Goal: Task Accomplishment & Management: Manage account settings

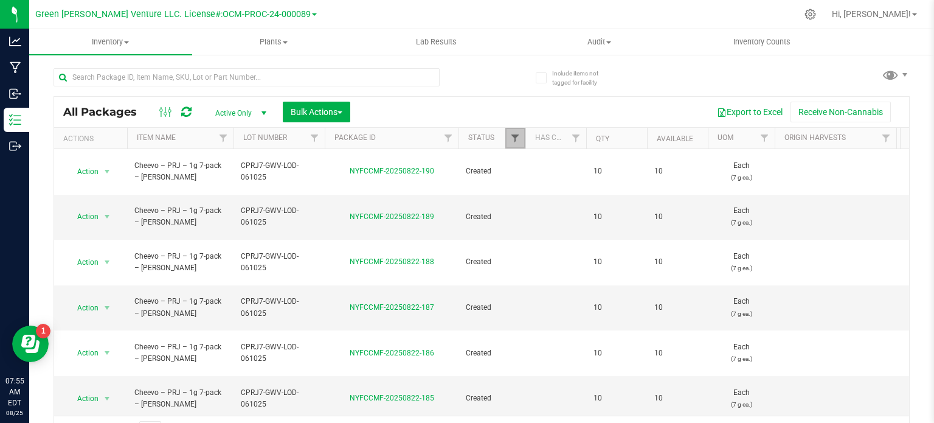
click at [516, 136] on span "Filter" at bounding box center [515, 138] width 10 height 10
click at [441, 141] on link "Filter" at bounding box center [449, 138] width 20 height 21
click at [315, 136] on span "Filter" at bounding box center [315, 138] width 10 height 10
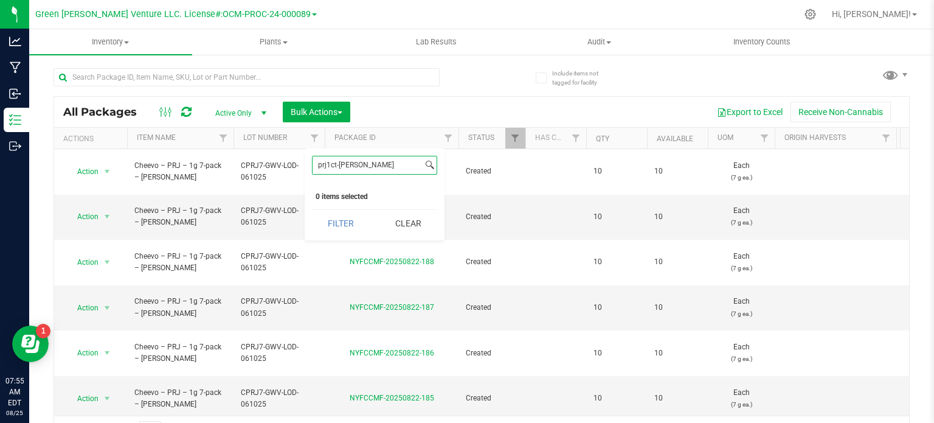
type input "prj1ct-[PERSON_NAME]"
click at [312, 210] on button "Filter" at bounding box center [341, 223] width 58 height 27
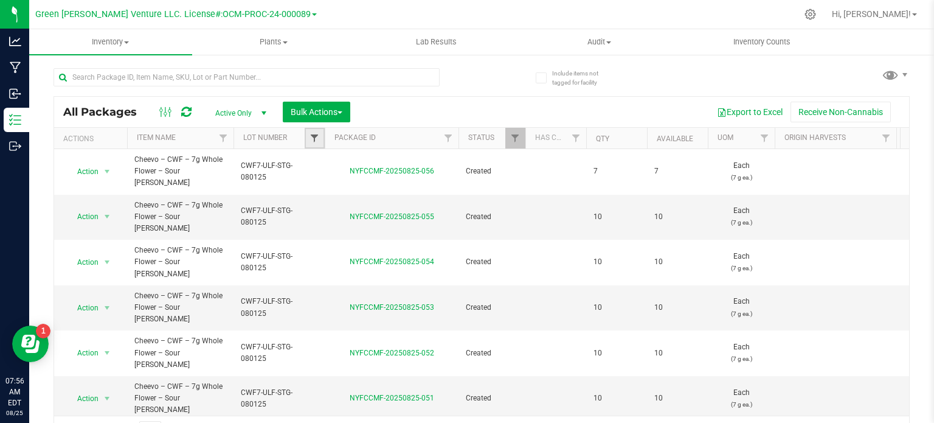
click at [316, 139] on span "Filter" at bounding box center [315, 138] width 10 height 10
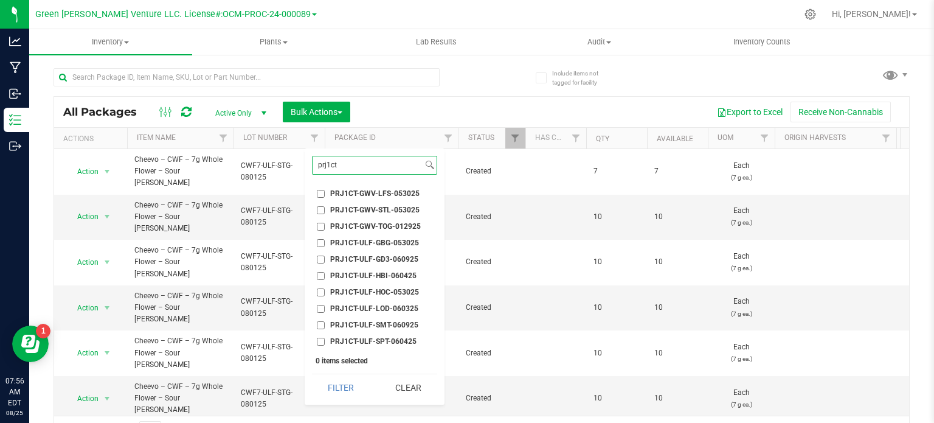
type input "prj1ct"
click at [382, 325] on span "PRJ1CT-ULF-SMT-060925" at bounding box center [374, 324] width 88 height 7
click at [325, 325] on input "PRJ1CT-ULF-SMT-060925" at bounding box center [321, 325] width 8 height 8
checkbox input "true"
click at [345, 395] on button "Filter" at bounding box center [341, 387] width 58 height 27
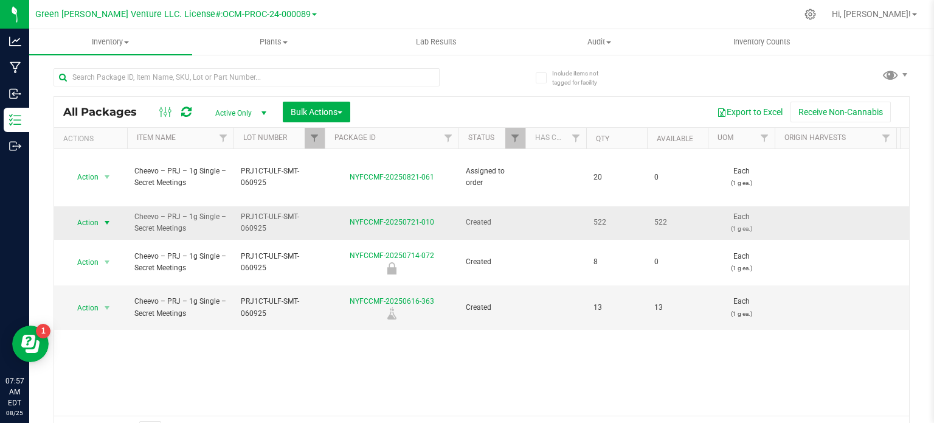
click at [80, 214] on span "Action" at bounding box center [82, 222] width 33 height 17
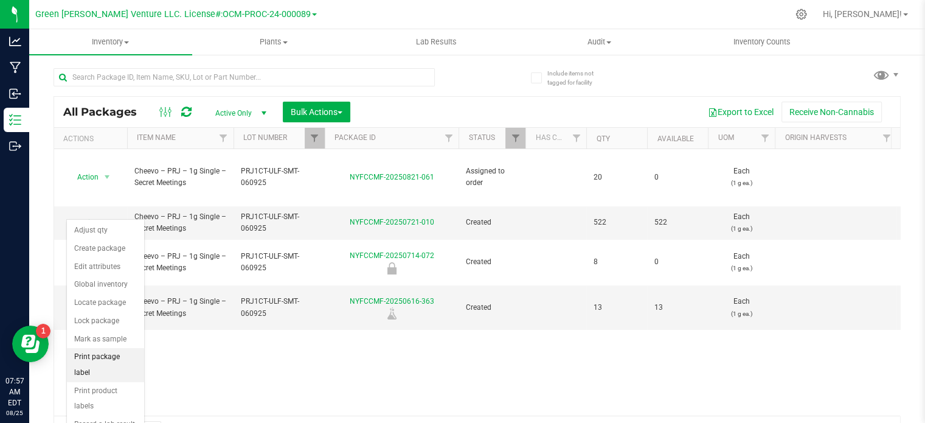
click at [125, 355] on li "Print package label" at bounding box center [105, 364] width 77 height 33
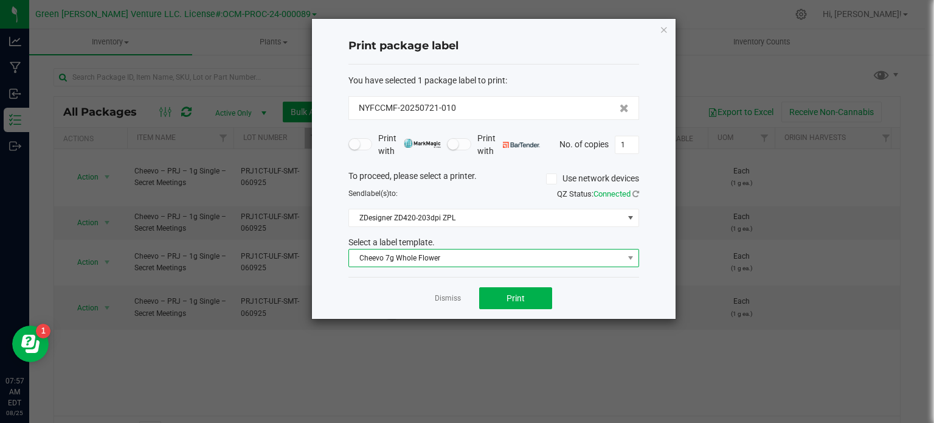
click at [432, 257] on span "Cheevo 7g Whole Flower" at bounding box center [486, 257] width 274 height 17
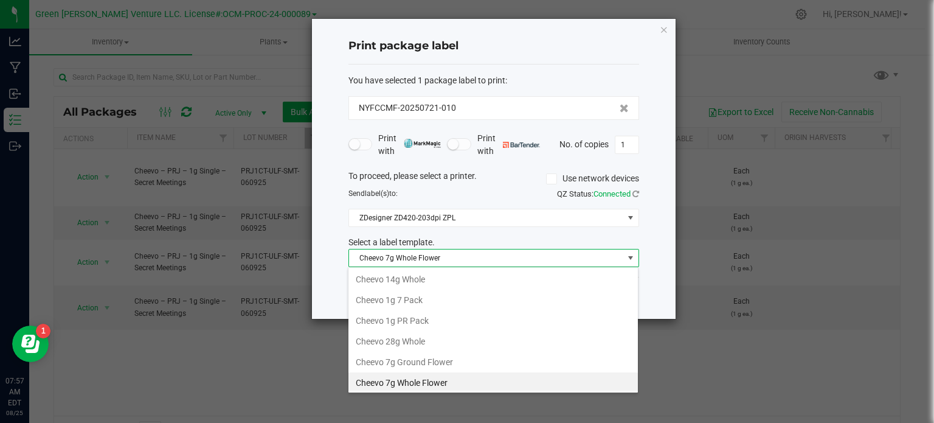
scroll to position [18, 291]
click at [439, 319] on li "Cheevo 1g PR Pack" at bounding box center [494, 319] width 290 height 21
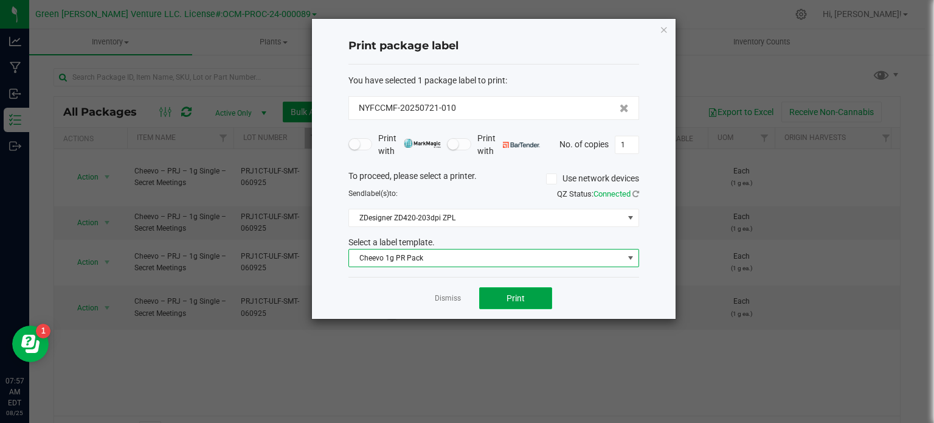
click at [516, 306] on button "Print" at bounding box center [515, 298] width 73 height 22
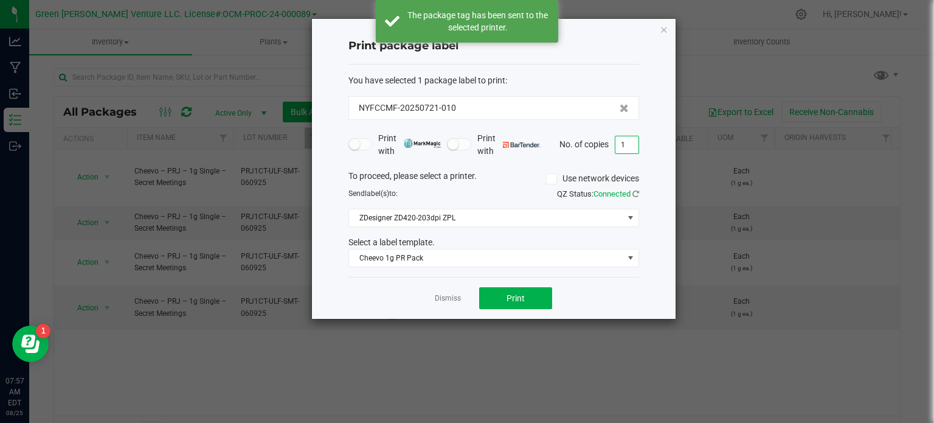
click at [630, 150] on input "1" at bounding box center [627, 144] width 23 height 17
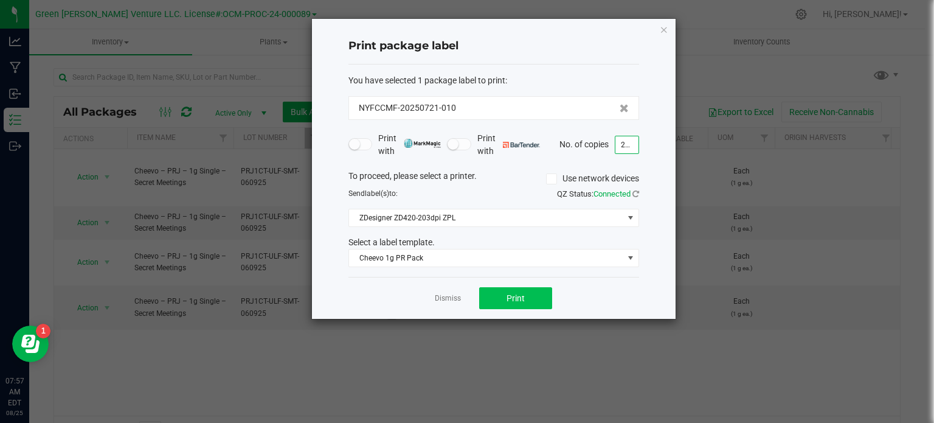
type input "299"
click at [525, 301] on button "Print" at bounding box center [515, 298] width 73 height 22
click at [445, 301] on link "Dismiss" at bounding box center [448, 298] width 26 height 10
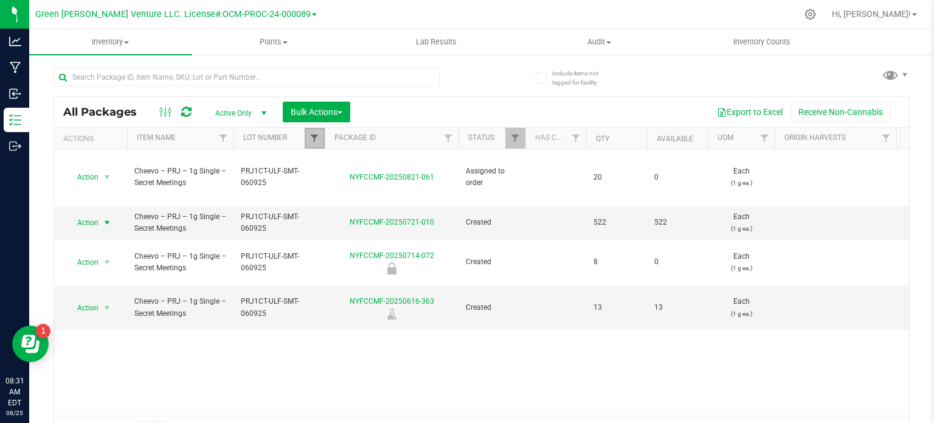
click at [319, 137] on span "Filter" at bounding box center [315, 138] width 10 height 10
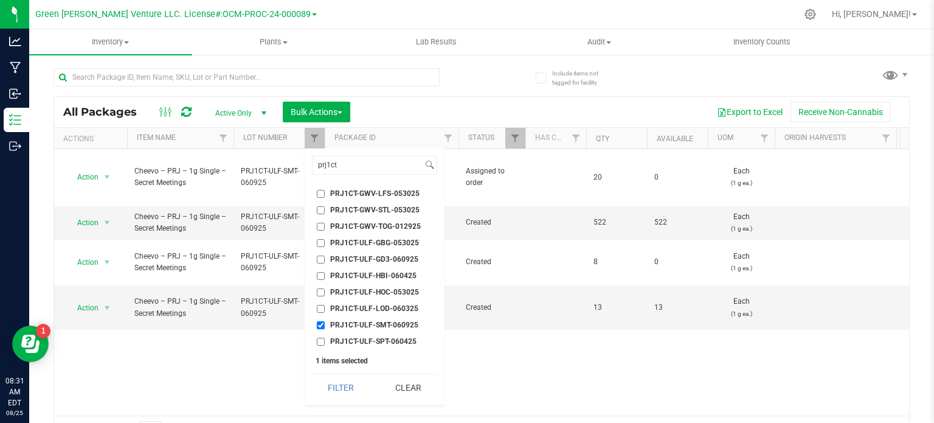
click at [320, 323] on input "PRJ1CT-ULF-SMT-060925" at bounding box center [321, 325] width 8 height 8
checkbox input "false"
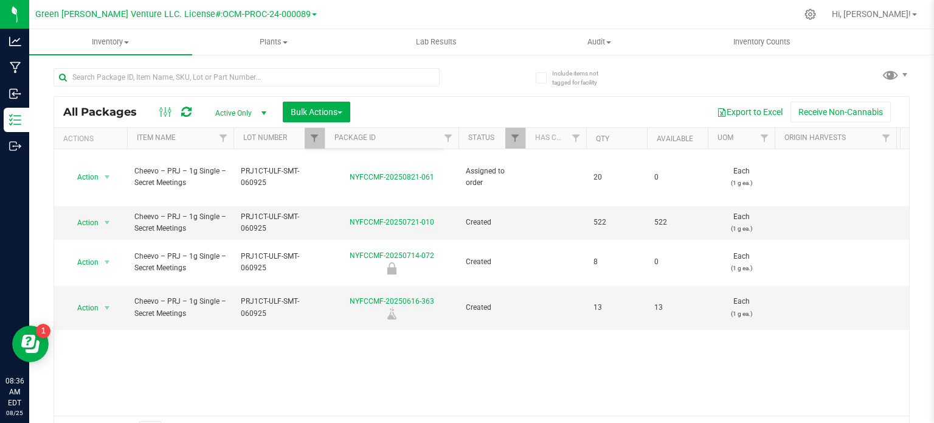
click at [346, 16] on div at bounding box center [559, 14] width 475 height 24
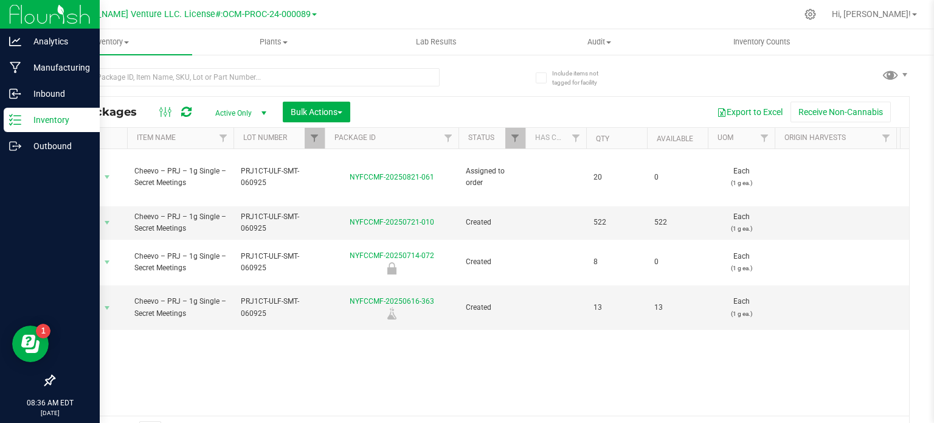
click at [23, 119] on p "Inventory" at bounding box center [57, 120] width 73 height 15
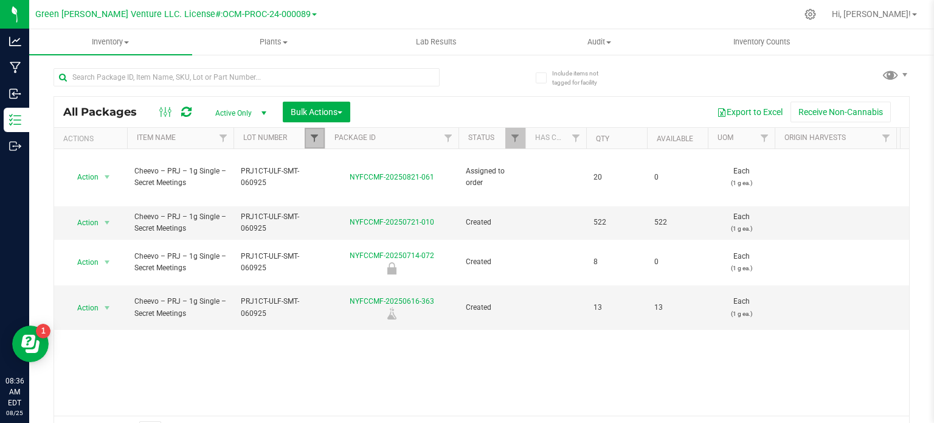
click at [313, 135] on span "Filter" at bounding box center [315, 138] width 10 height 10
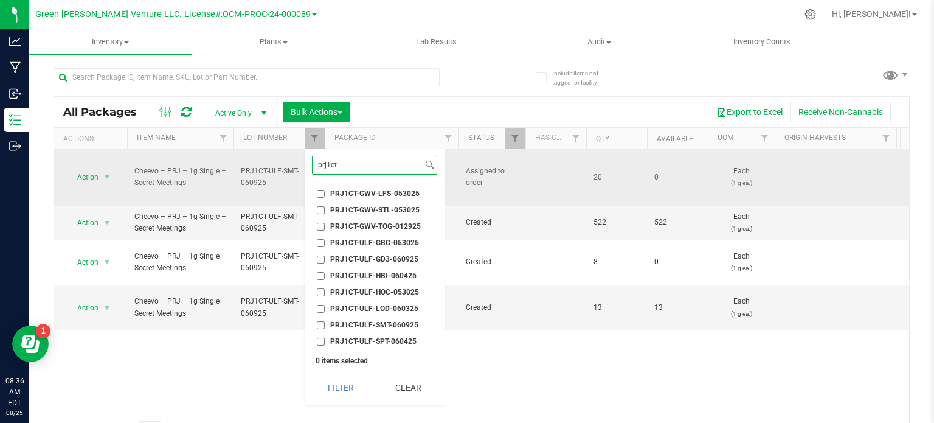
drag, startPoint x: 359, startPoint y: 162, endPoint x: 302, endPoint y: 161, distance: 57.2
click at [302, 161] on body "Analytics Manufacturing Inbound Inventory Outbound 08:36 AM EDT 08/25/2025 08/2…" at bounding box center [467, 211] width 934 height 423
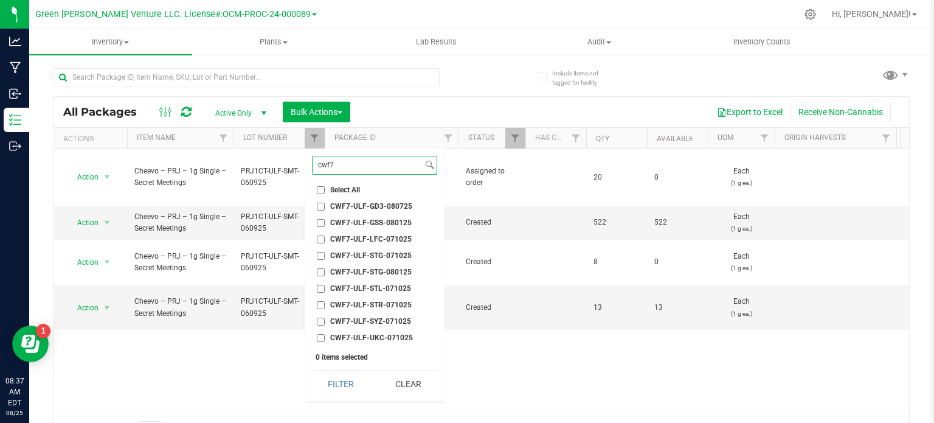
type input "cwf7"
click at [321, 254] on input "CWF7-ULF-STG-071025" at bounding box center [321, 256] width 8 height 8
checkbox input "true"
click at [354, 383] on button "Filter" at bounding box center [341, 383] width 58 height 27
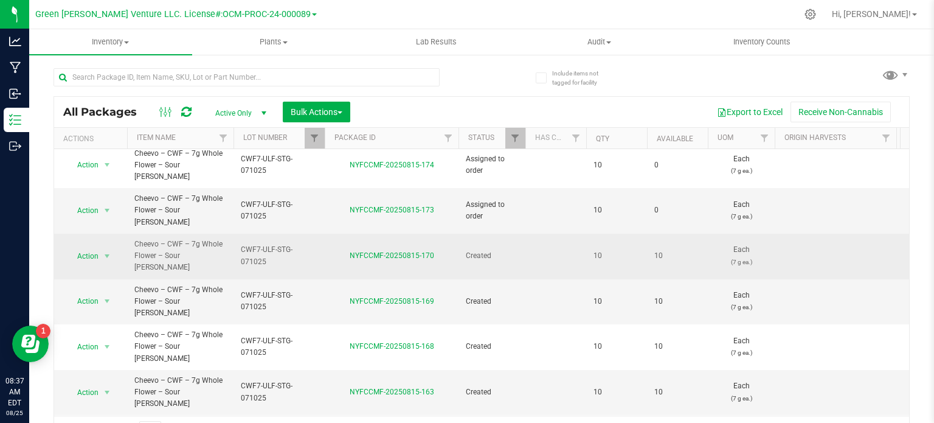
scroll to position [414, 0]
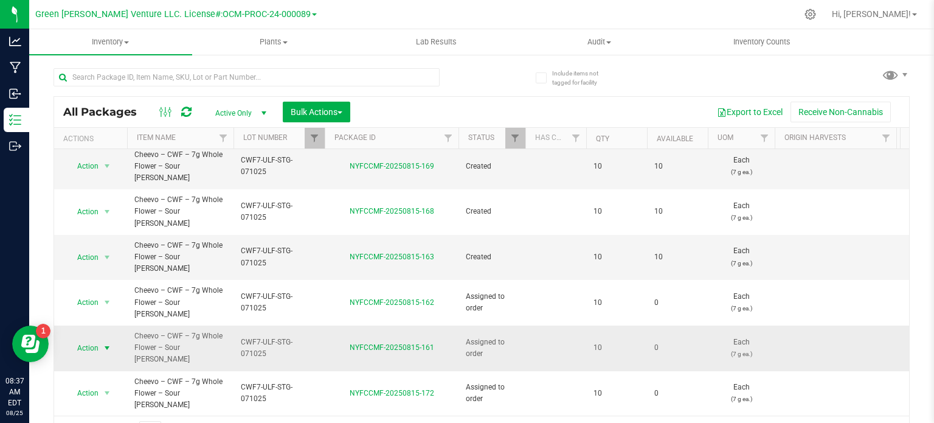
click at [107, 343] on span "select" at bounding box center [107, 348] width 10 height 10
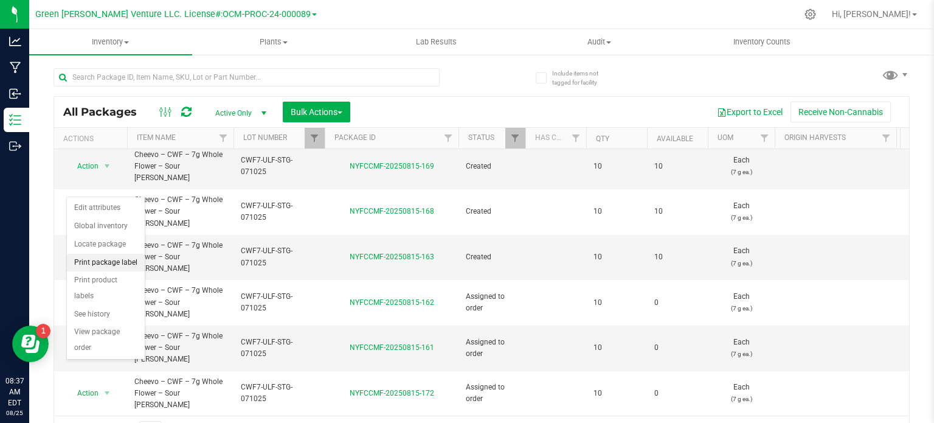
click at [116, 260] on li "Print package label" at bounding box center [106, 263] width 78 height 18
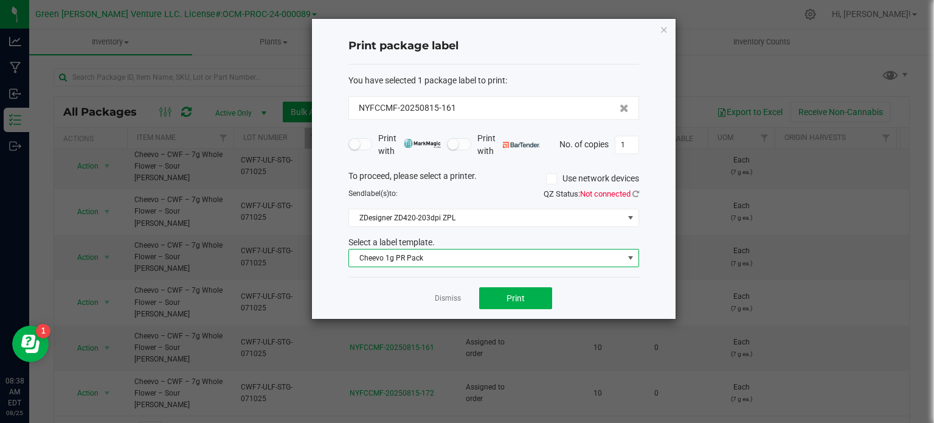
click at [506, 254] on span "Cheevo 1g PR Pack" at bounding box center [486, 257] width 274 height 17
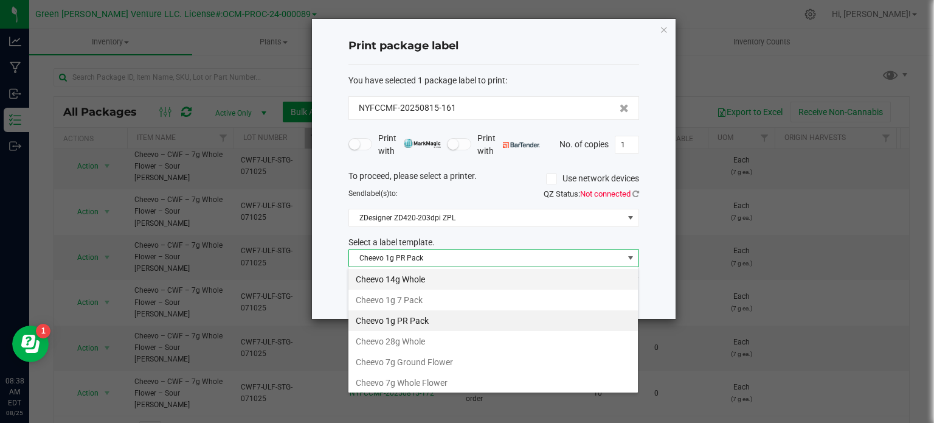
scroll to position [18, 291]
click at [411, 380] on li "Cheevo 7g Whole Flower" at bounding box center [494, 382] width 290 height 21
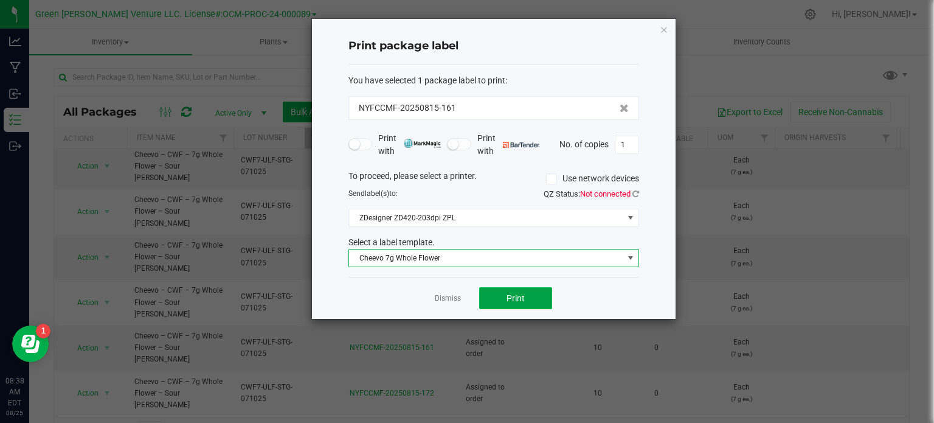
click at [499, 298] on button "Print" at bounding box center [515, 298] width 73 height 22
click at [629, 141] on input "1" at bounding box center [627, 144] width 23 height 17
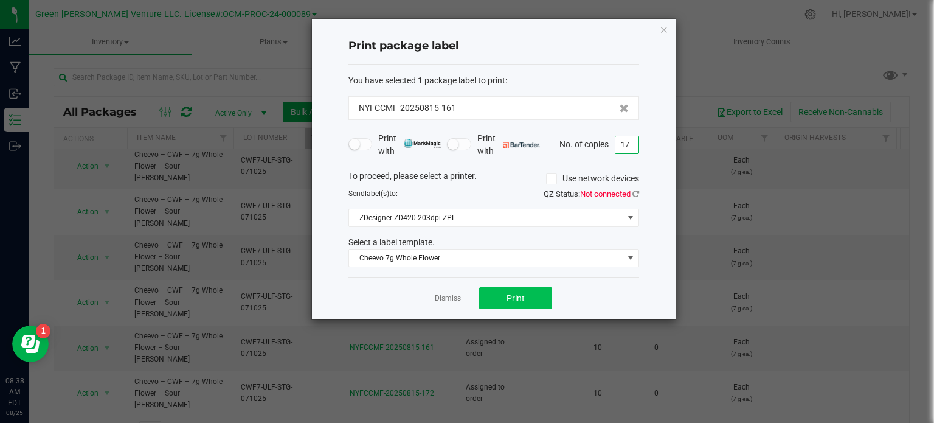
type input "17"
click at [536, 299] on button "Print" at bounding box center [515, 298] width 73 height 22
click at [667, 33] on icon "button" at bounding box center [664, 29] width 9 height 15
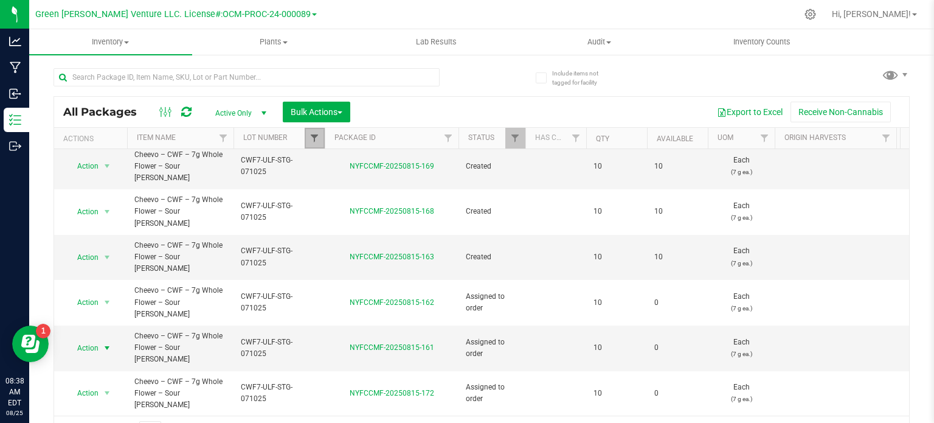
click at [311, 141] on span "Filter" at bounding box center [315, 138] width 10 height 10
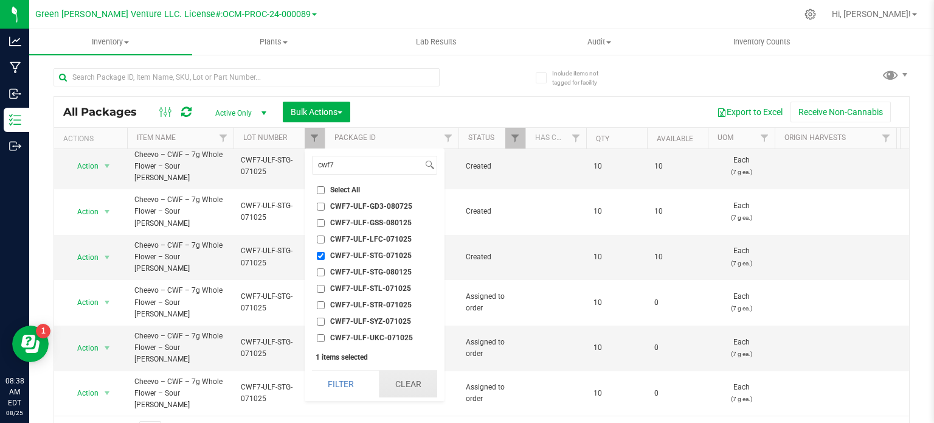
click at [418, 381] on button "Clear" at bounding box center [408, 383] width 58 height 27
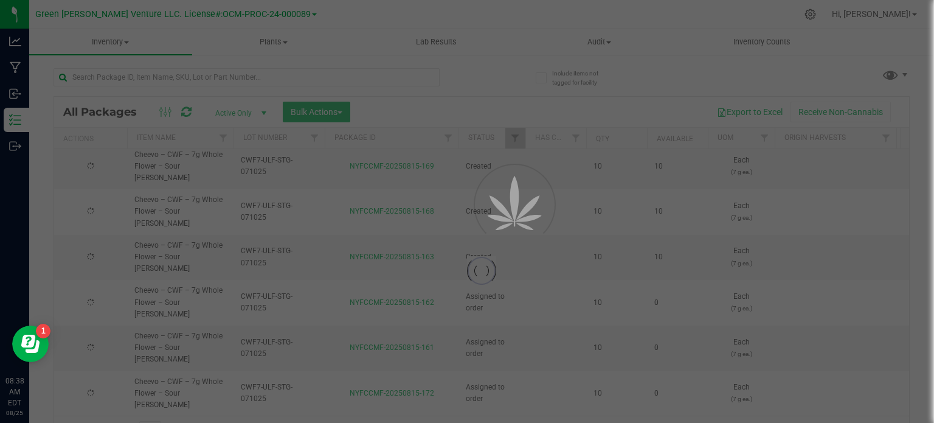
checkbox input "false"
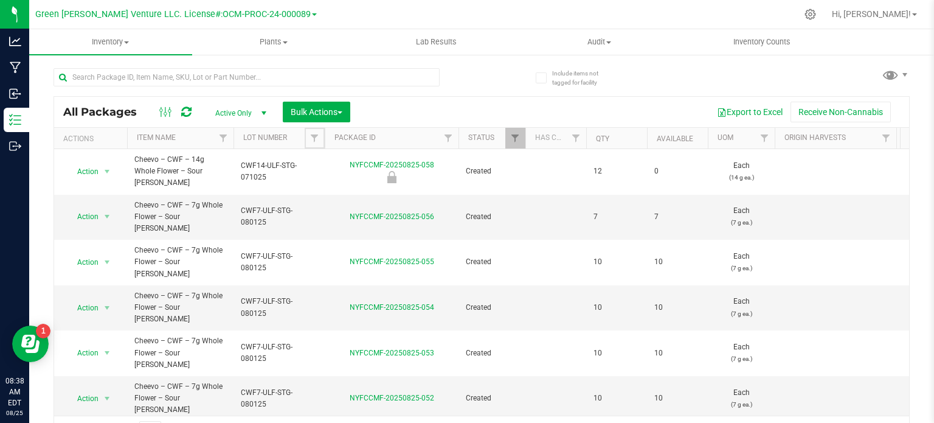
click at [311, 137] on span "Filter" at bounding box center [315, 138] width 10 height 10
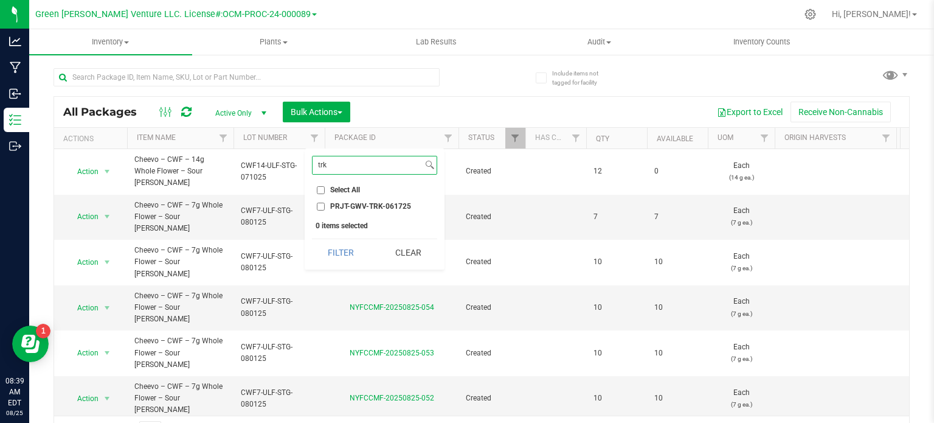
type input "trk"
click at [322, 206] on input "PRJT-GWV-TRK-061725" at bounding box center [321, 207] width 8 height 8
checkbox input "true"
click at [338, 262] on button "Filter" at bounding box center [341, 252] width 58 height 27
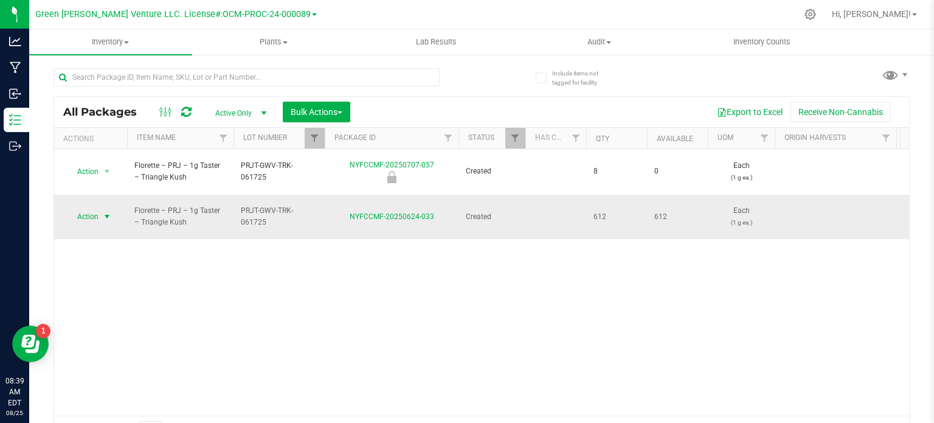
click at [88, 208] on span "Action" at bounding box center [82, 216] width 33 height 17
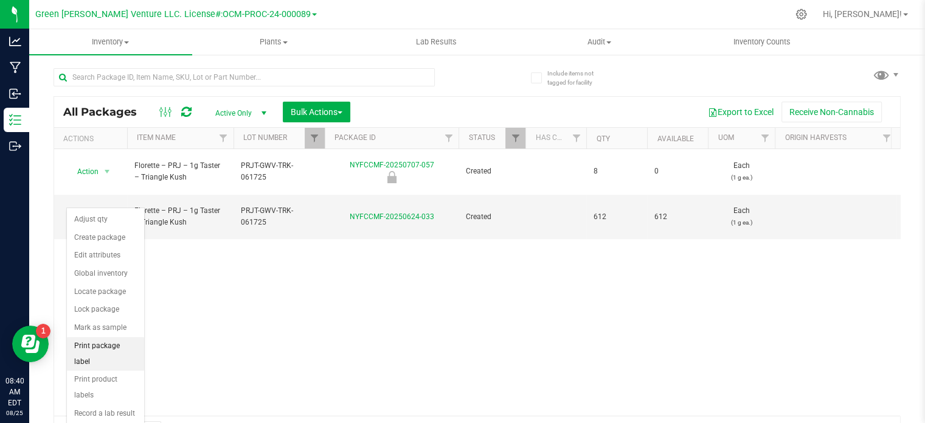
click at [112, 346] on li "Print package label" at bounding box center [105, 353] width 77 height 33
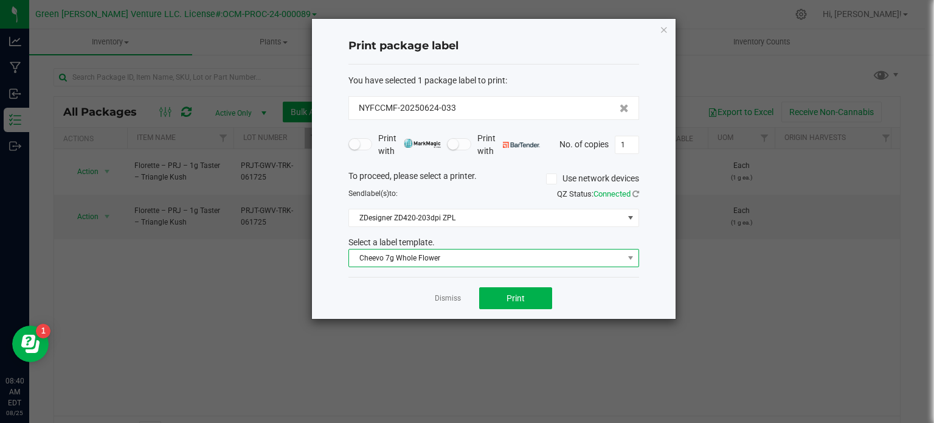
click at [479, 263] on span "Cheevo 7g Whole Flower" at bounding box center [486, 257] width 274 height 17
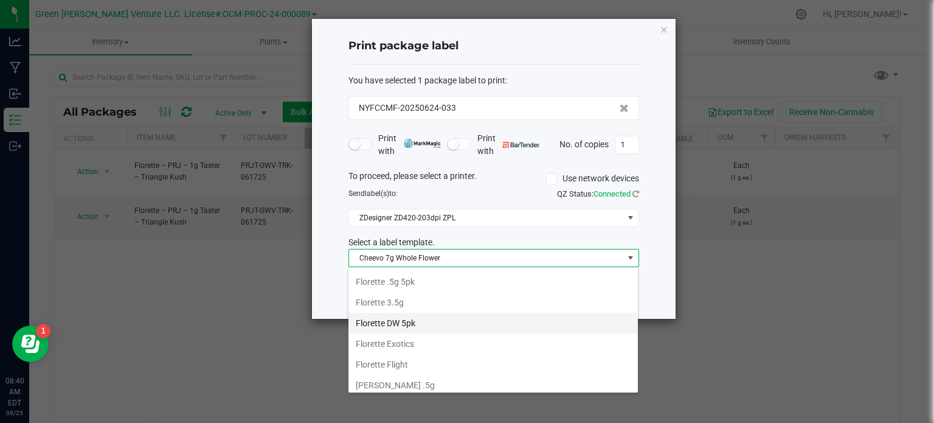
scroll to position [205, 0]
click at [406, 316] on li "Florette Flight" at bounding box center [494, 322] width 290 height 21
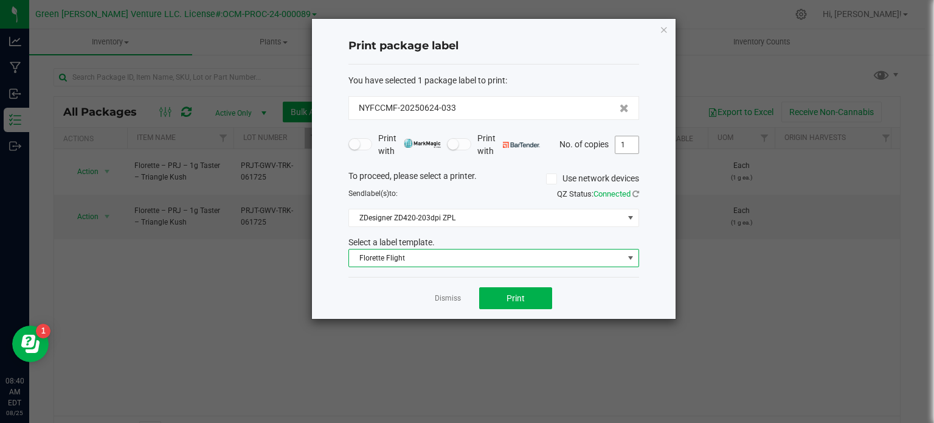
click at [625, 143] on input "1" at bounding box center [627, 144] width 23 height 17
click at [512, 293] on span "Print" at bounding box center [516, 298] width 18 height 10
click at [442, 256] on span "Florette Flight" at bounding box center [486, 257] width 274 height 17
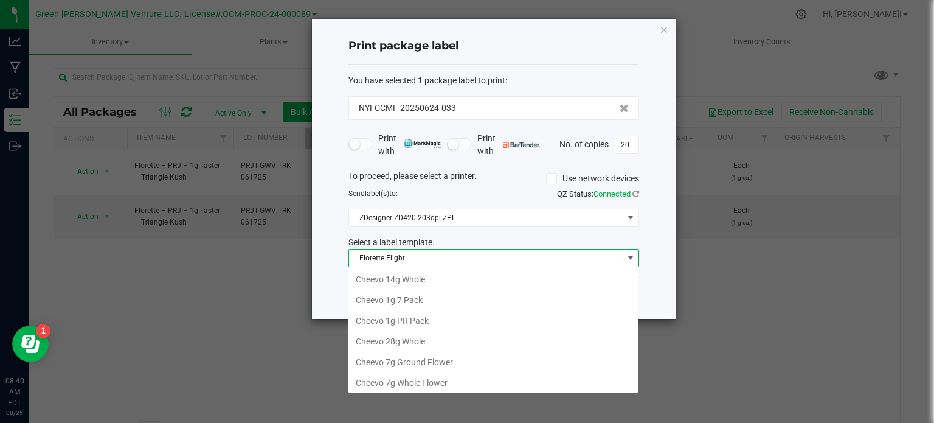
scroll to position [144, 0]
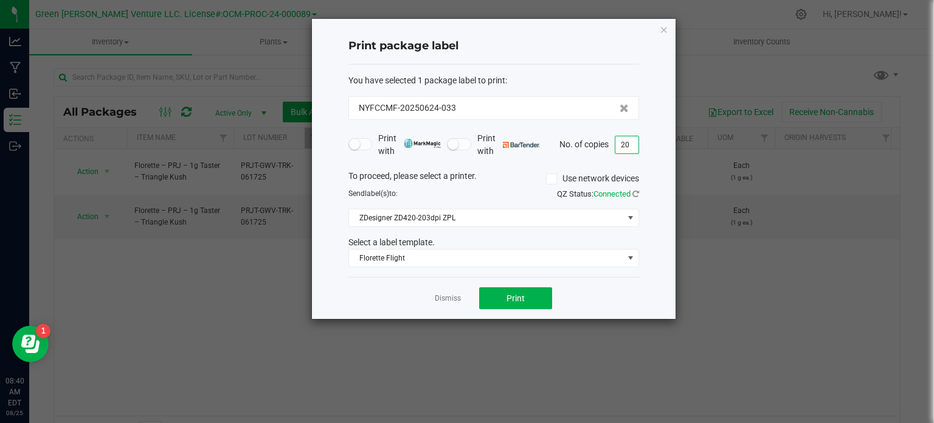
click at [637, 144] on input "20" at bounding box center [627, 144] width 23 height 17
type input "1"
click at [416, 256] on span "Florette Flight" at bounding box center [486, 257] width 274 height 17
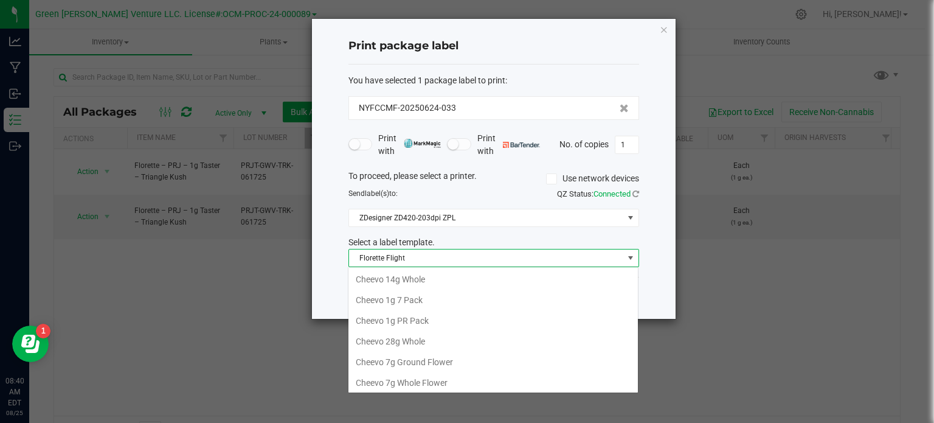
scroll to position [18, 291]
click at [664, 31] on icon "button" at bounding box center [664, 29] width 9 height 15
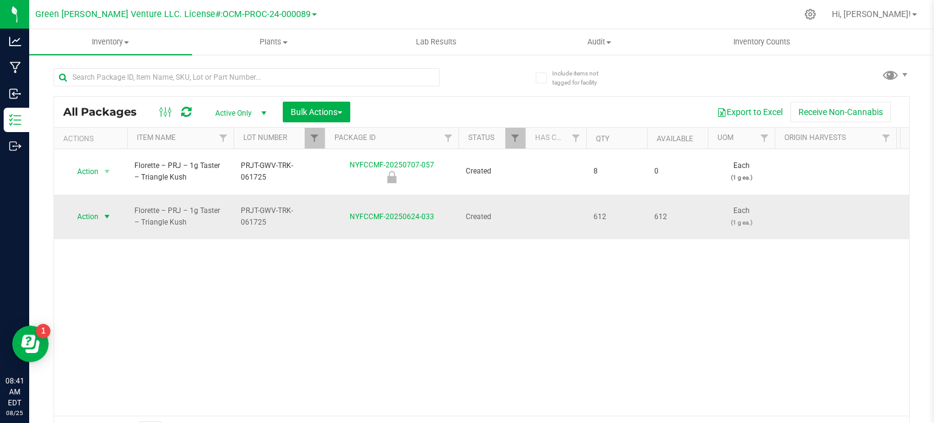
click at [95, 208] on span "Action" at bounding box center [82, 216] width 33 height 17
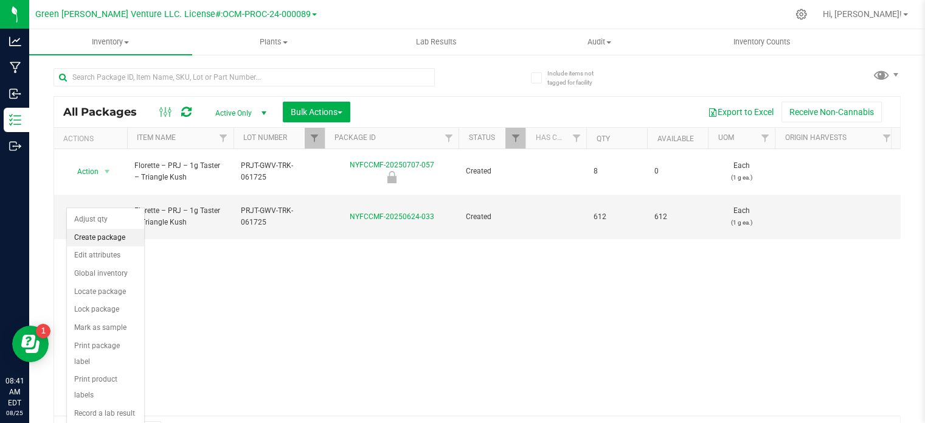
click at [105, 240] on li "Create package" at bounding box center [105, 238] width 77 height 18
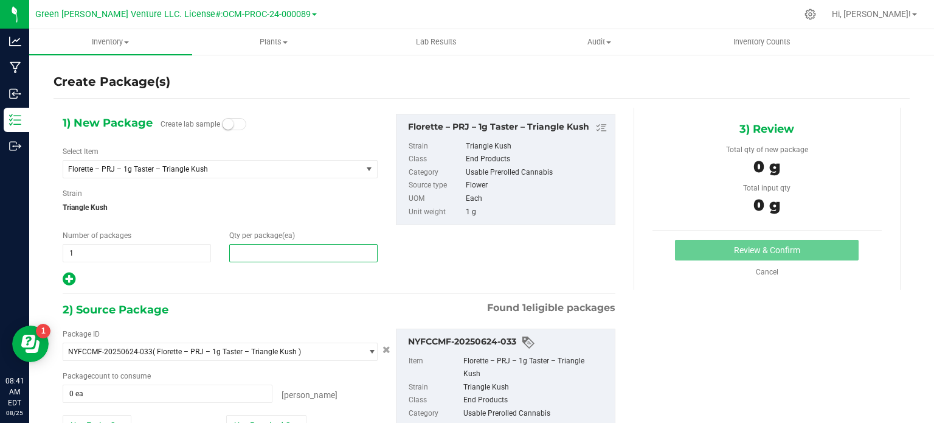
click at [282, 251] on span at bounding box center [303, 253] width 148 height 18
type input "20"
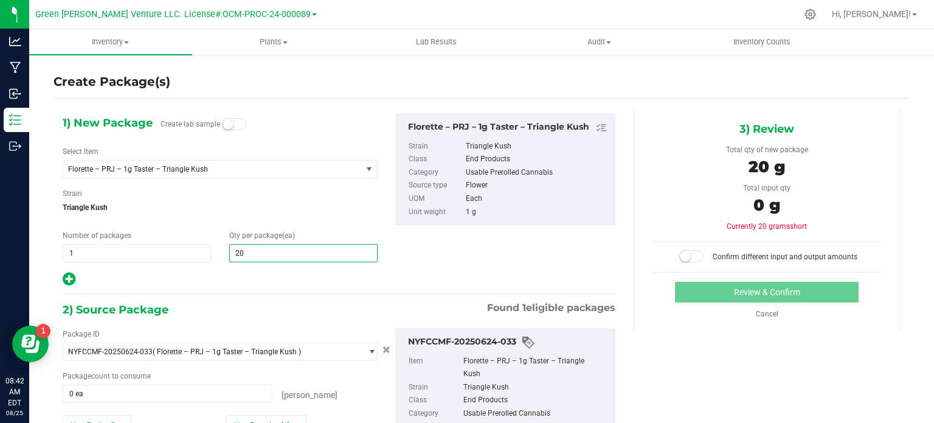
type input "20"
click at [310, 181] on div "1) New Package Create lab sample Select Item Florette – PRJ – 1g Taster – Trian…" at bounding box center [220, 200] width 333 height 173
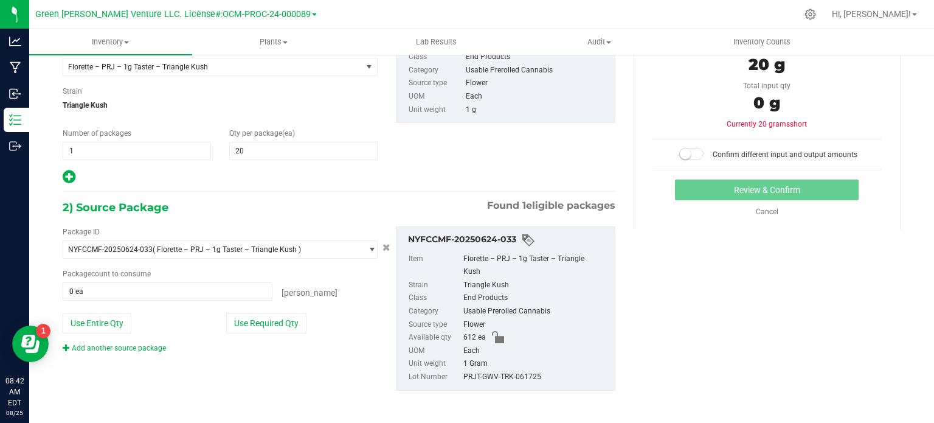
scroll to position [104, 0]
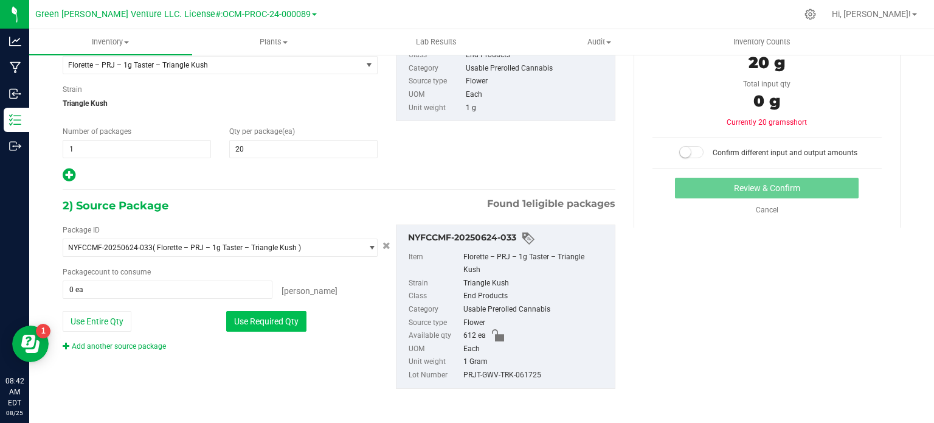
click at [274, 321] on button "Use Required Qty" at bounding box center [266, 321] width 80 height 21
type input "20 ea"
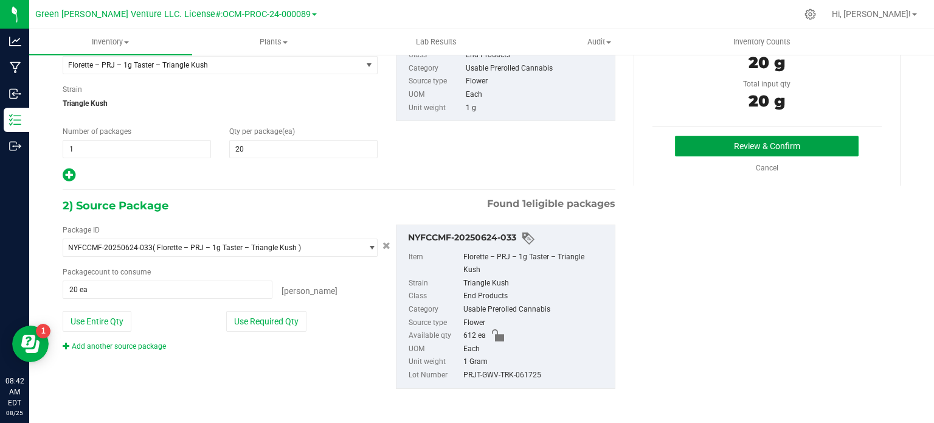
click at [716, 149] on button "Review & Confirm" at bounding box center [767, 146] width 184 height 21
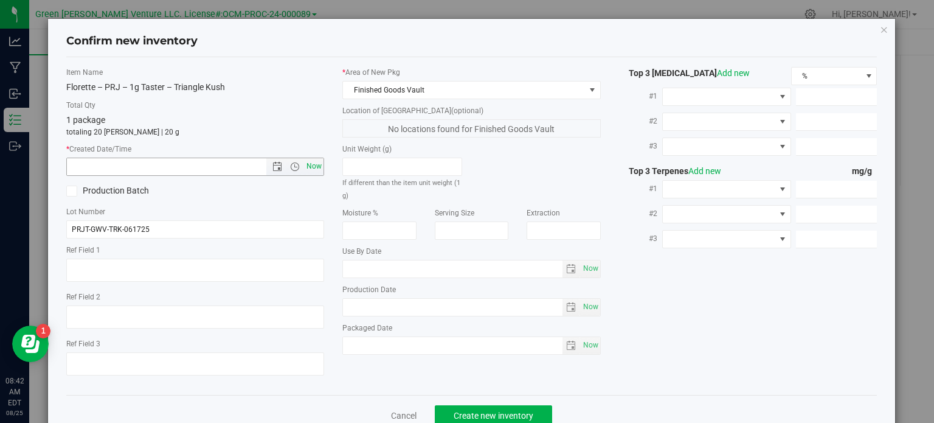
click at [309, 167] on span "Now" at bounding box center [314, 167] width 21 height 18
type input "8/25/2025 8:42 AM"
click at [462, 411] on span "Create new inventory" at bounding box center [494, 416] width 80 height 10
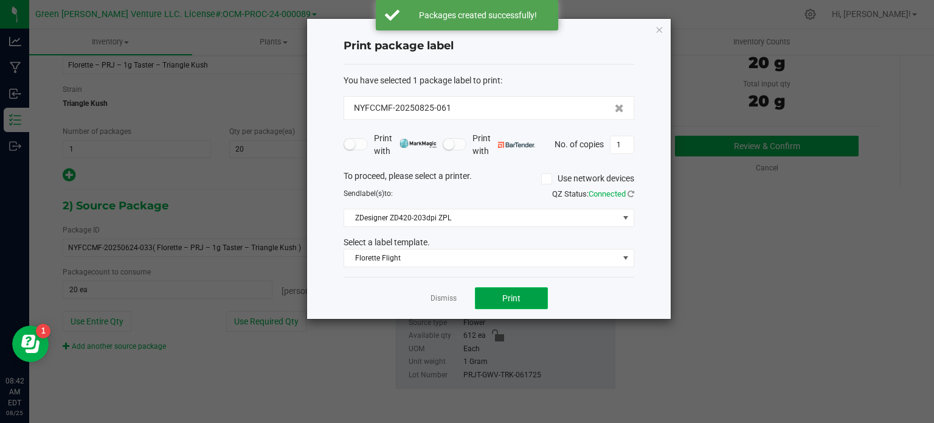
click at [517, 296] on span "Print" at bounding box center [511, 298] width 18 height 10
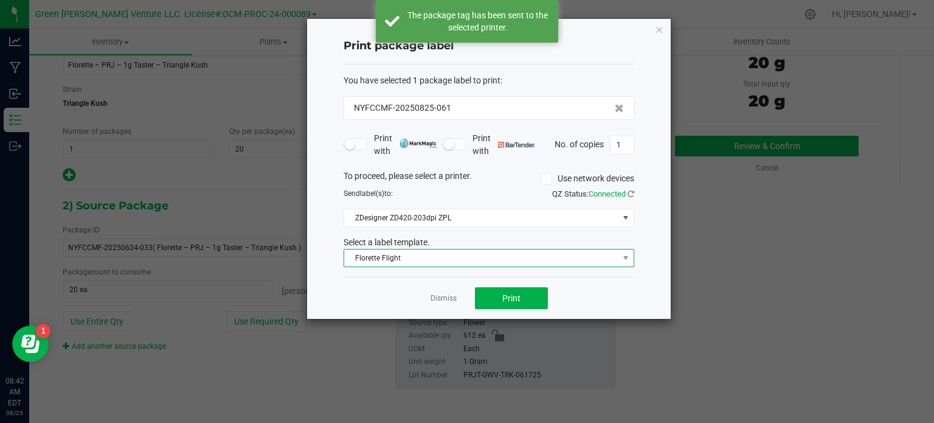
click at [443, 257] on span "Florette Flight" at bounding box center [481, 257] width 274 height 17
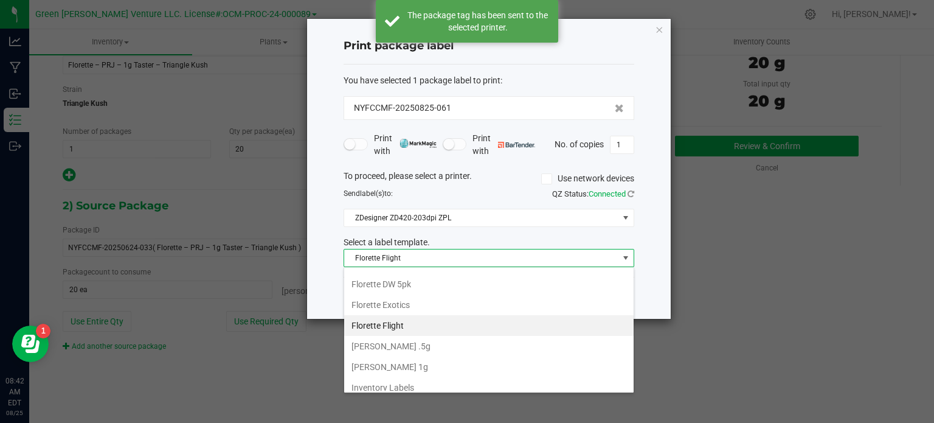
scroll to position [205, 0]
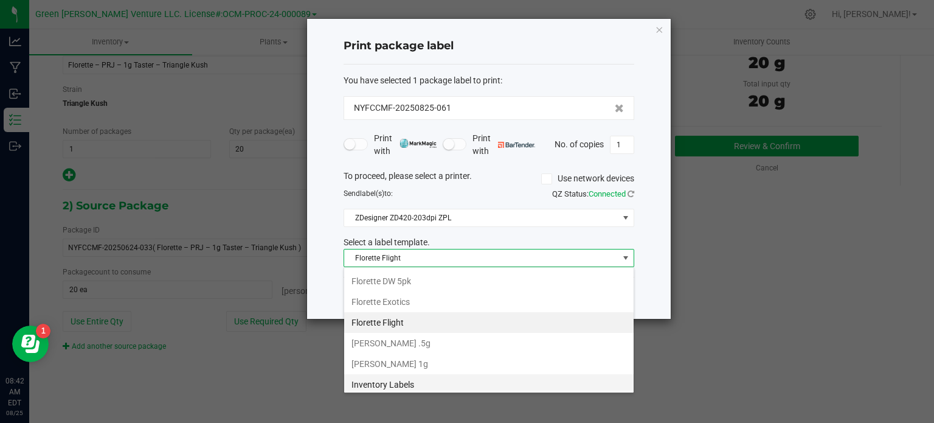
click at [423, 380] on li "Inventory Labels" at bounding box center [489, 384] width 290 height 21
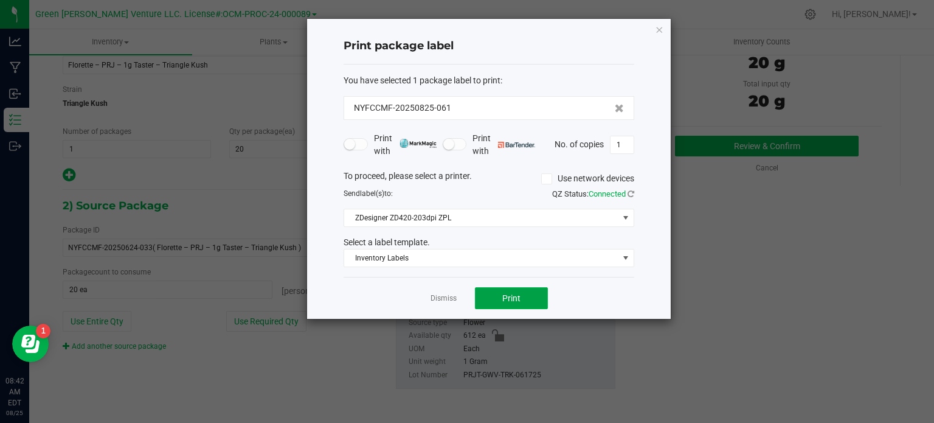
click at [507, 305] on button "Print" at bounding box center [511, 298] width 73 height 22
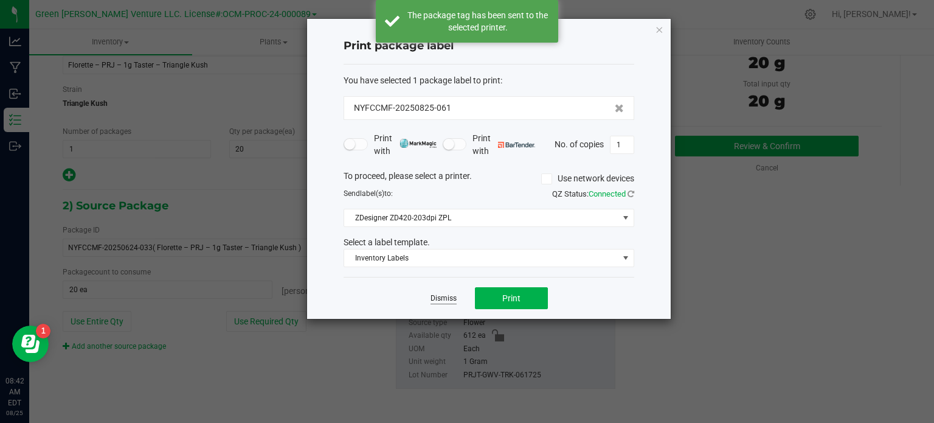
click at [440, 294] on link "Dismiss" at bounding box center [444, 298] width 26 height 10
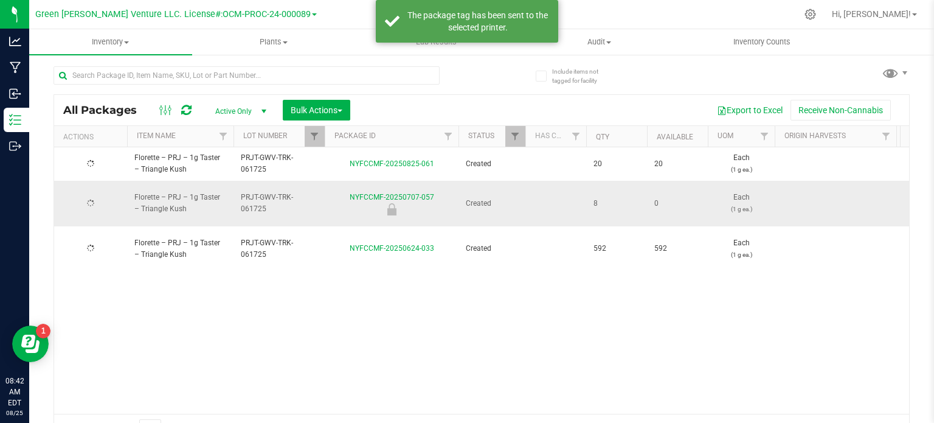
scroll to position [21, 0]
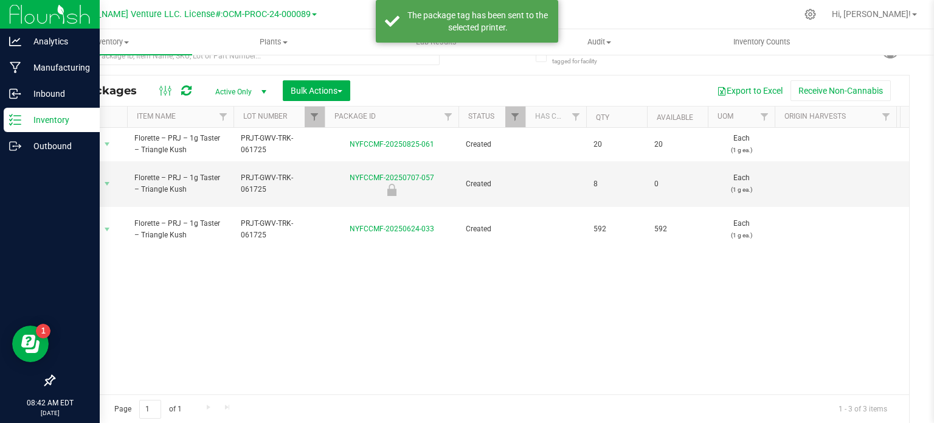
click at [38, 125] on p "Inventory" at bounding box center [57, 120] width 73 height 15
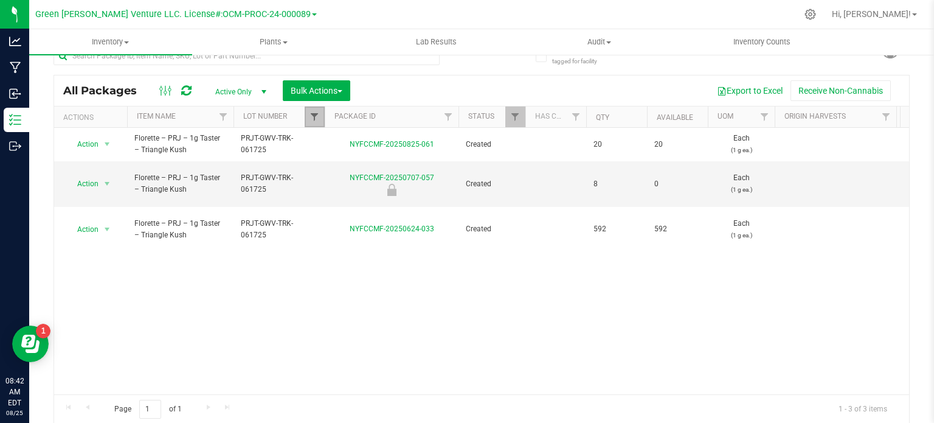
click at [311, 115] on span "Filter" at bounding box center [315, 117] width 10 height 10
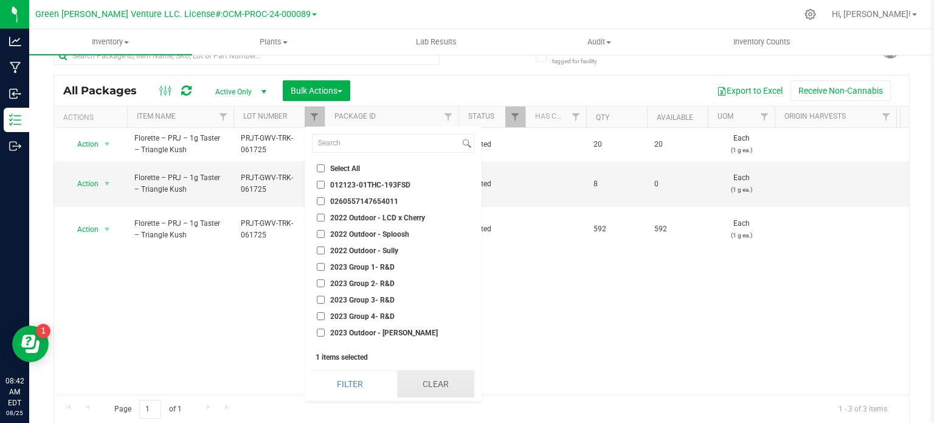
click at [439, 383] on button "Clear" at bounding box center [435, 383] width 77 height 27
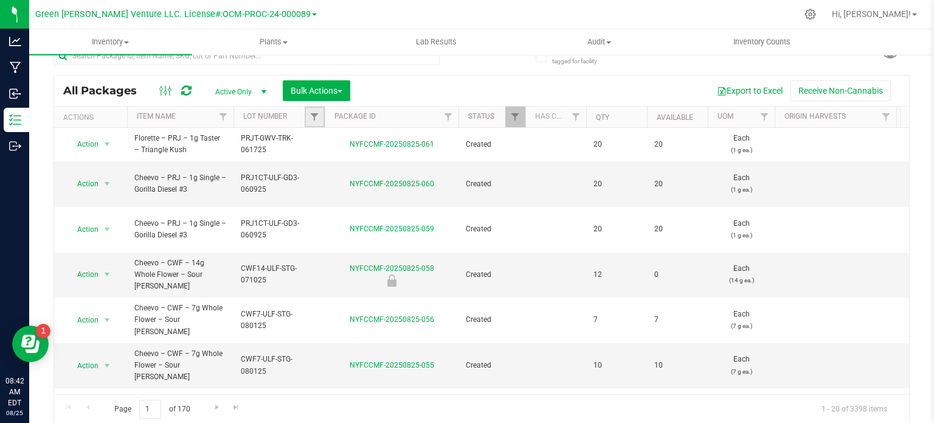
click at [319, 114] on link "Filter" at bounding box center [315, 116] width 20 height 21
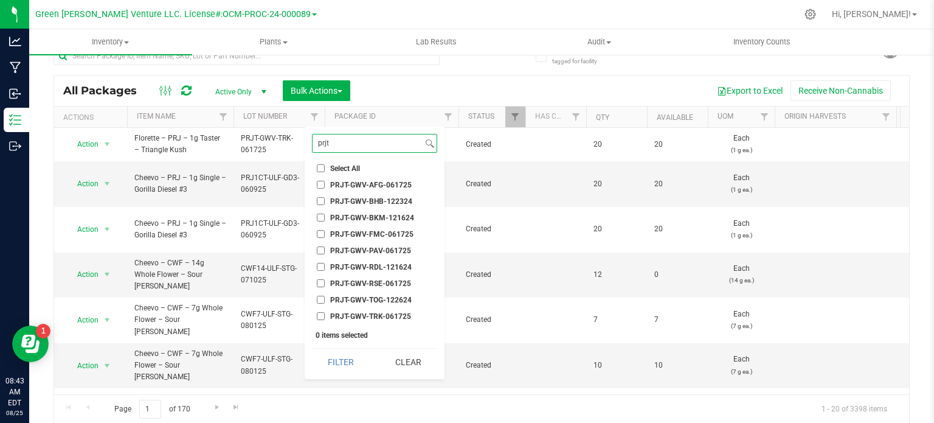
type input "prjt"
click at [317, 201] on input "PRJT-GWV-BHB-122324" at bounding box center [321, 201] width 8 height 8
checkbox input "true"
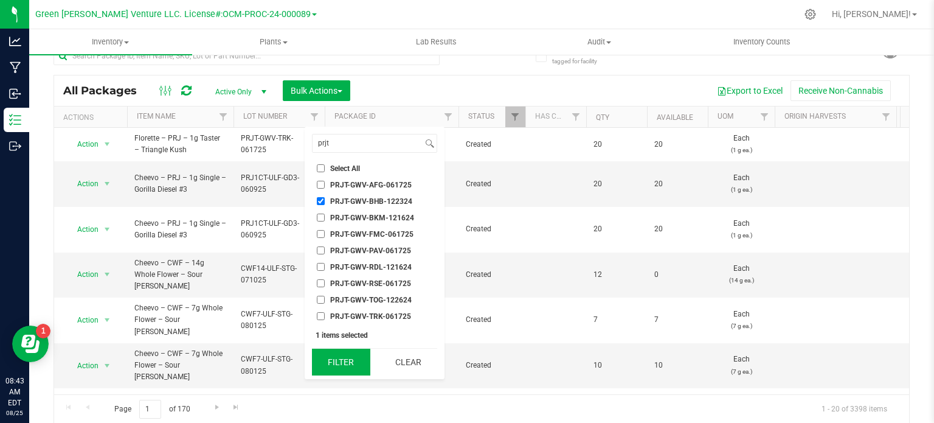
click at [345, 367] on button "Filter" at bounding box center [341, 362] width 58 height 27
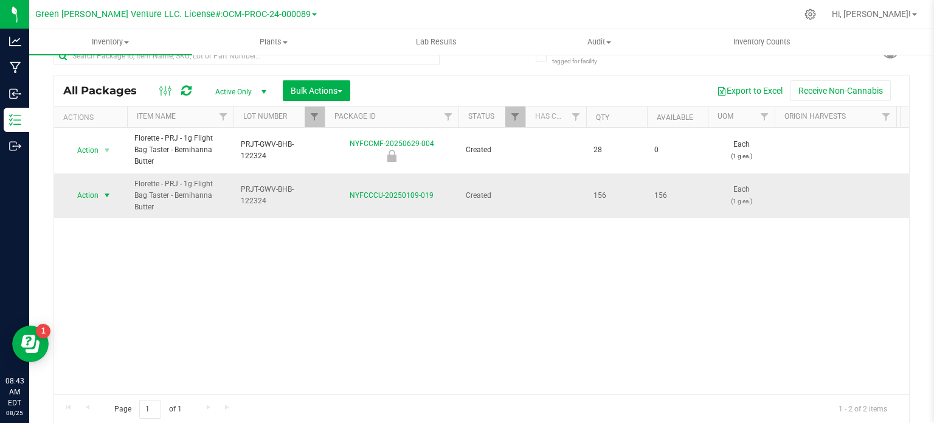
click at [92, 187] on span "Action" at bounding box center [82, 195] width 33 height 17
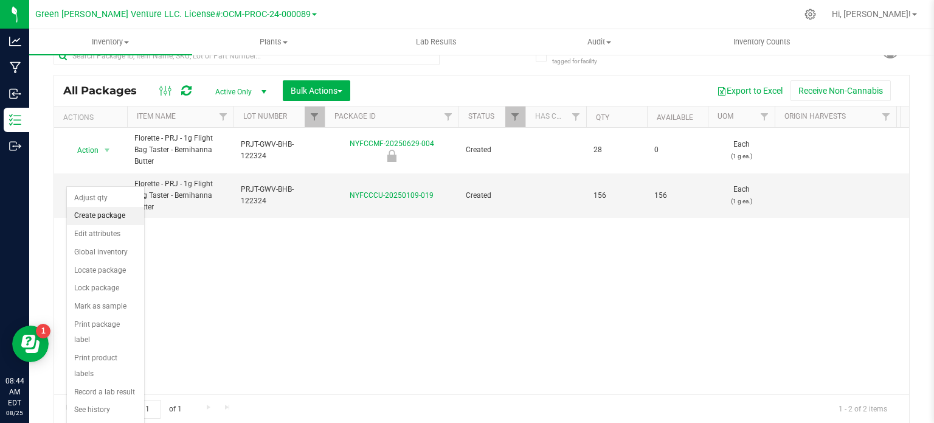
click at [114, 216] on li "Create package" at bounding box center [105, 216] width 77 height 18
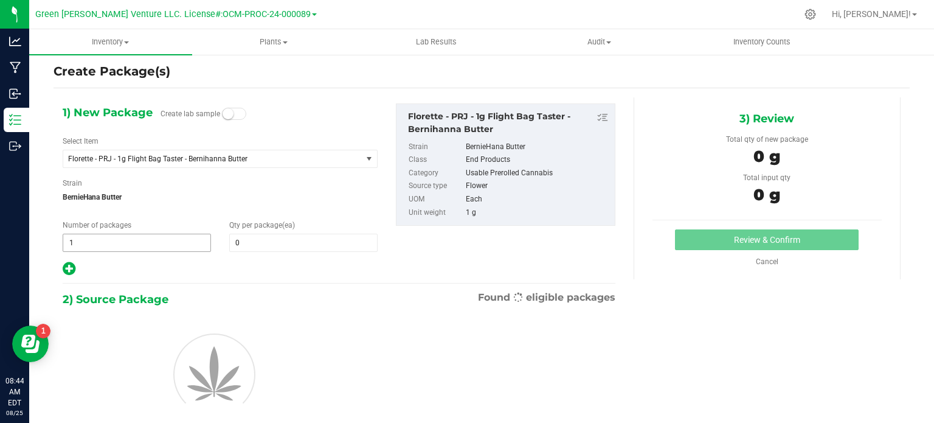
scroll to position [21, 0]
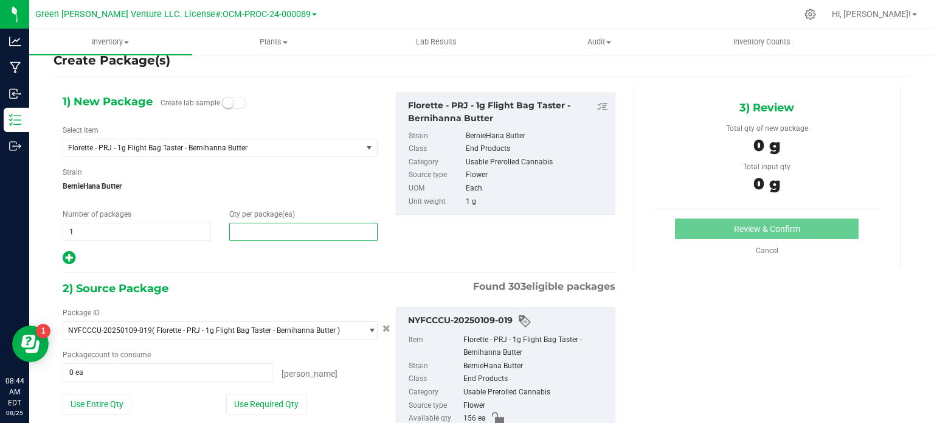
click at [268, 234] on span at bounding box center [303, 232] width 148 height 18
type input "20"
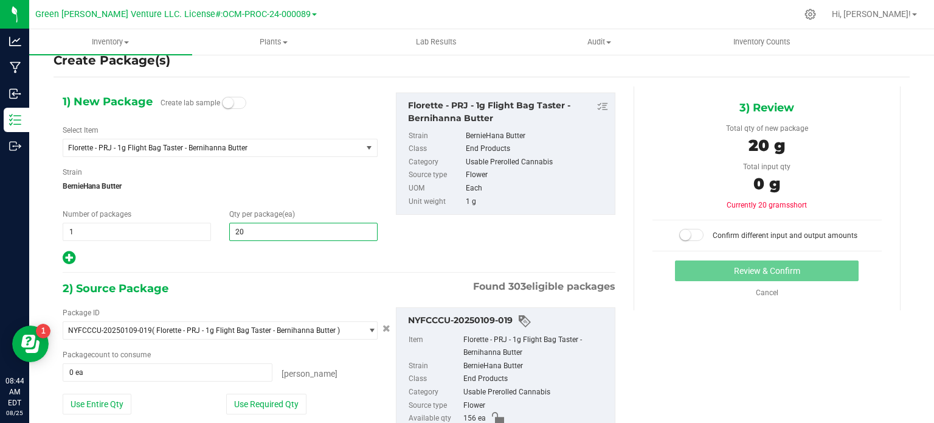
type input "20"
click at [470, 242] on div "1) New Package Create lab sample Select Item Florette - PRJ - 1g Flight Bag Tas…" at bounding box center [339, 178] width 571 height 173
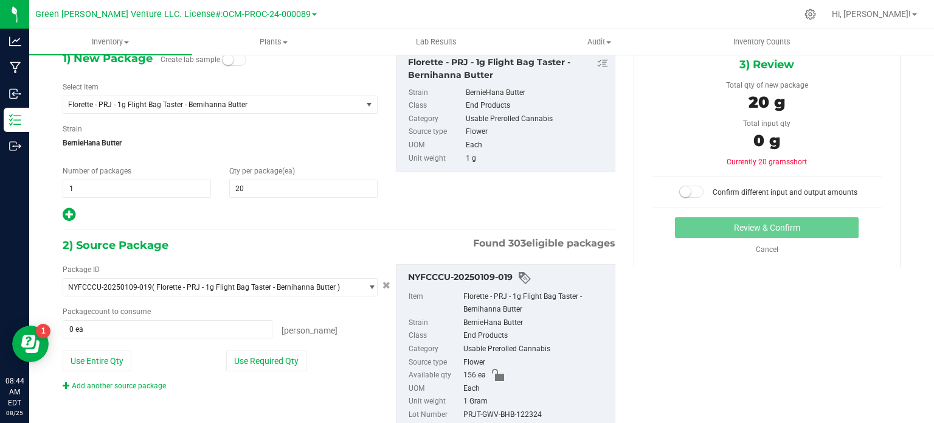
scroll to position [104, 0]
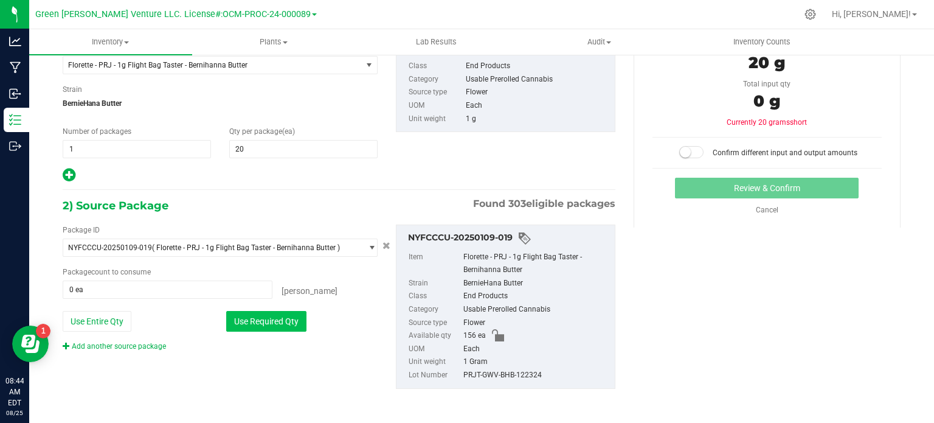
drag, startPoint x: 249, startPoint y: 316, endPoint x: 263, endPoint y: 311, distance: 14.6
click at [251, 316] on button "Use Required Qty" at bounding box center [266, 321] width 80 height 21
type input "20 ea"
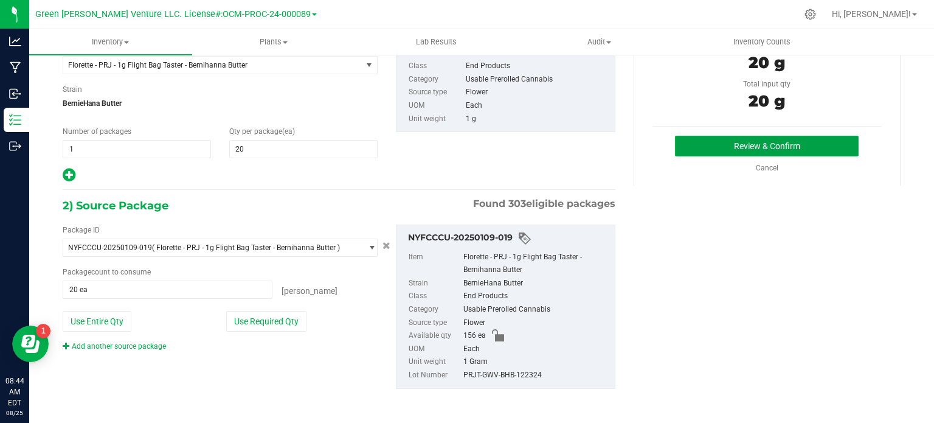
click at [734, 149] on button "Review & Confirm" at bounding box center [767, 146] width 184 height 21
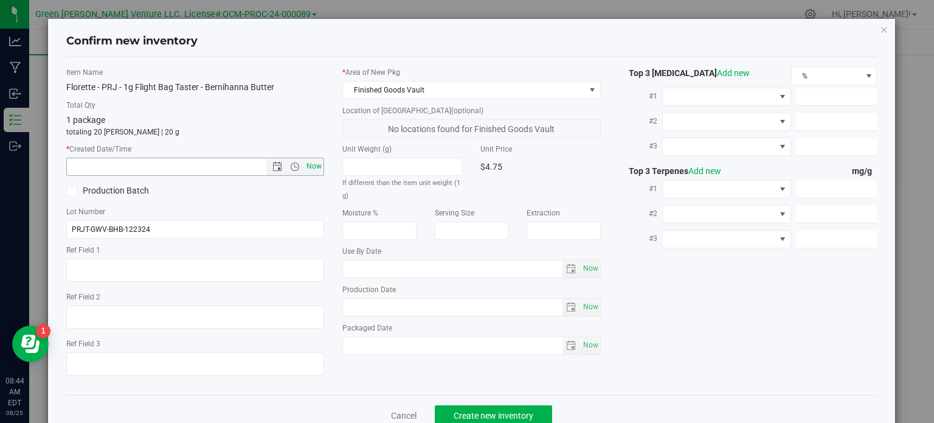
click at [309, 162] on span "Now" at bounding box center [314, 167] width 21 height 18
type input "8/25/2025 8:44 AM"
click at [513, 414] on span "Create new inventory" at bounding box center [494, 416] width 80 height 10
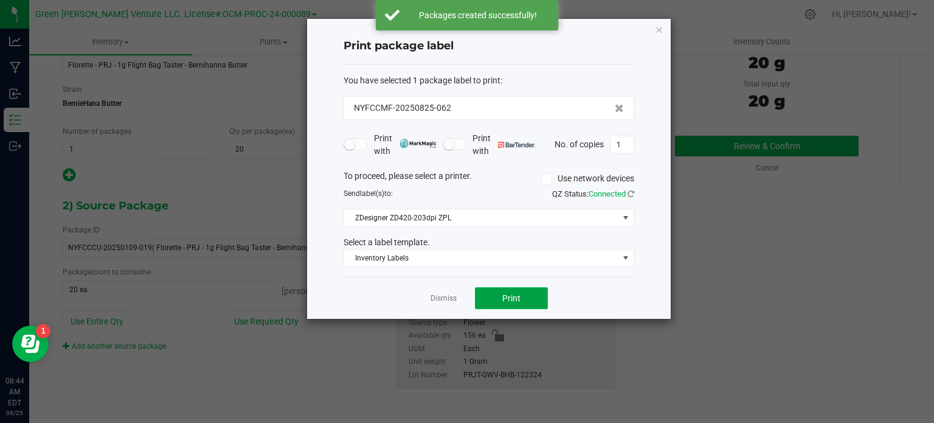
click at [499, 294] on button "Print" at bounding box center [511, 298] width 73 height 22
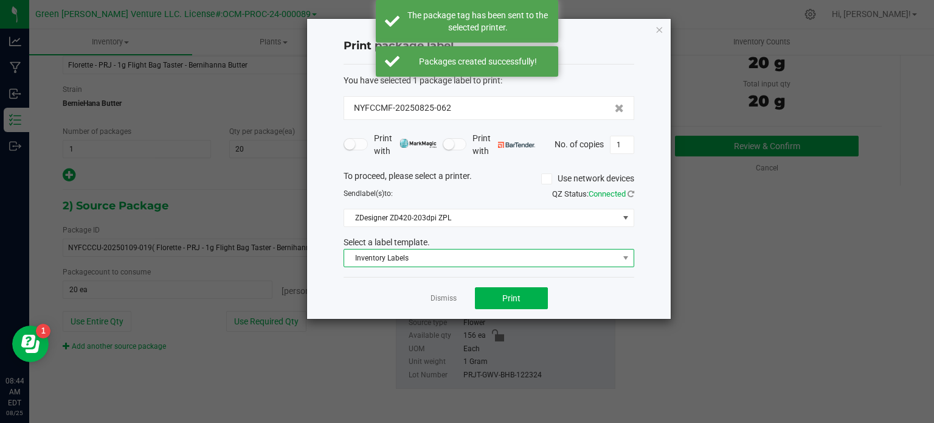
click at [516, 260] on span "Inventory Labels" at bounding box center [481, 257] width 274 height 17
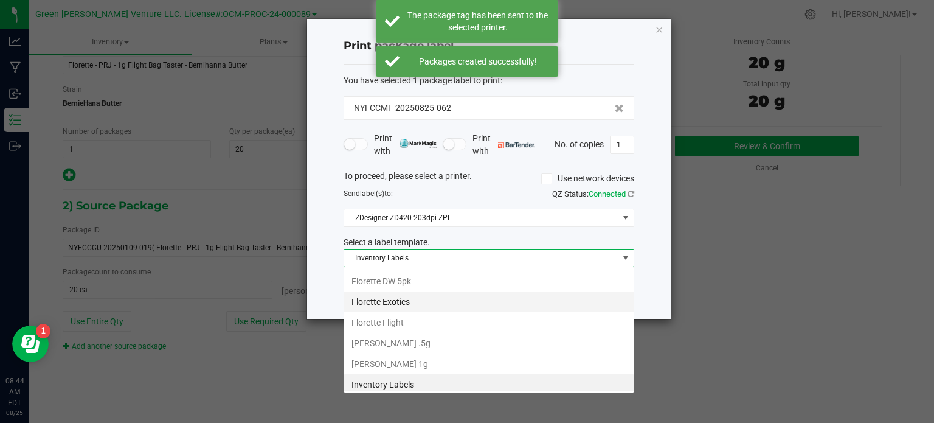
scroll to position [18, 291]
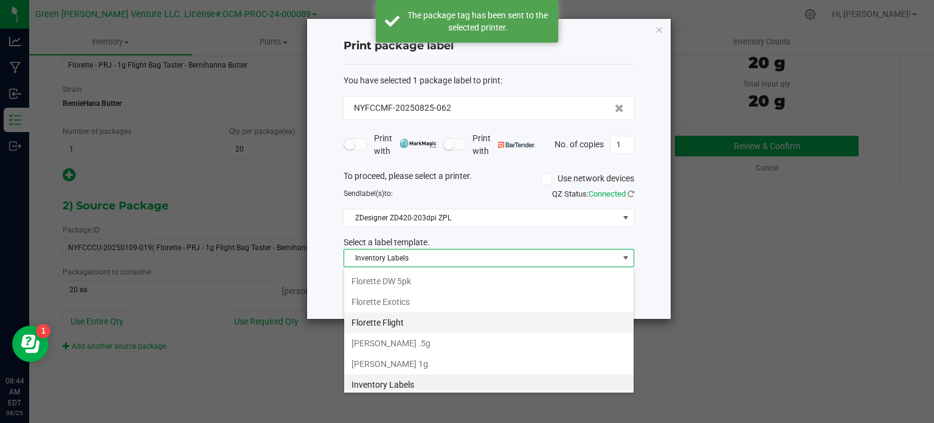
click at [410, 318] on li "Florette Flight" at bounding box center [489, 322] width 290 height 21
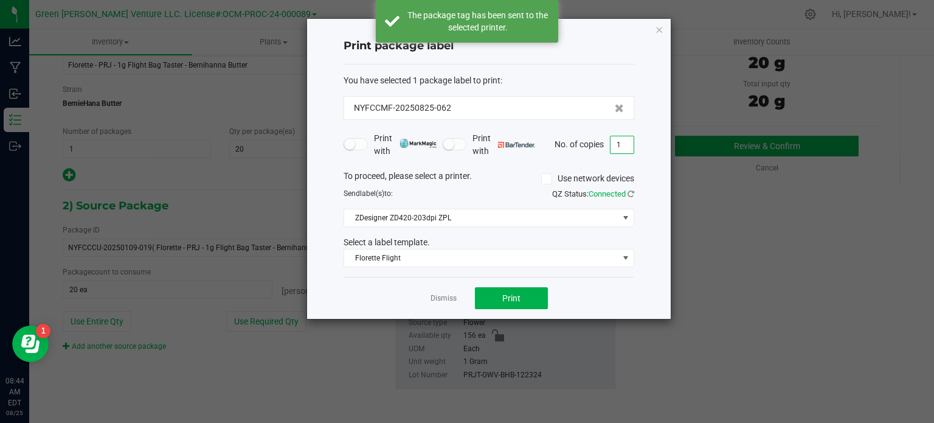
click at [629, 145] on input "1" at bounding box center [622, 144] width 23 height 17
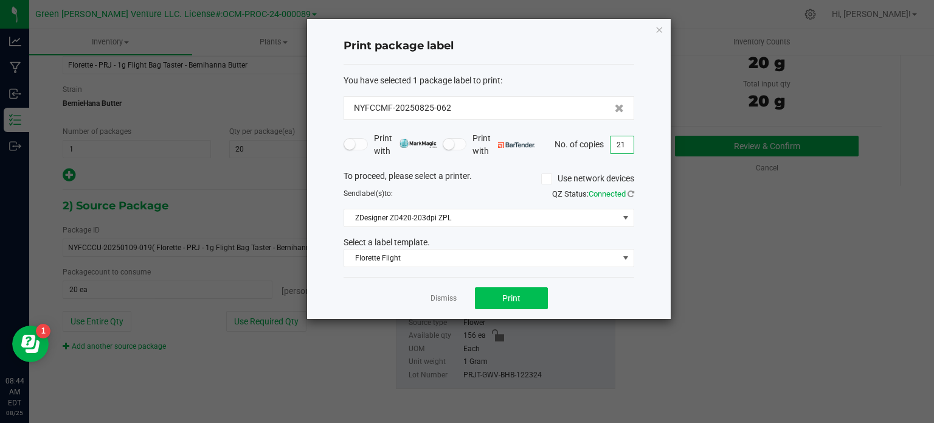
type input "21"
click at [495, 299] on button "Print" at bounding box center [511, 298] width 73 height 22
click at [445, 300] on link "Dismiss" at bounding box center [444, 298] width 26 height 10
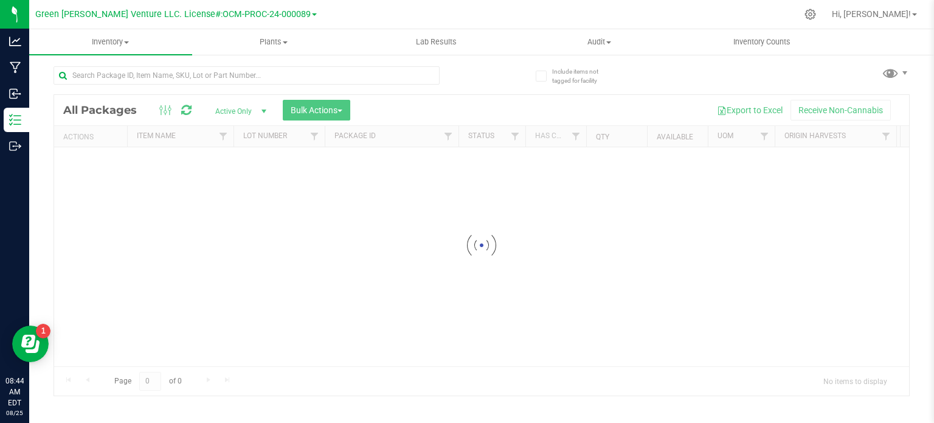
scroll to position [21, 0]
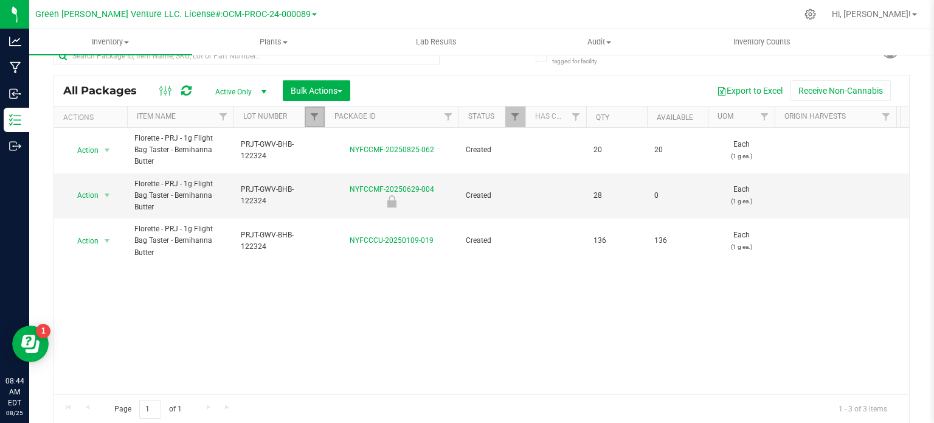
click at [313, 110] on link "Filter" at bounding box center [315, 116] width 20 height 21
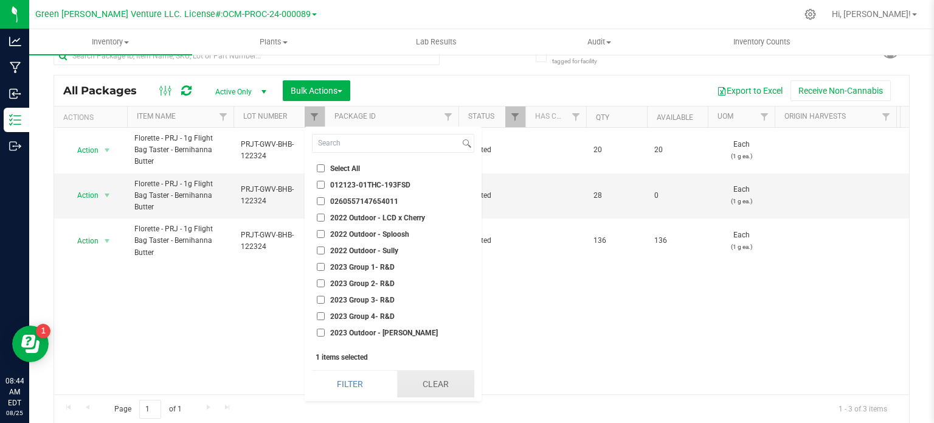
click at [428, 388] on button "Clear" at bounding box center [435, 383] width 77 height 27
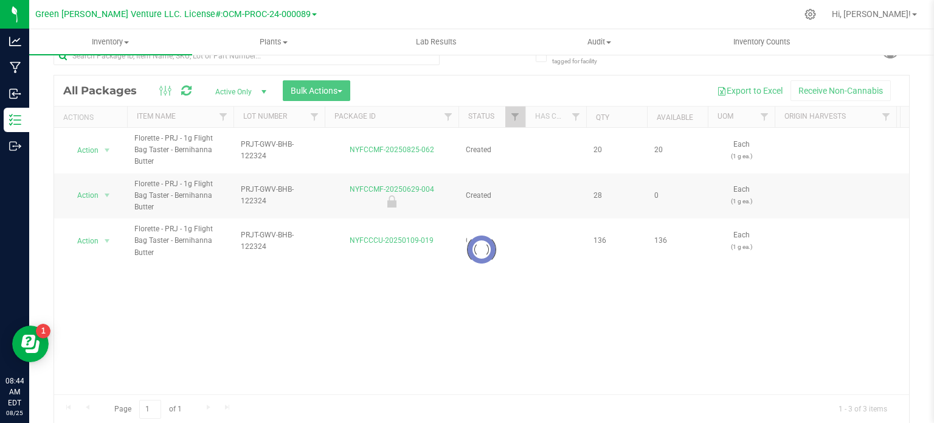
click at [316, 116] on div at bounding box center [481, 249] width 855 height 348
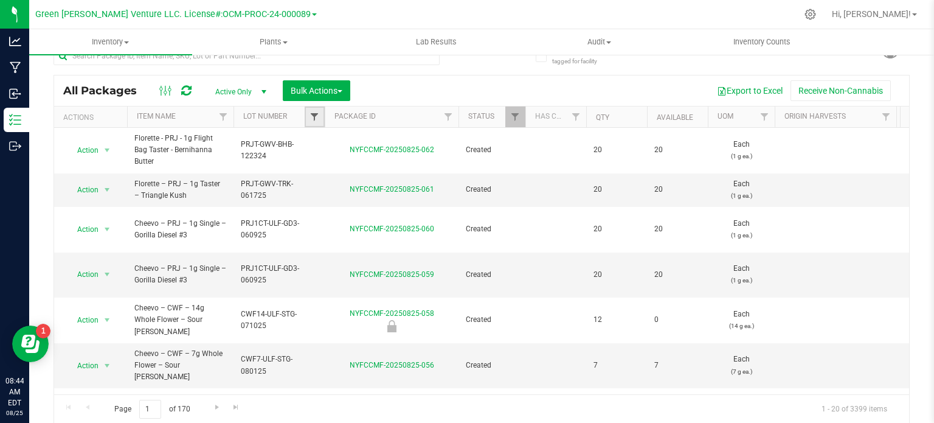
click at [310, 115] on span "Filter" at bounding box center [315, 117] width 10 height 10
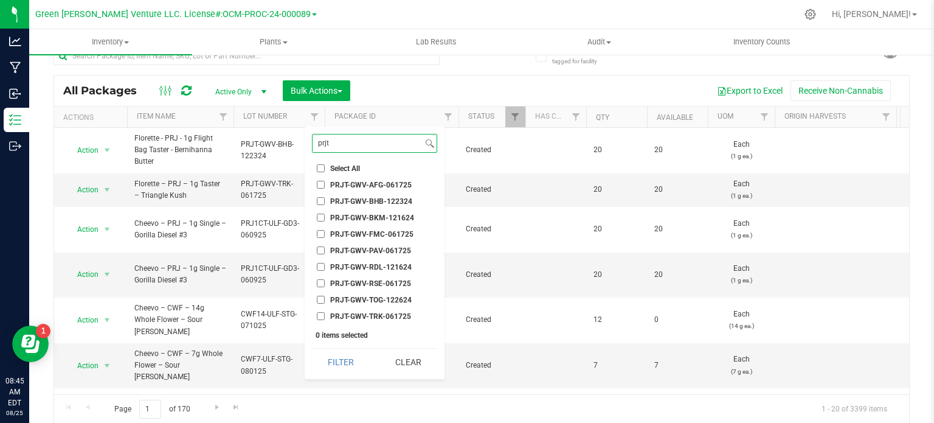
type input "prjt"
click at [318, 284] on input "PRJT-GWV-RSE-061725" at bounding box center [321, 283] width 8 height 8
checkbox input "true"
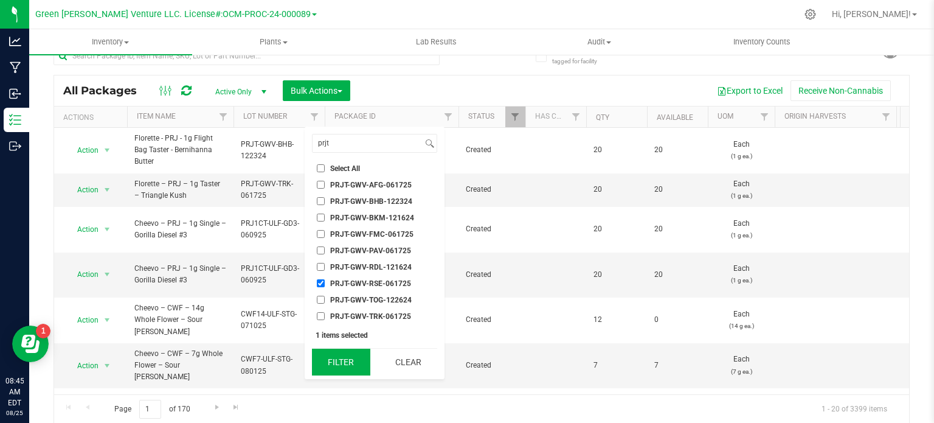
click at [324, 367] on button "Filter" at bounding box center [341, 362] width 58 height 27
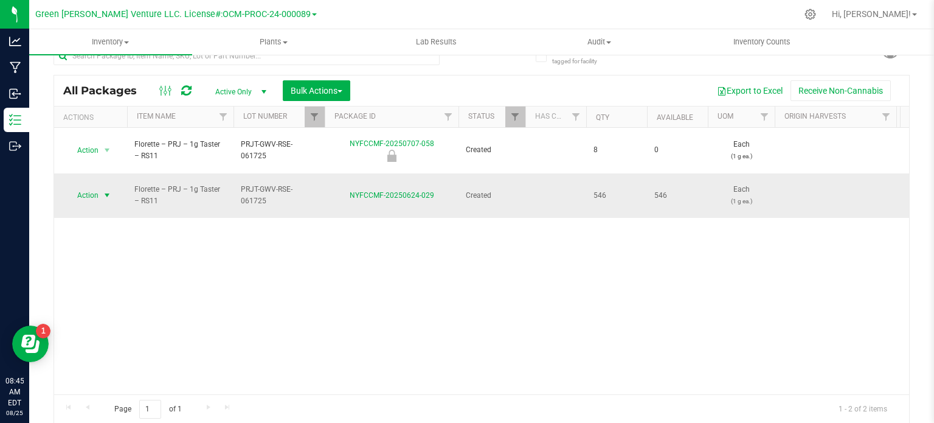
click at [92, 187] on span "Action" at bounding box center [82, 195] width 33 height 17
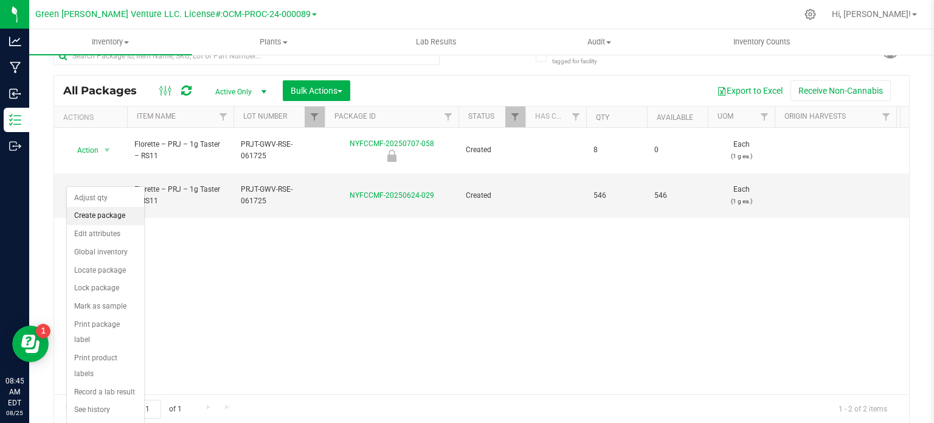
click at [103, 209] on li "Create package" at bounding box center [105, 216] width 77 height 18
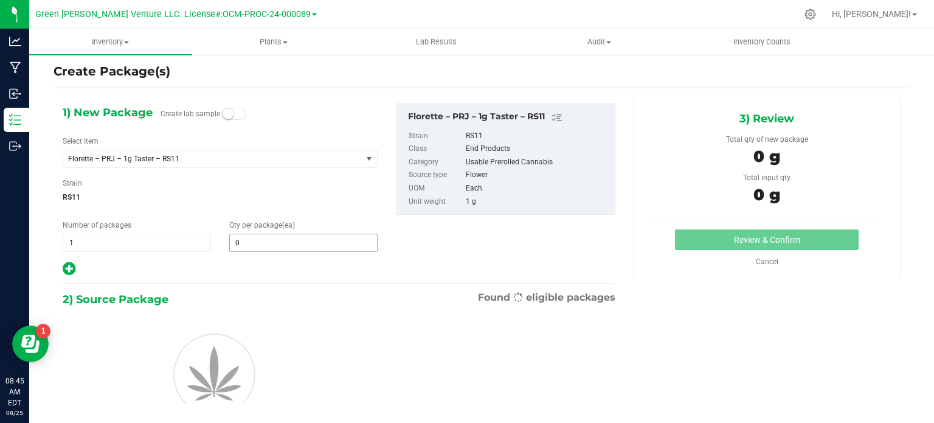
scroll to position [21, 0]
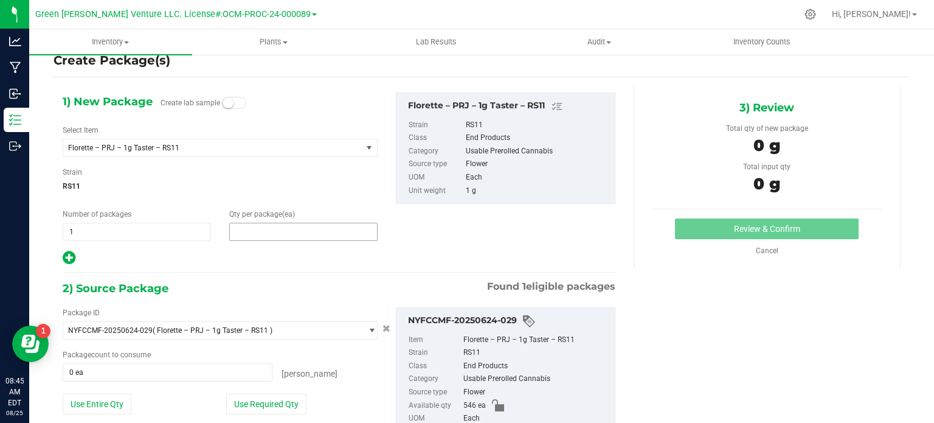
click at [251, 234] on span at bounding box center [303, 232] width 148 height 18
type input "20"
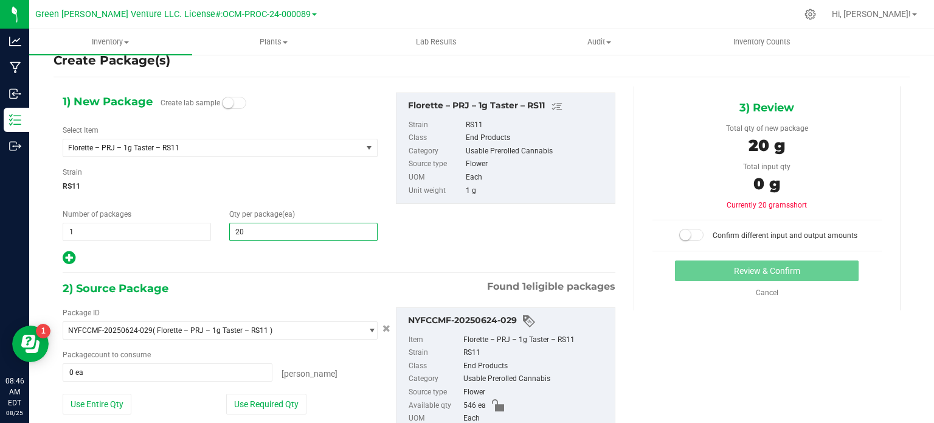
type input "20"
click at [228, 254] on div at bounding box center [220, 258] width 315 height 16
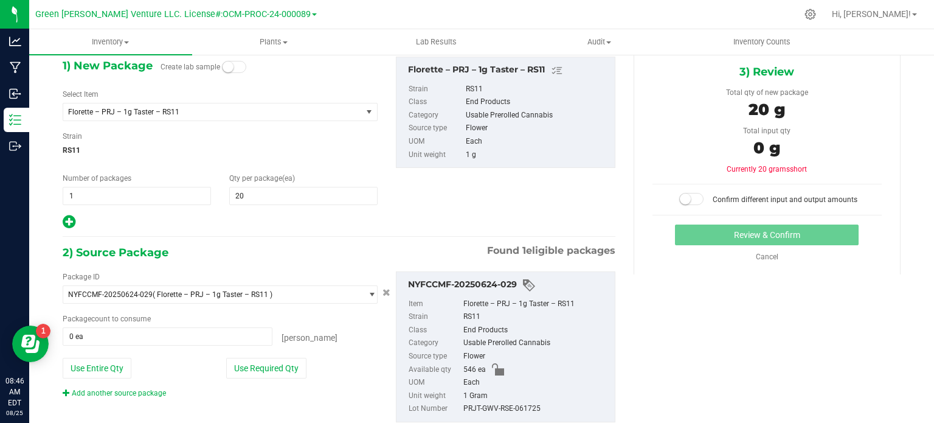
scroll to position [91, 0]
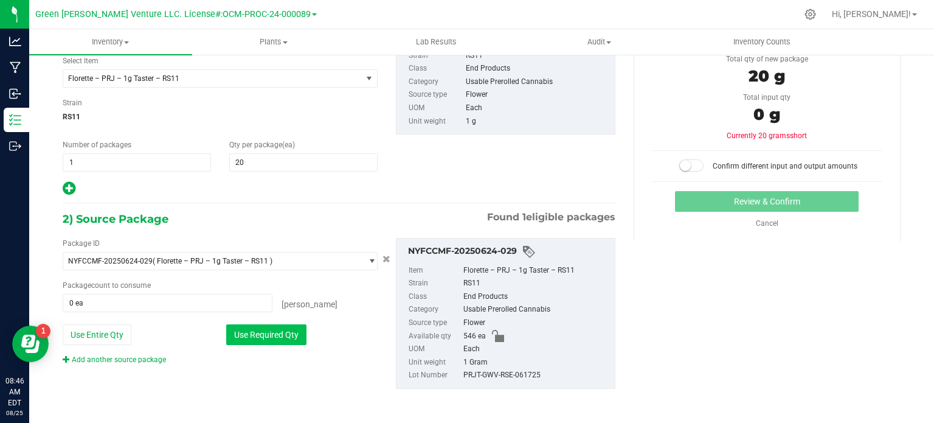
click at [284, 333] on button "Use Required Qty" at bounding box center [266, 334] width 80 height 21
type input "20 ea"
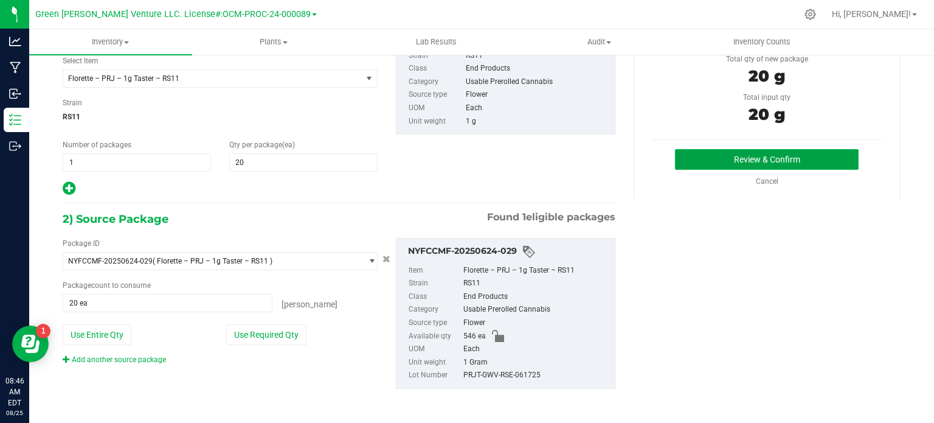
click at [717, 151] on button "Review & Confirm" at bounding box center [767, 159] width 184 height 21
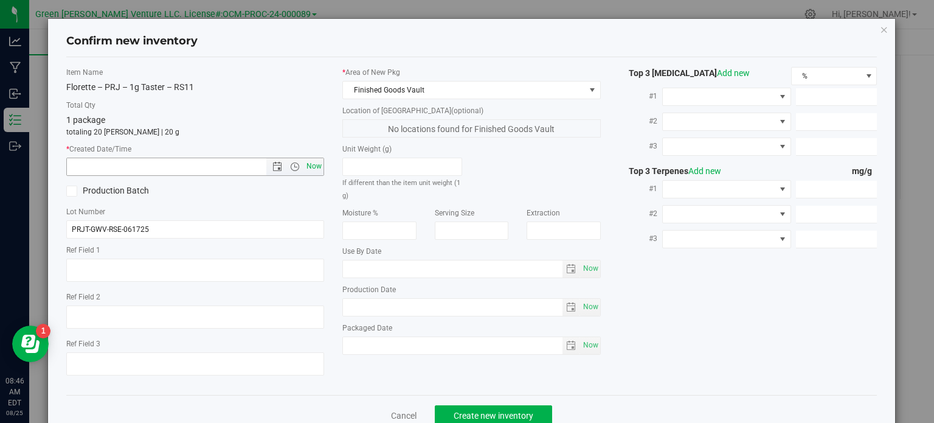
click at [311, 164] on span "Now" at bounding box center [314, 167] width 21 height 18
type input "8/25/2025 8:46 AM"
click at [497, 411] on span "Create new inventory" at bounding box center [494, 416] width 80 height 10
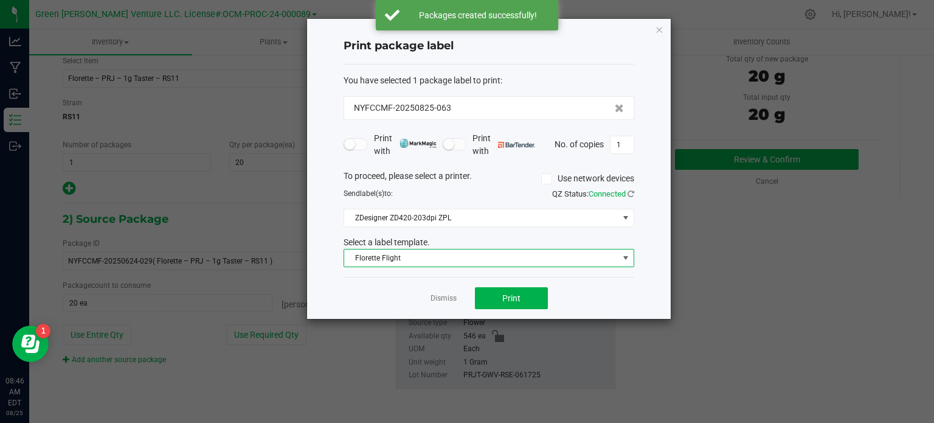
click at [397, 260] on span "Florette Flight" at bounding box center [481, 257] width 274 height 17
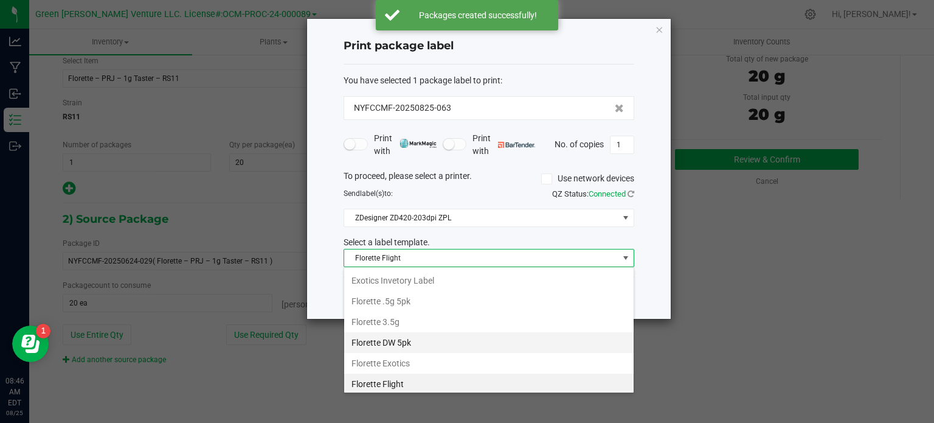
scroll to position [205, 0]
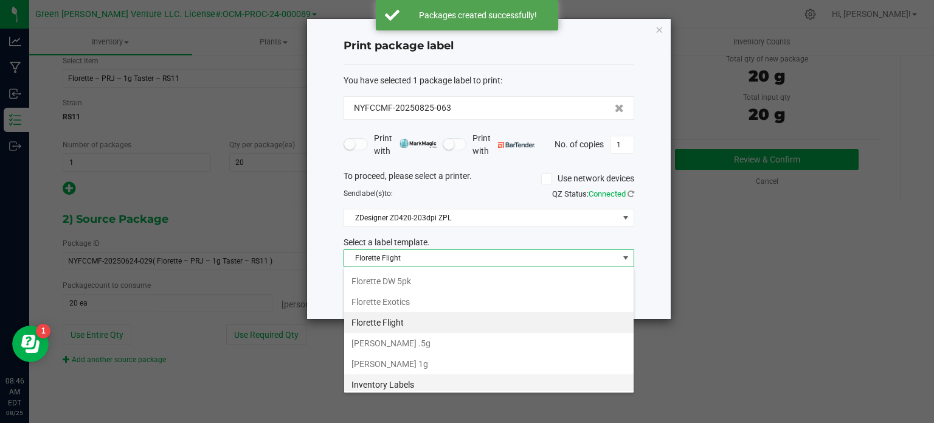
click at [384, 386] on li "Inventory Labels" at bounding box center [489, 384] width 290 height 21
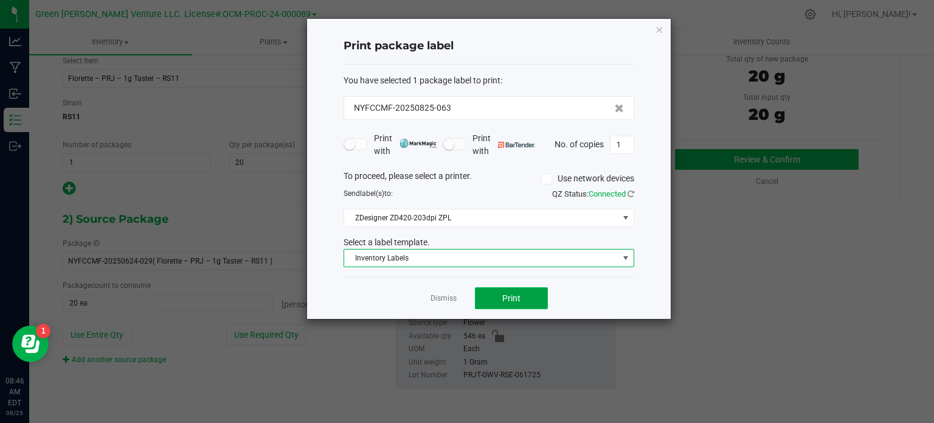
click at [519, 298] on span "Print" at bounding box center [511, 298] width 18 height 10
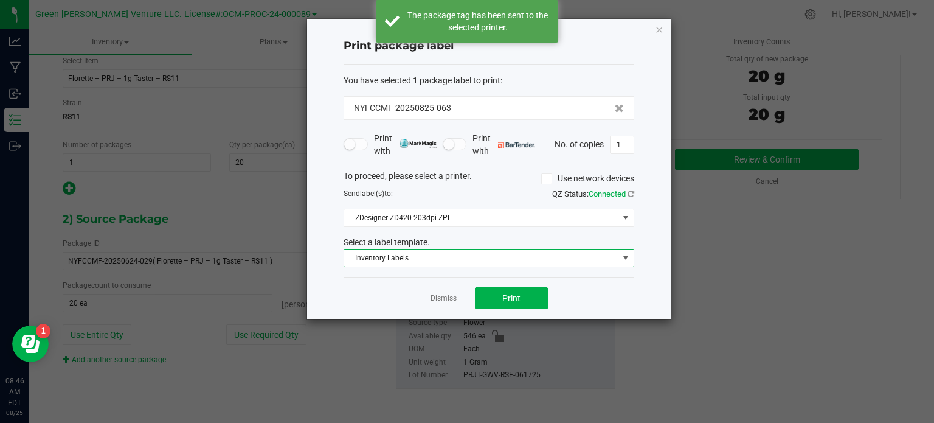
click at [484, 260] on span "Inventory Labels" at bounding box center [481, 257] width 274 height 17
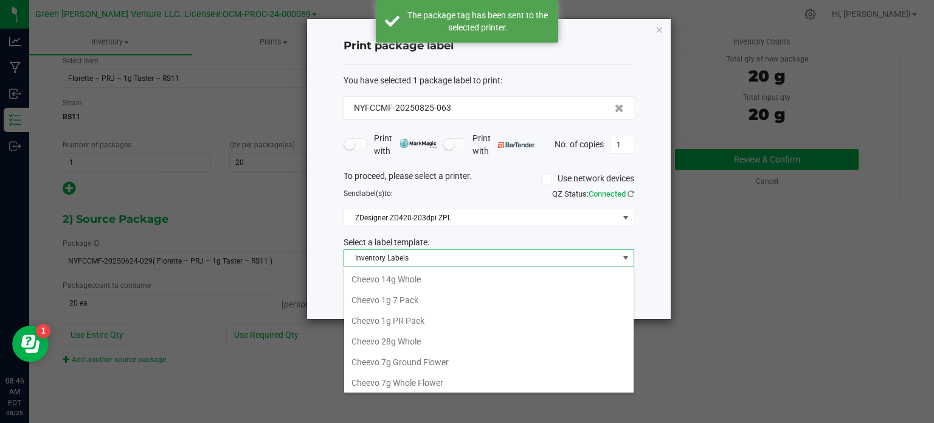
scroll to position [18, 291]
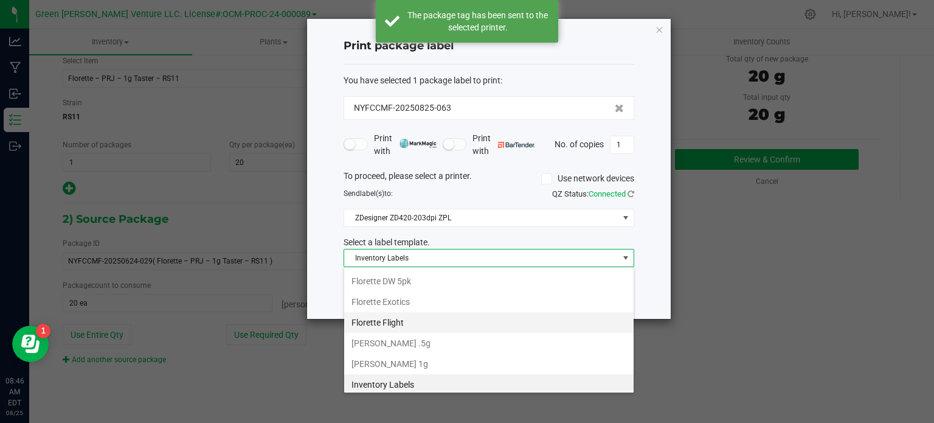
click at [431, 327] on li "Florette Flight" at bounding box center [489, 322] width 290 height 21
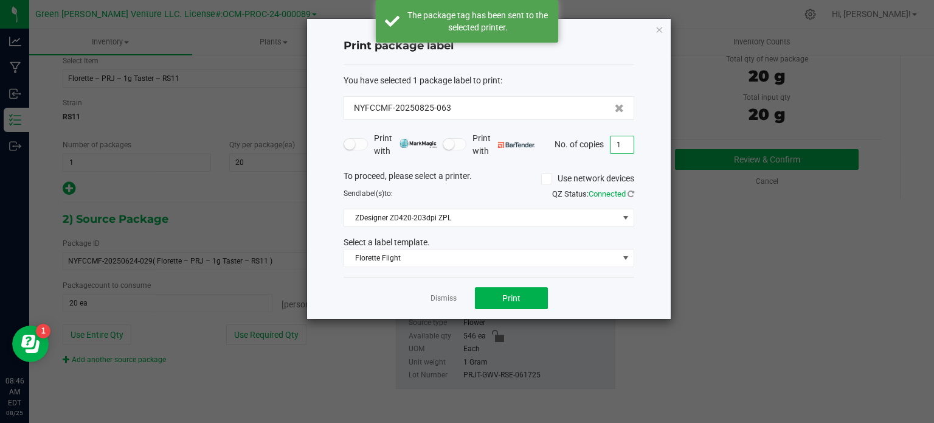
click at [621, 148] on input "1" at bounding box center [622, 144] width 23 height 17
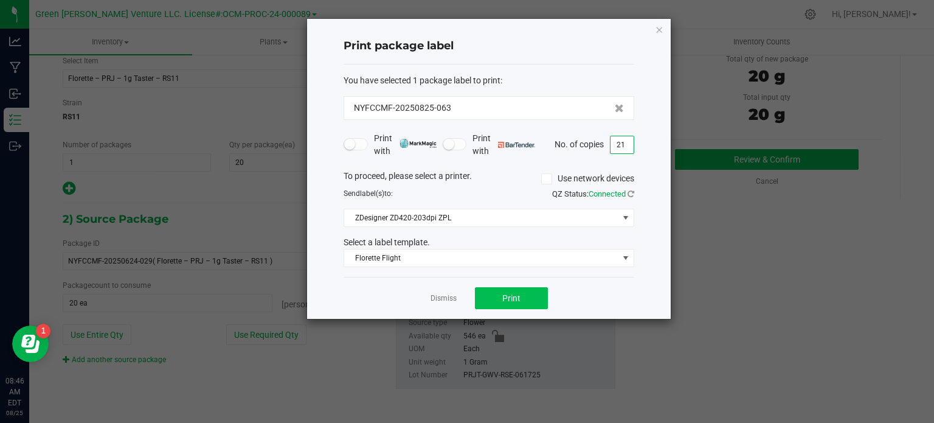
type input "21"
click at [521, 297] on button "Print" at bounding box center [511, 298] width 73 height 22
click at [452, 299] on link "Dismiss" at bounding box center [444, 298] width 26 height 10
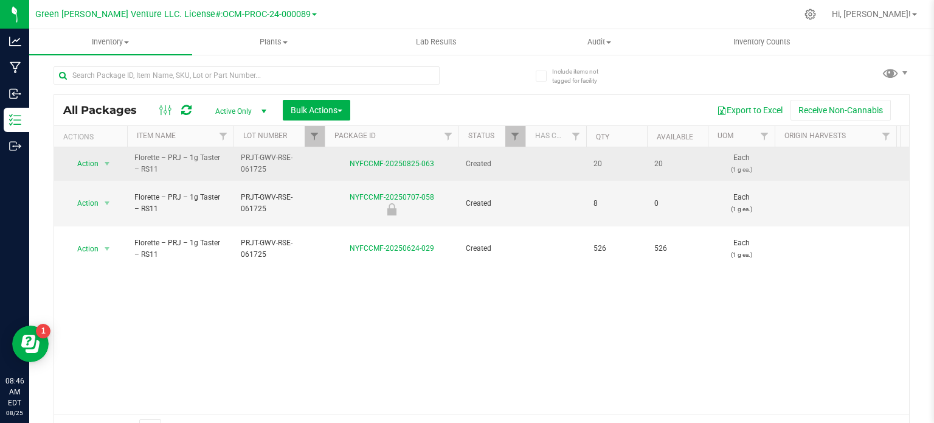
scroll to position [21, 0]
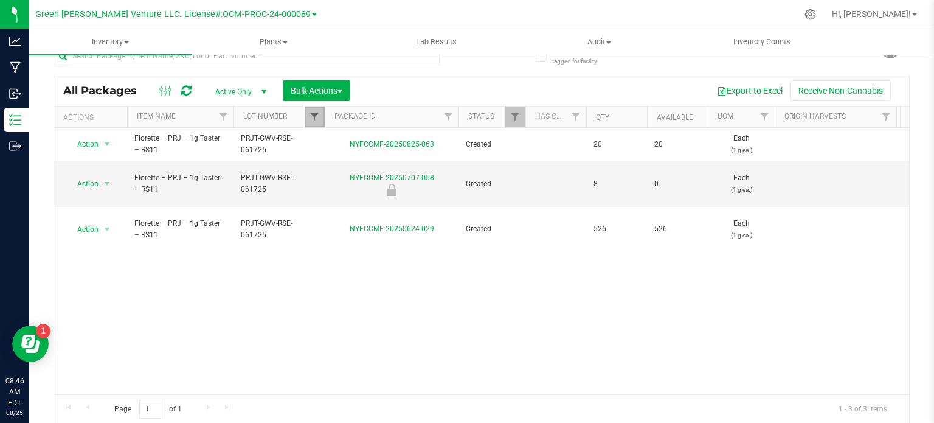
click at [316, 114] on span "Filter" at bounding box center [315, 117] width 10 height 10
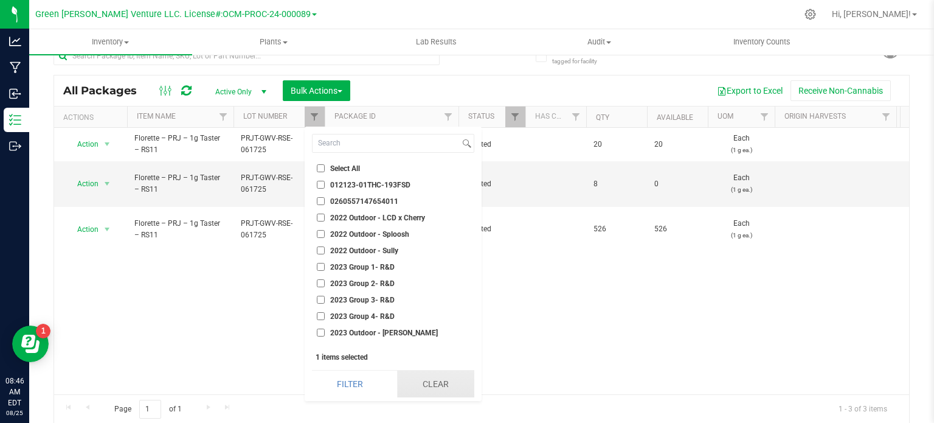
click at [422, 383] on button "Clear" at bounding box center [435, 383] width 77 height 27
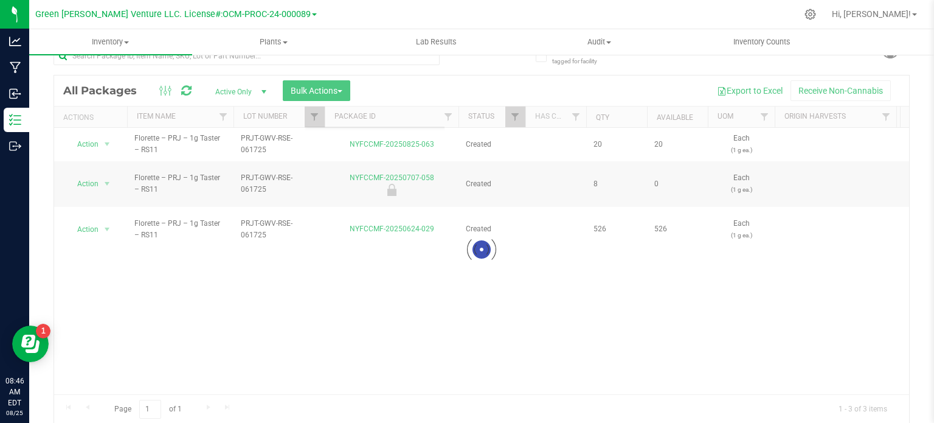
checkbox input "false"
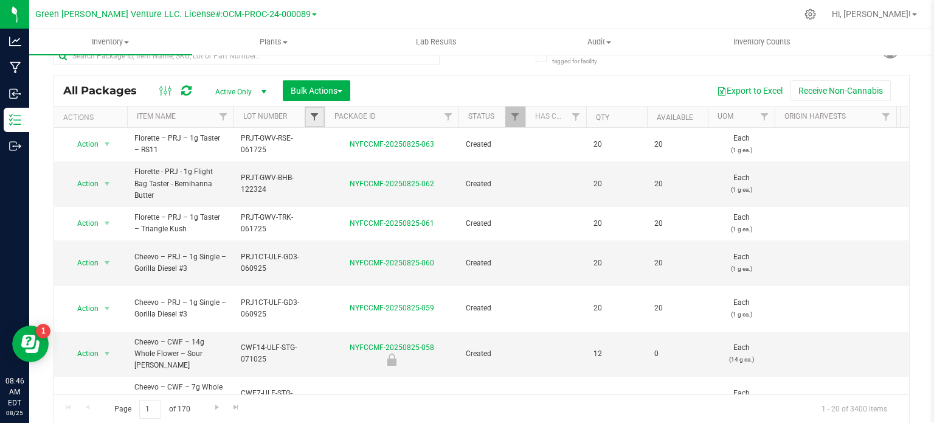
click at [311, 113] on span "Filter" at bounding box center [315, 117] width 10 height 10
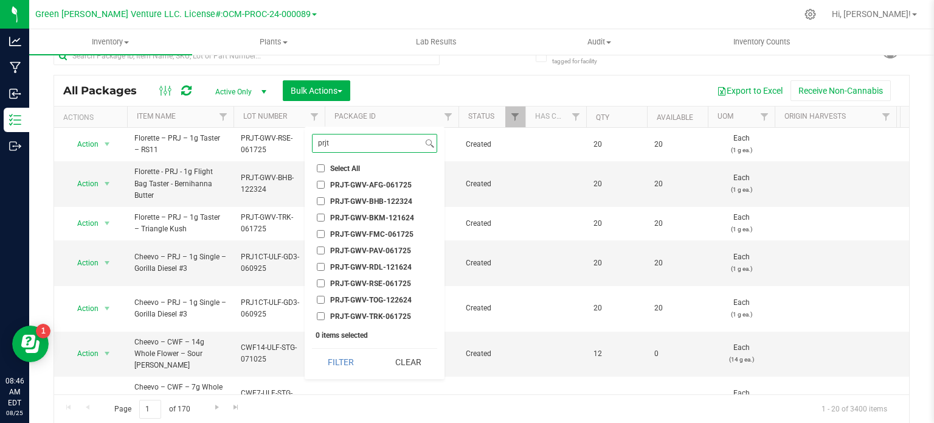
type input "prjt"
click at [318, 184] on input "PRJT-GWV-AFG-061725" at bounding box center [321, 185] width 8 height 8
checkbox input "true"
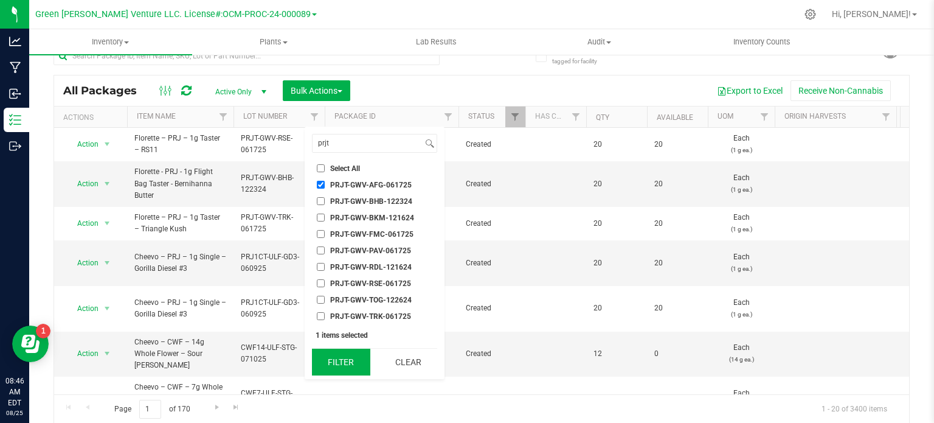
click at [333, 364] on button "Filter" at bounding box center [341, 362] width 58 height 27
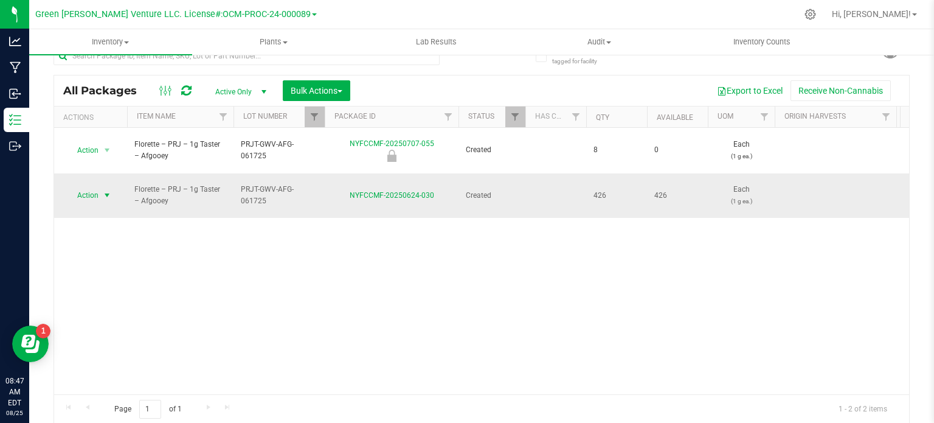
click at [83, 187] on span "Action" at bounding box center [82, 195] width 33 height 17
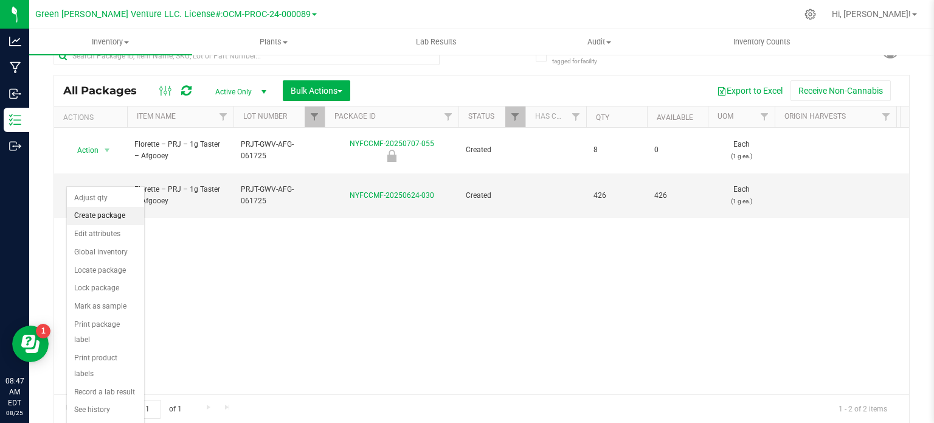
click at [113, 217] on li "Create package" at bounding box center [105, 216] width 77 height 18
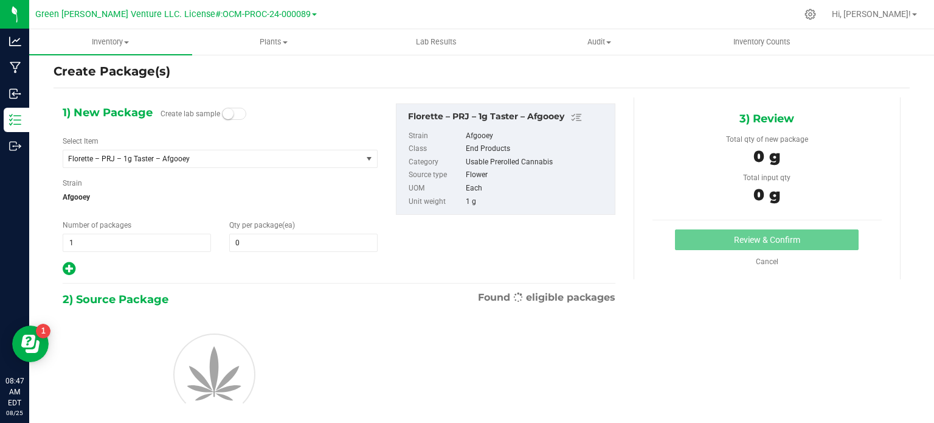
scroll to position [21, 0]
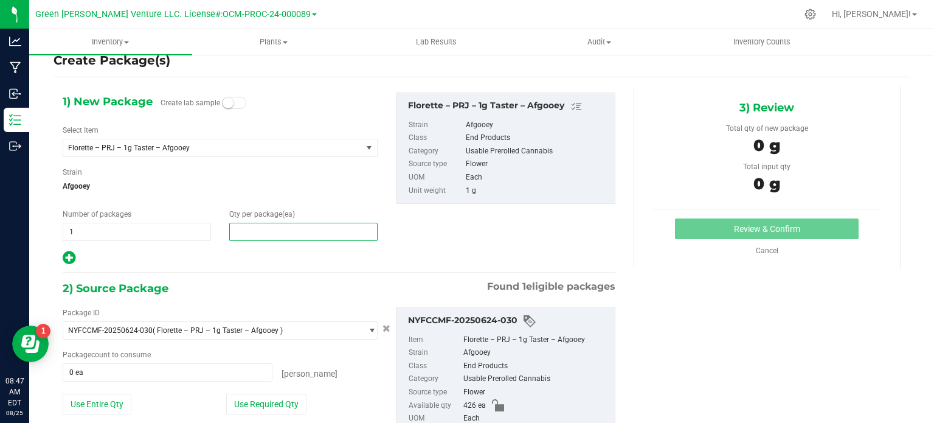
click at [246, 237] on span at bounding box center [303, 232] width 148 height 18
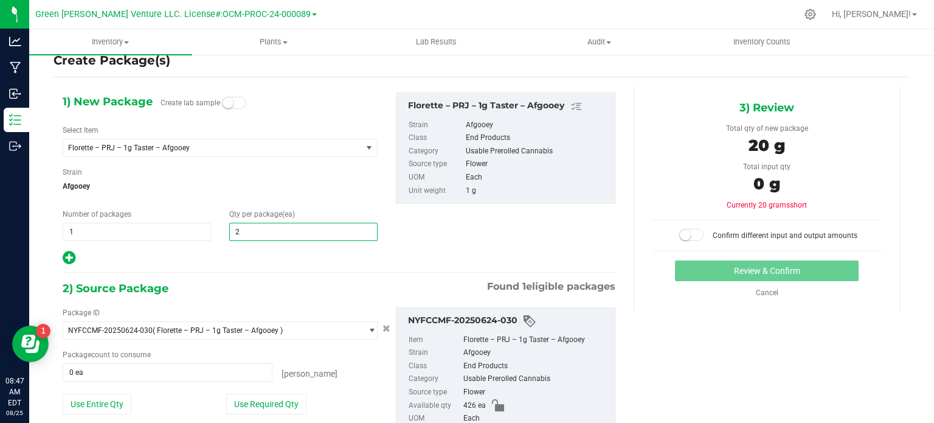
type input "20"
click at [238, 257] on div at bounding box center [220, 258] width 315 height 16
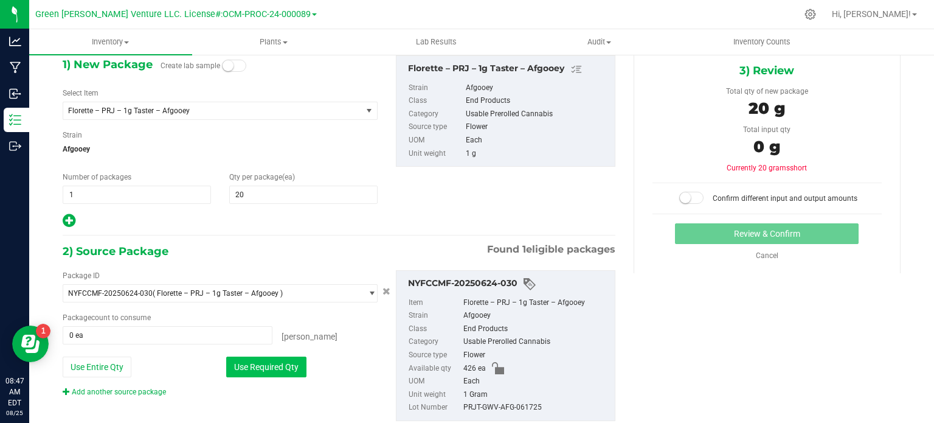
scroll to position [91, 0]
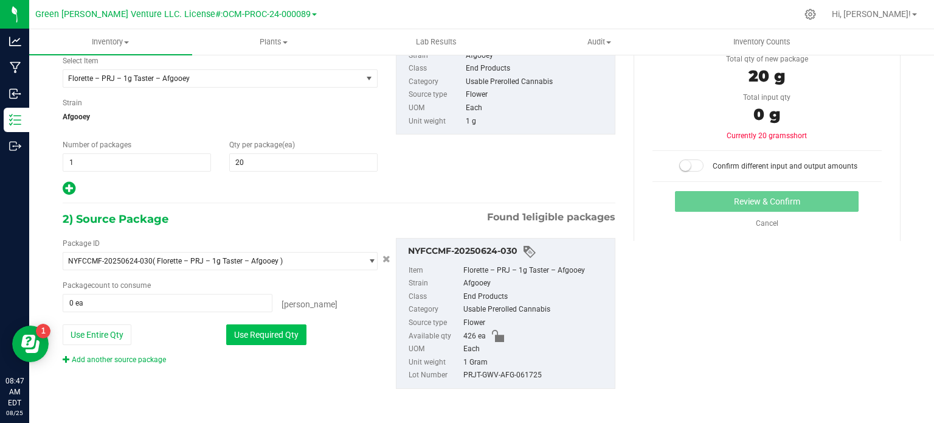
click at [282, 340] on button "Use Required Qty" at bounding box center [266, 334] width 80 height 21
type input "20 ea"
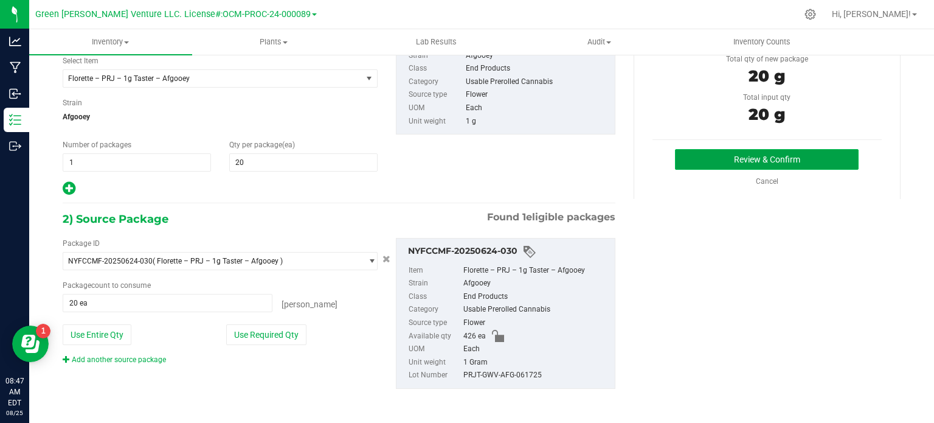
click at [757, 158] on button "Review & Confirm" at bounding box center [767, 159] width 184 height 21
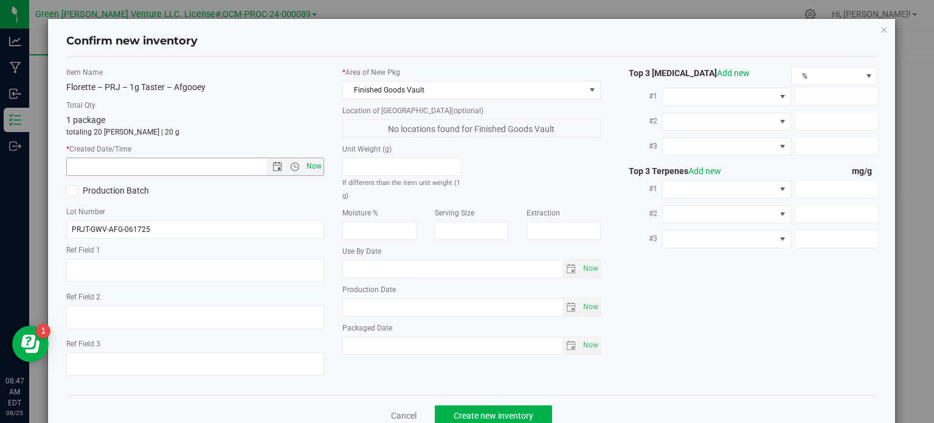
click at [318, 161] on span "Now" at bounding box center [314, 167] width 21 height 18
type input "8/25/2025 8:47 AM"
click at [482, 408] on button "Create new inventory" at bounding box center [493, 415] width 117 height 21
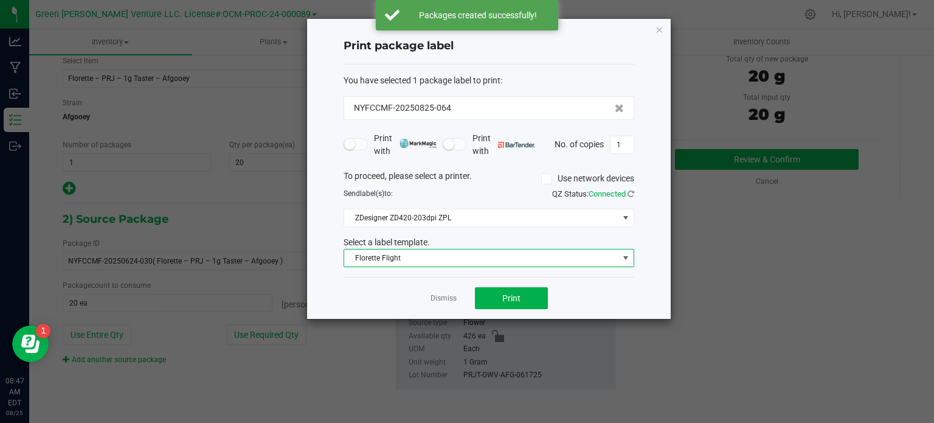
click at [450, 256] on span "Florette Flight" at bounding box center [481, 257] width 274 height 17
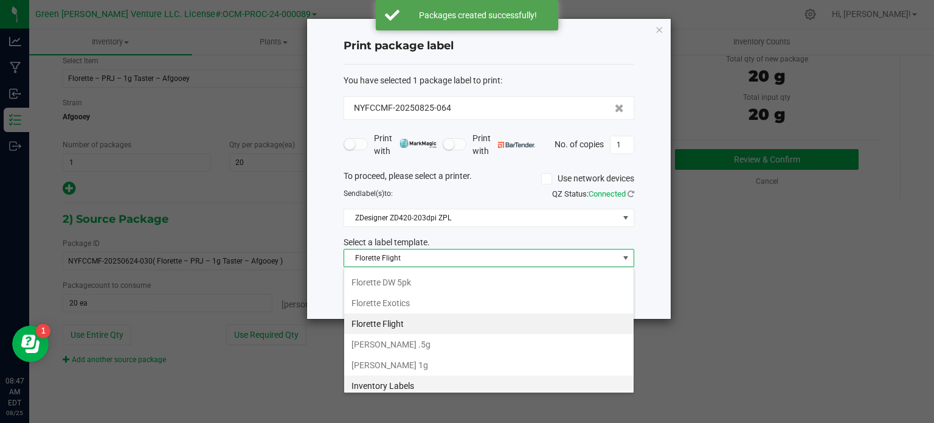
scroll to position [205, 0]
click at [402, 382] on li "Inventory Labels" at bounding box center [489, 384] width 290 height 21
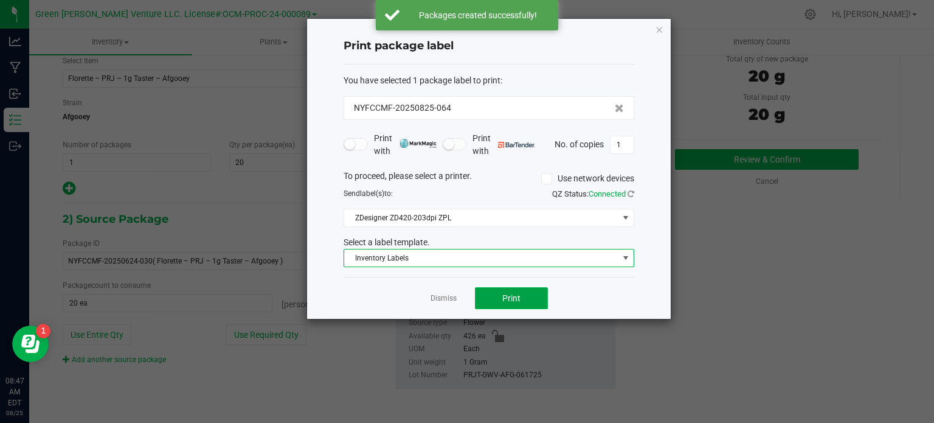
click at [510, 297] on span "Print" at bounding box center [511, 298] width 18 height 10
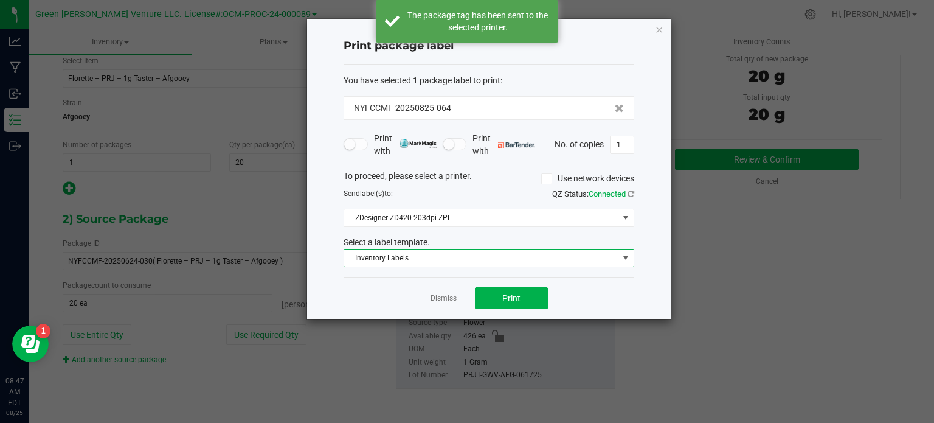
click at [437, 259] on span "Inventory Labels" at bounding box center [481, 257] width 274 height 17
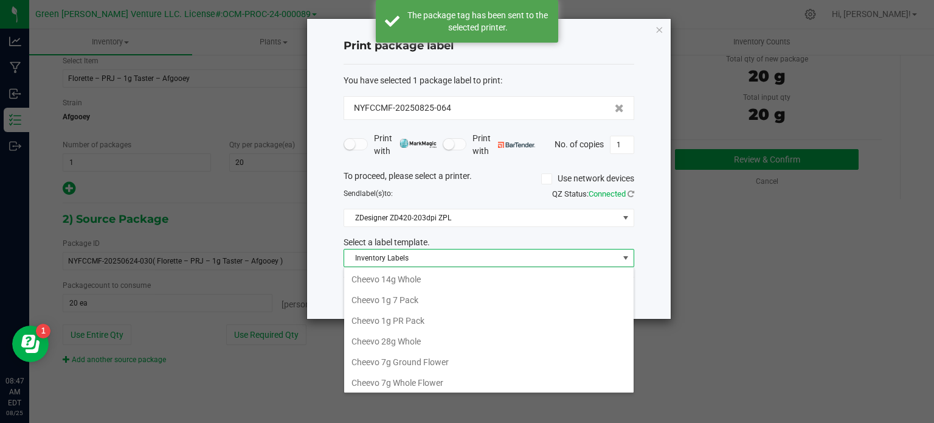
scroll to position [18, 291]
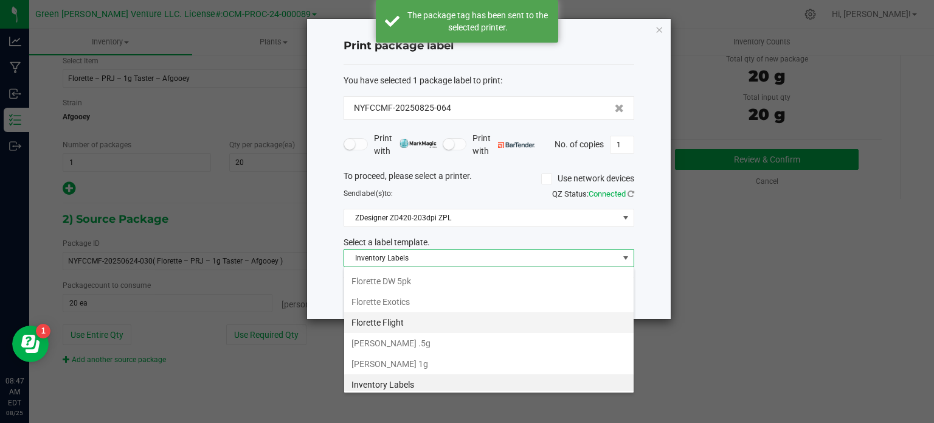
click at [392, 316] on li "Florette Flight" at bounding box center [489, 322] width 290 height 21
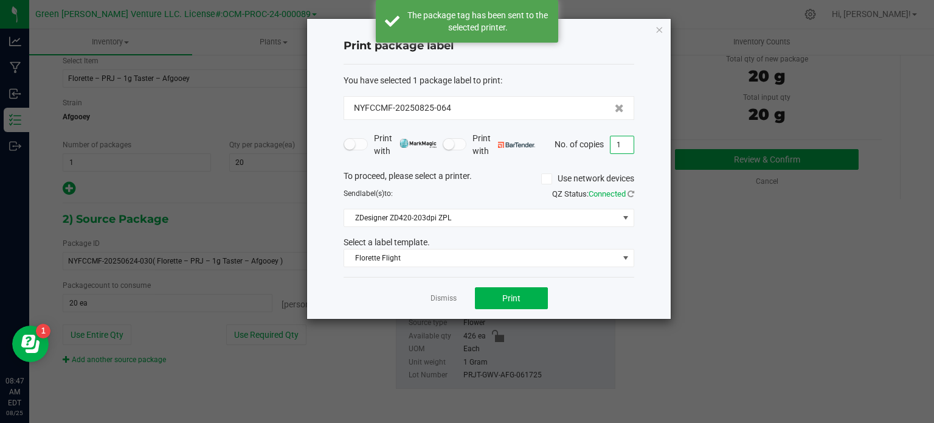
click at [623, 142] on input "1" at bounding box center [622, 144] width 23 height 17
type input "21"
click at [531, 289] on button "Print" at bounding box center [511, 298] width 73 height 22
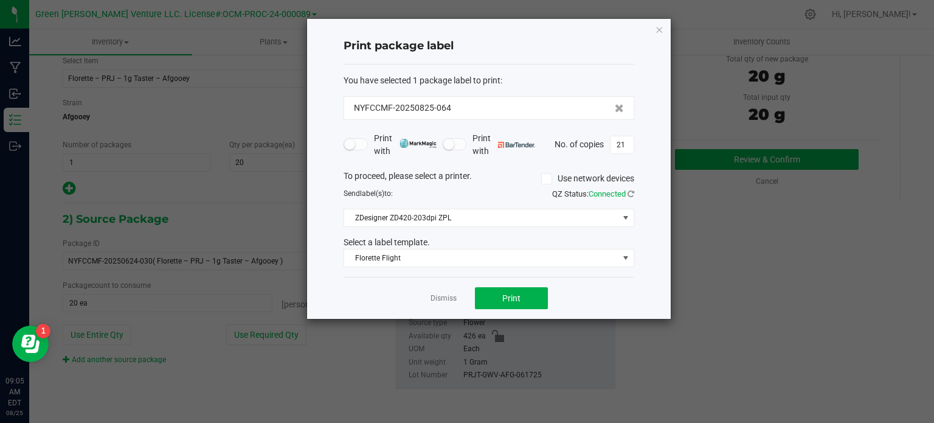
click at [447, 304] on div "Dismiss Print" at bounding box center [489, 298] width 291 height 42
click at [447, 299] on link "Dismiss" at bounding box center [444, 298] width 26 height 10
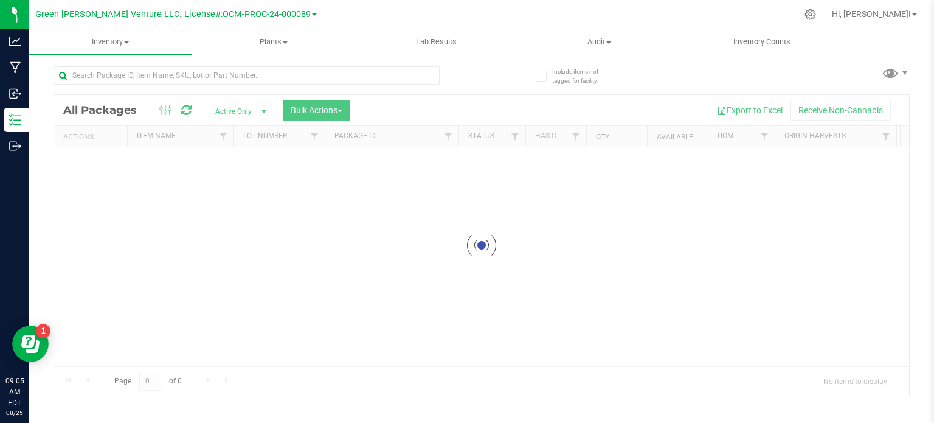
scroll to position [21, 0]
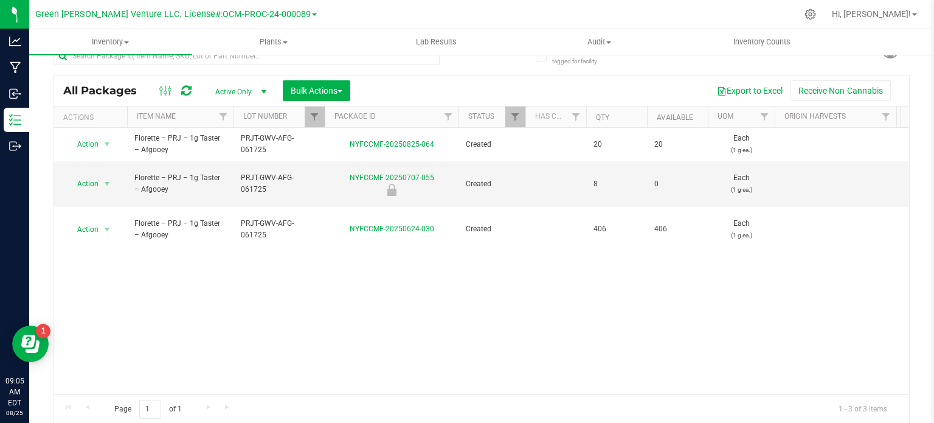
click at [324, 116] on div at bounding box center [324, 116] width 5 height 21
click at [310, 119] on span "Filter" at bounding box center [315, 117] width 10 height 10
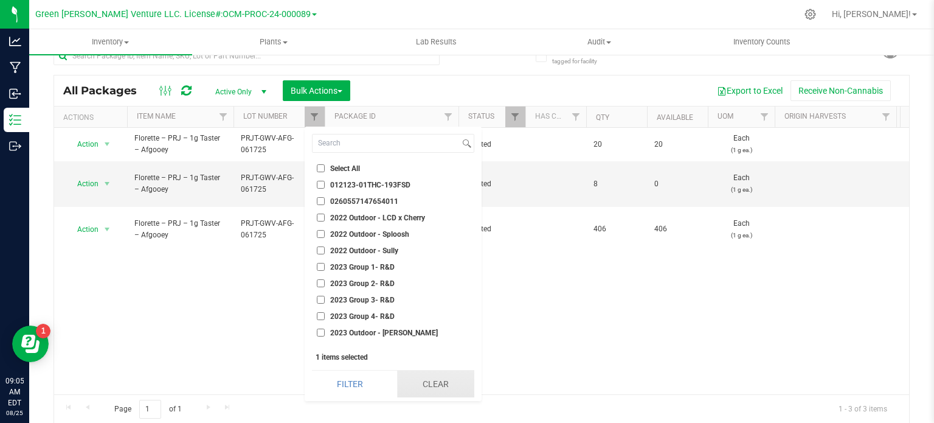
click at [409, 391] on button "Clear" at bounding box center [435, 383] width 77 height 27
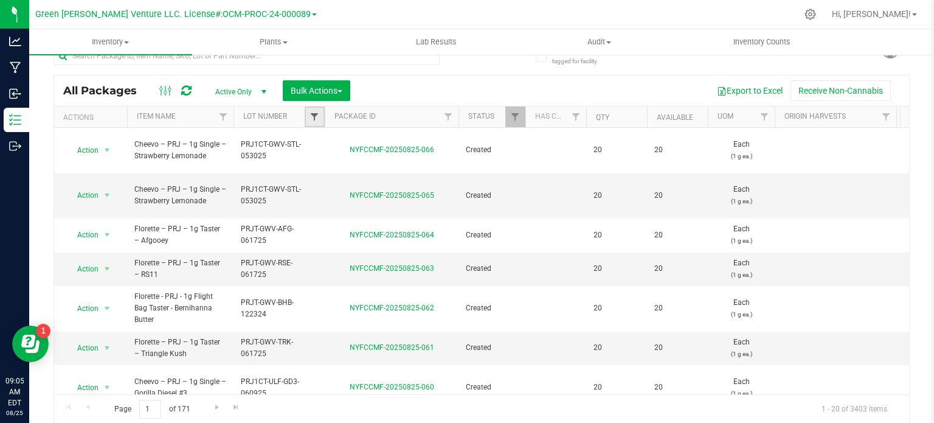
click at [310, 116] on span "Filter" at bounding box center [315, 117] width 10 height 10
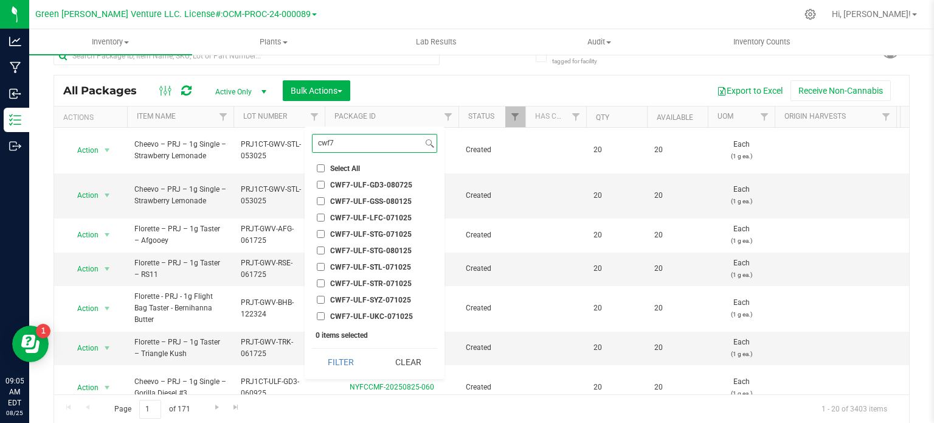
type input "cwf7"
click at [353, 233] on span "CWF7-ULF-STG-071025" at bounding box center [371, 234] width 82 height 7
click at [325, 233] on input "CWF7-ULF-STG-071025" at bounding box center [321, 234] width 8 height 8
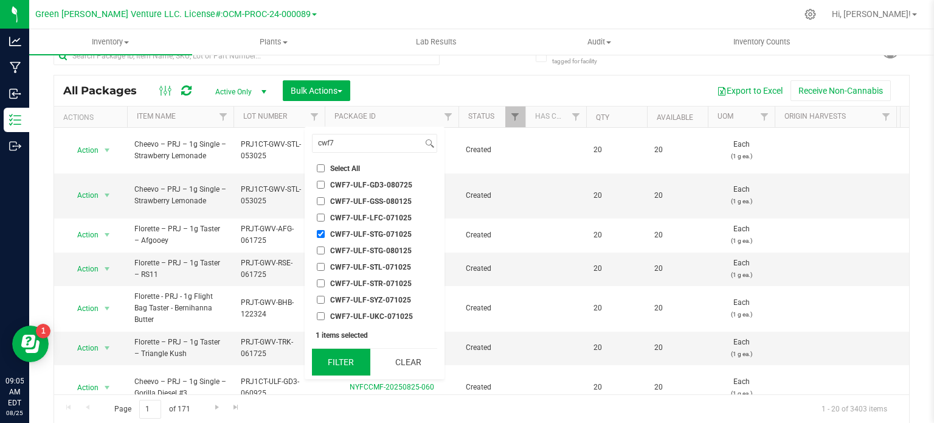
click at [339, 367] on button "Filter" at bounding box center [341, 362] width 58 height 27
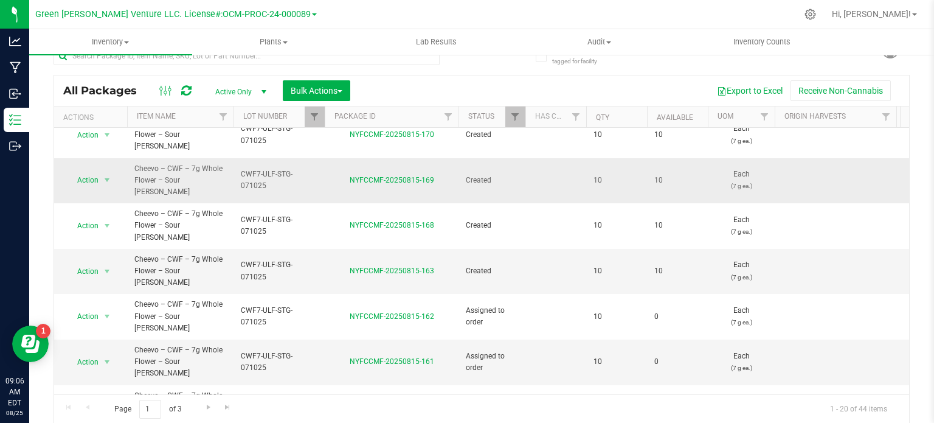
scroll to position [414, 0]
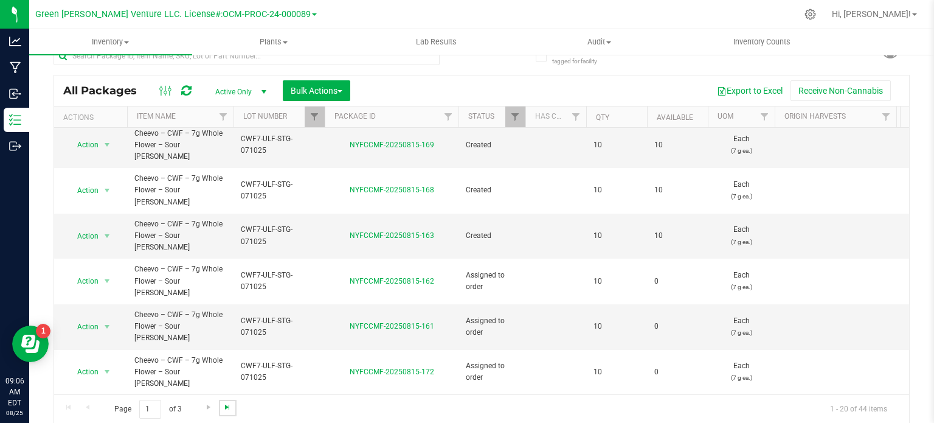
click at [224, 405] on span "Go to the last page" at bounding box center [228, 407] width 10 height 10
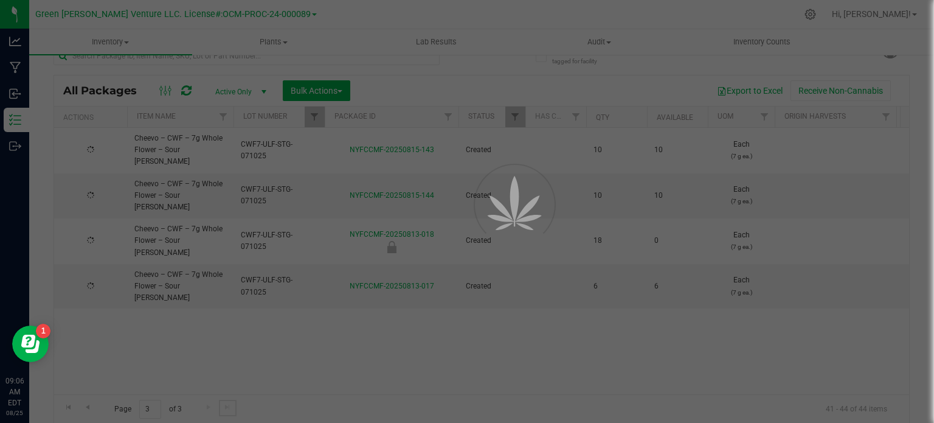
scroll to position [0, 0]
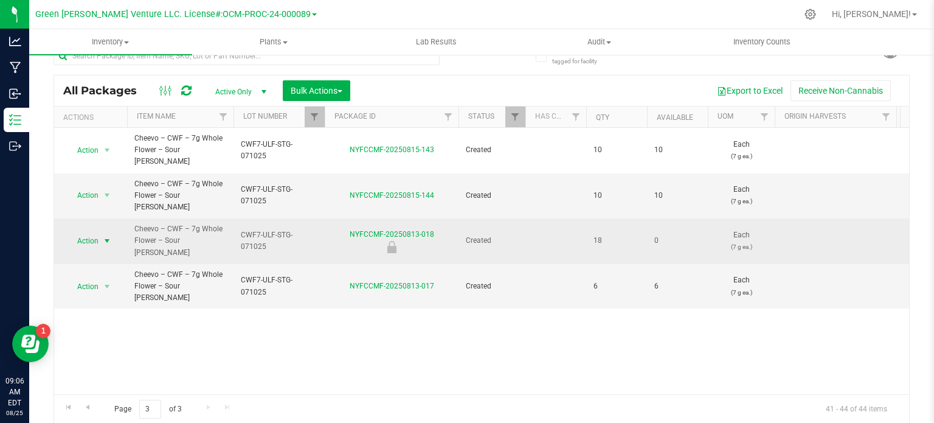
click at [97, 232] on span "Action" at bounding box center [82, 240] width 33 height 17
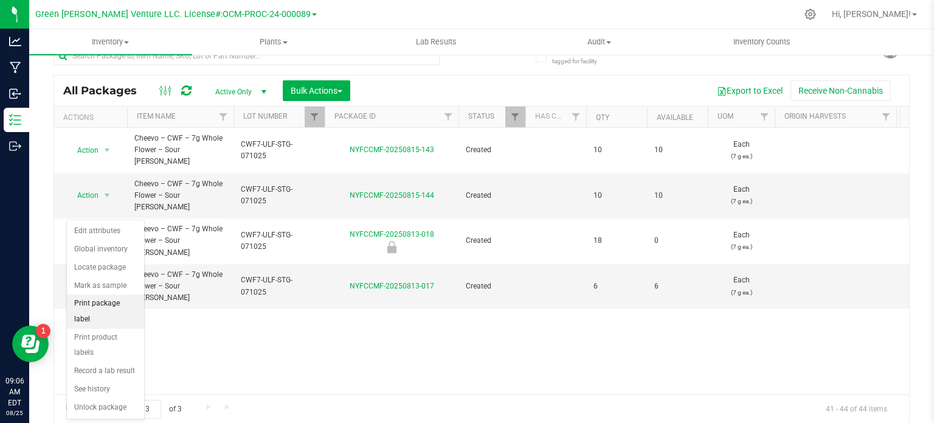
click at [99, 303] on li "Print package label" at bounding box center [105, 310] width 77 height 33
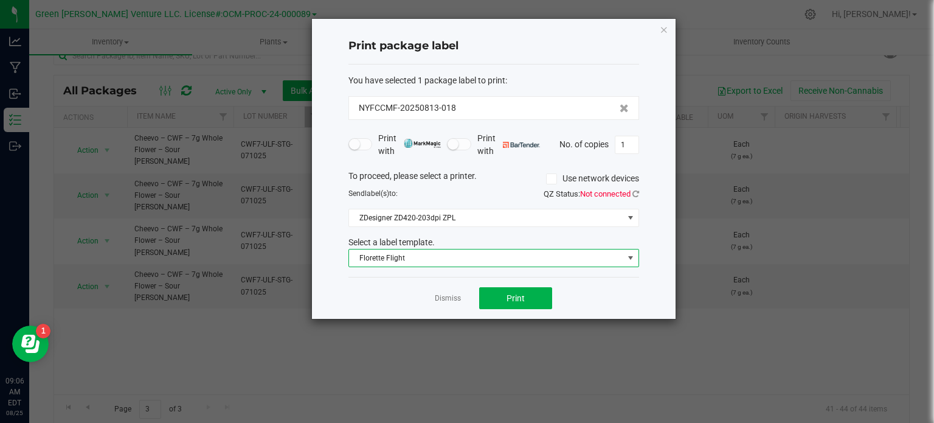
click at [372, 260] on span "Florette Flight" at bounding box center [486, 257] width 274 height 17
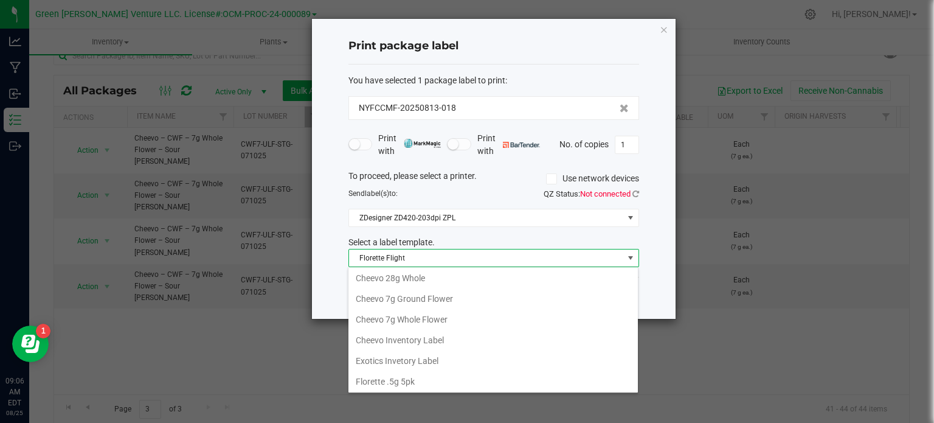
scroll to position [83, 0]
click at [382, 324] on li "Cheevo Inventory Label" at bounding box center [494, 320] width 290 height 21
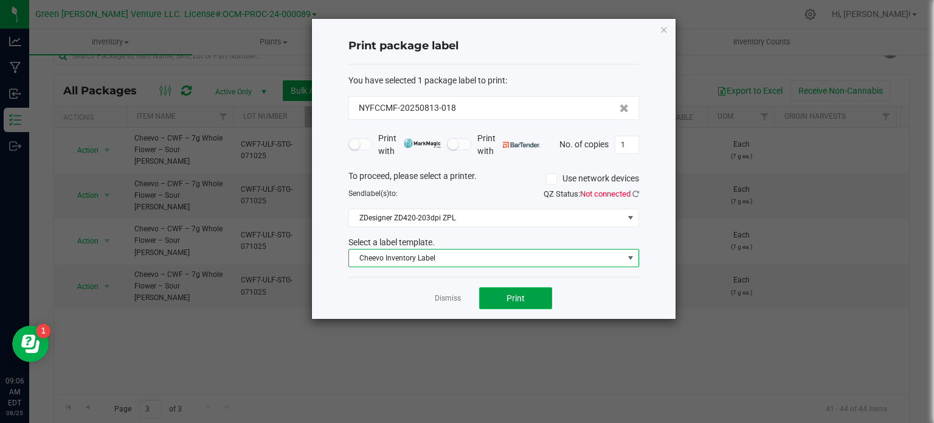
click at [506, 296] on button "Print" at bounding box center [515, 298] width 73 height 22
click at [388, 266] on span "Cheevo Inventory Label" at bounding box center [494, 258] width 291 height 18
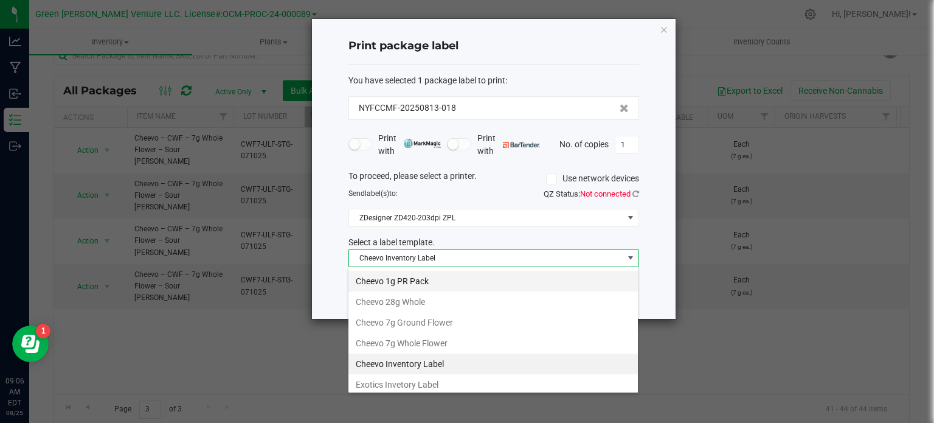
scroll to position [61, 0]
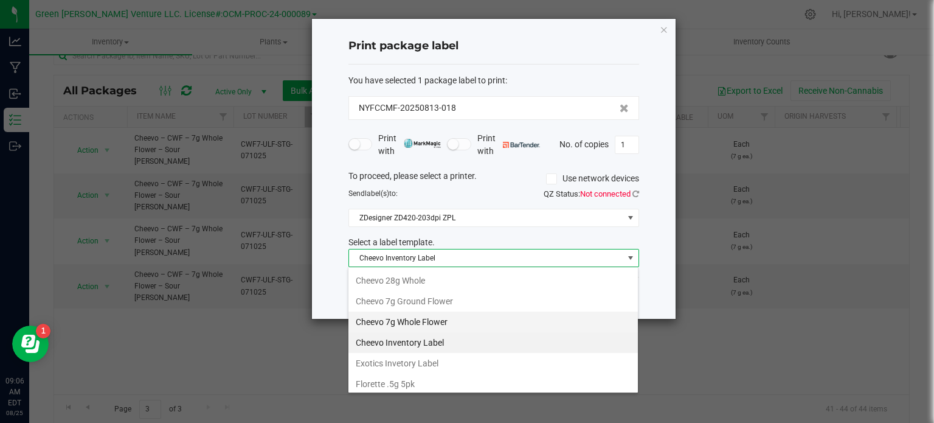
click at [408, 326] on li "Cheevo 7g Whole Flower" at bounding box center [494, 321] width 290 height 21
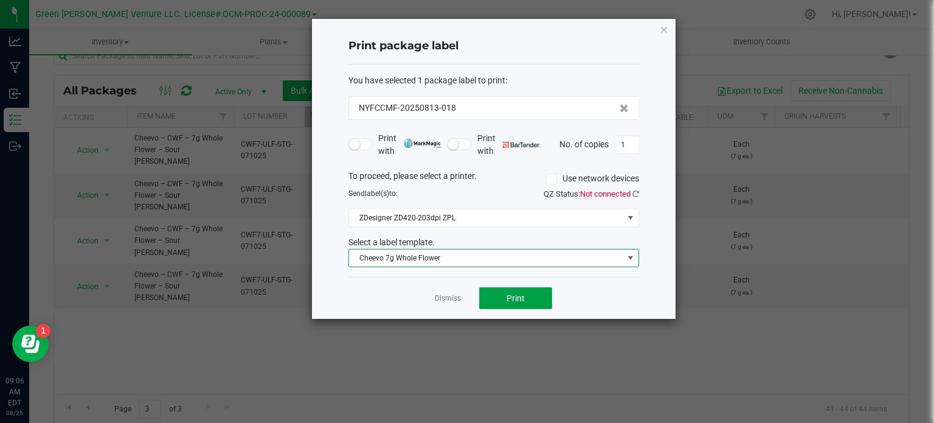
click at [510, 298] on span "Print" at bounding box center [516, 298] width 18 height 10
click at [451, 301] on link "Dismiss" at bounding box center [448, 298] width 26 height 10
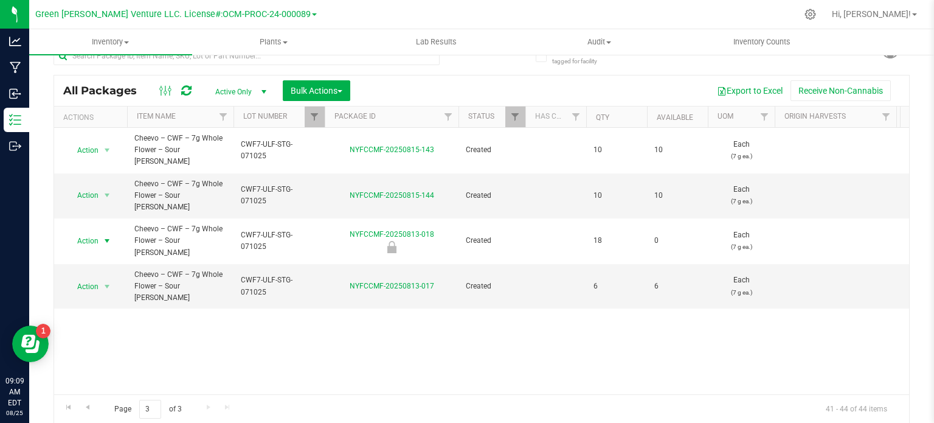
click at [299, 106] on th "Lot Number" at bounding box center [279, 116] width 91 height 21
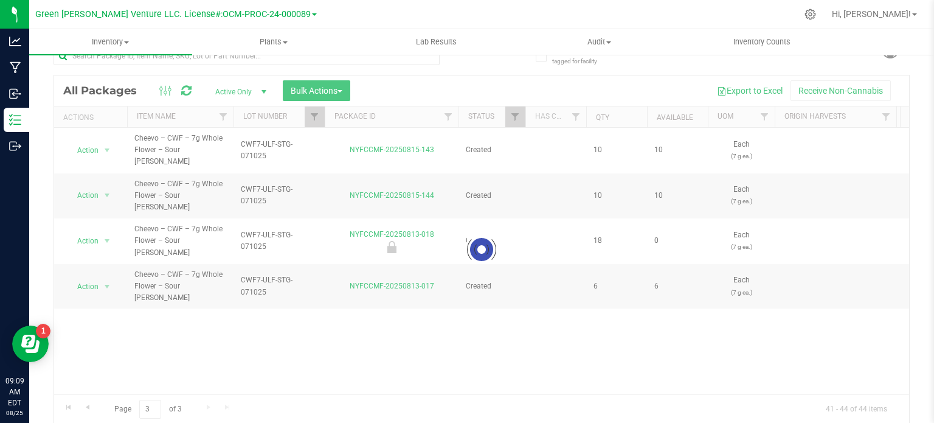
click at [312, 118] on div at bounding box center [481, 249] width 855 height 348
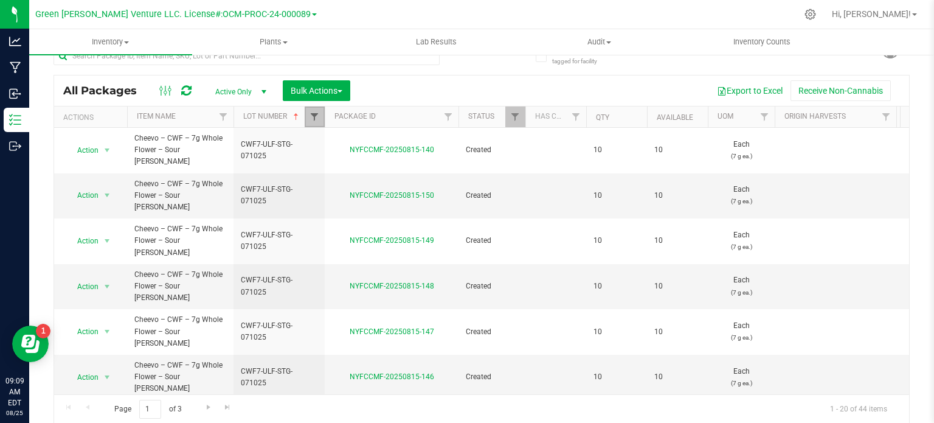
click at [314, 112] on span "Filter" at bounding box center [315, 117] width 10 height 10
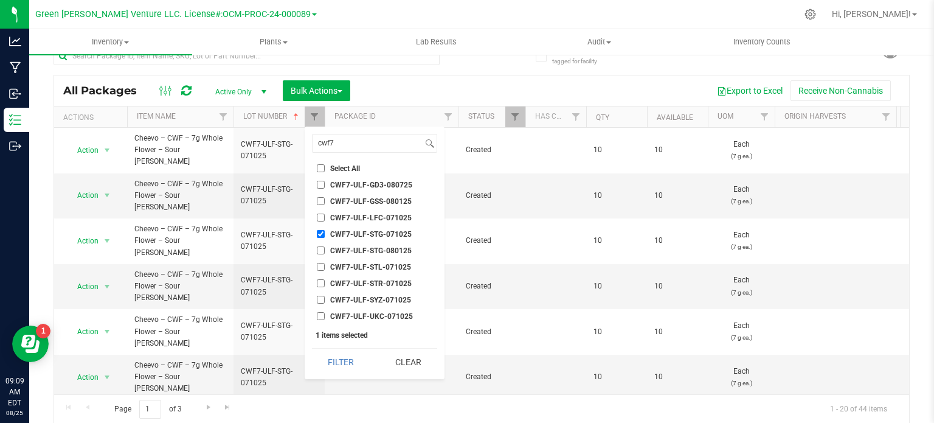
click at [321, 232] on input "CWF7-ULF-STG-071025" at bounding box center [321, 234] width 8 height 8
checkbox input "false"
click at [358, 153] on div "cwf7 Select All 012123-01THC-193FSD 0260557147654011 2022 Outdoor - LCD x Cherr…" at bounding box center [375, 253] width 140 height 252
click at [358, 142] on input "cwf7" at bounding box center [368, 143] width 110 height 18
type input "cwf14"
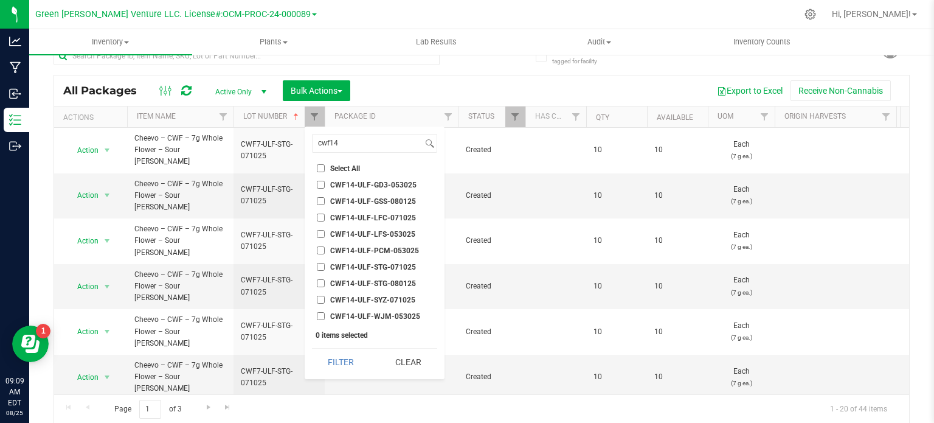
click at [404, 270] on li "CWF14-ULF-STG-071025" at bounding box center [374, 266] width 125 height 13
click at [409, 267] on span "CWF14-ULF-STG-071025" at bounding box center [373, 266] width 86 height 7
click at [325, 267] on input "CWF14-ULF-STG-071025" at bounding box center [321, 267] width 8 height 8
checkbox input "true"
click at [334, 363] on button "Filter" at bounding box center [341, 362] width 58 height 27
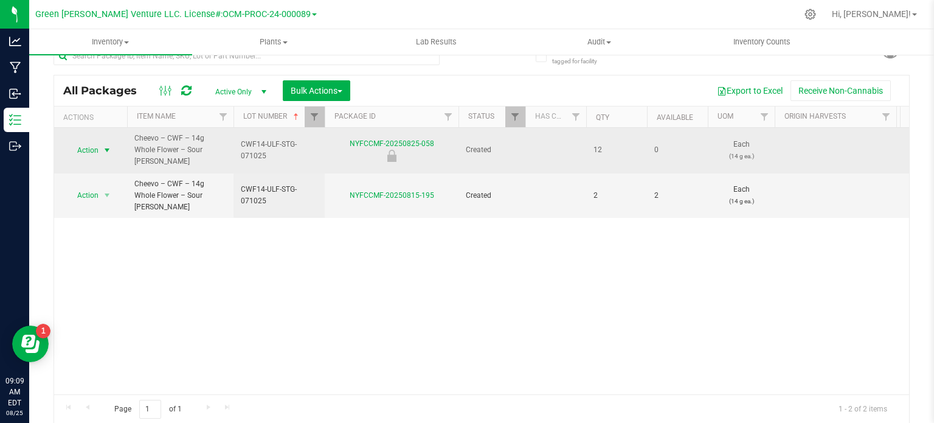
click at [85, 157] on td "Action Action Edit attributes Global inventory Locate package Mark as sample Pr…" at bounding box center [90, 151] width 73 height 46
click at [89, 150] on span "Action" at bounding box center [82, 150] width 33 height 17
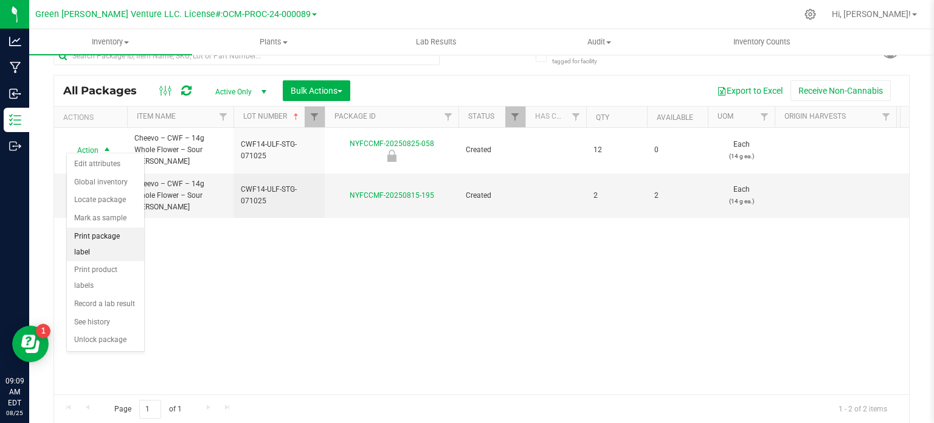
click at [117, 238] on li "Print package label" at bounding box center [105, 244] width 77 height 33
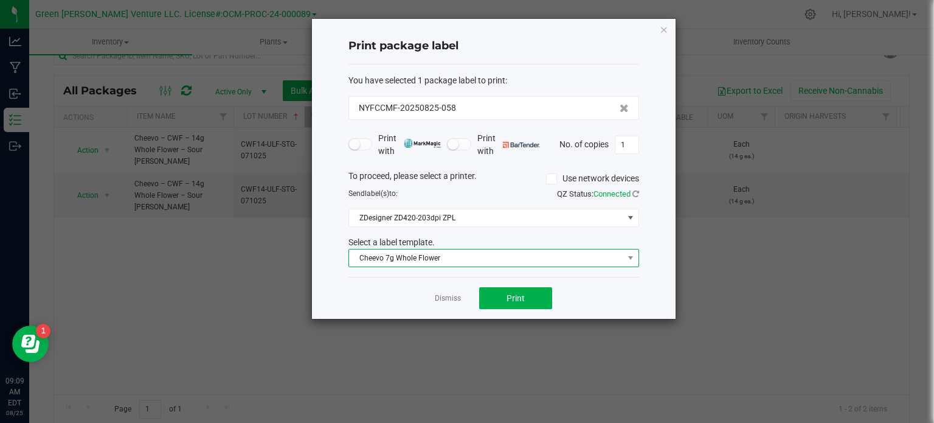
click at [437, 260] on span "Cheevo 7g Whole Flower" at bounding box center [486, 257] width 274 height 17
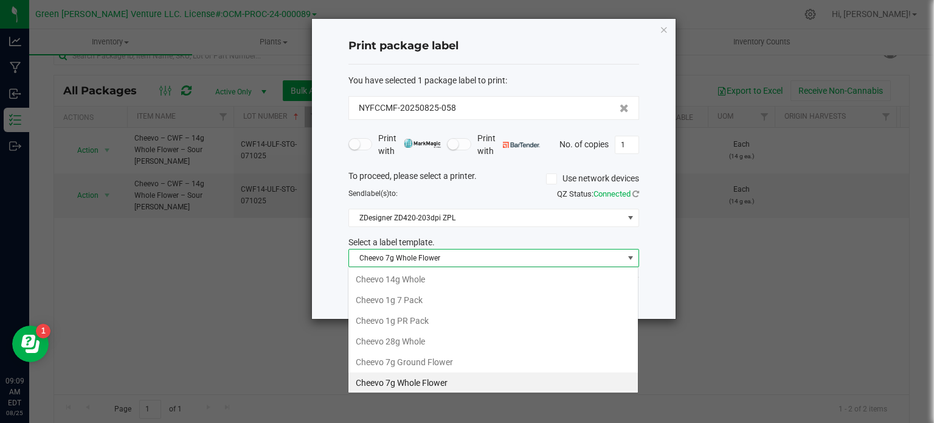
scroll to position [1, 0]
click at [436, 276] on li "Cheevo 14g Whole" at bounding box center [494, 278] width 290 height 21
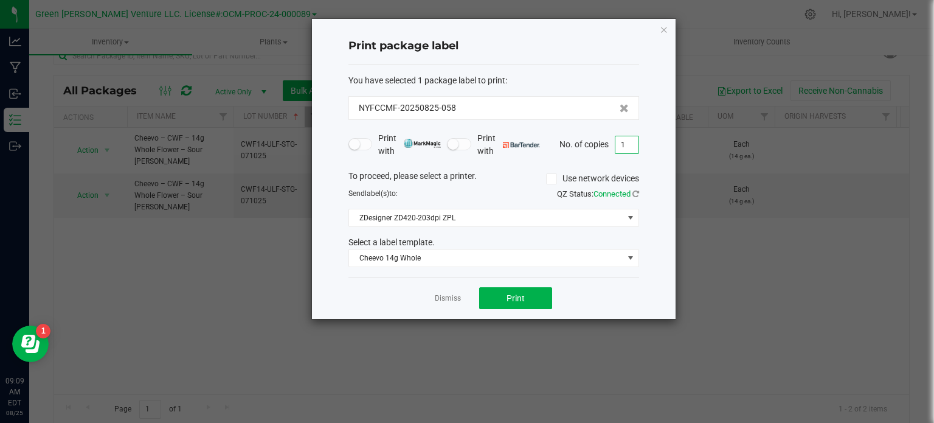
click at [630, 150] on input "1" at bounding box center [627, 144] width 23 height 17
type input "12"
click at [529, 302] on button "Print" at bounding box center [515, 298] width 73 height 22
click at [455, 304] on div "Dismiss Print" at bounding box center [494, 298] width 291 height 42
click at [453, 296] on link "Dismiss" at bounding box center [448, 298] width 26 height 10
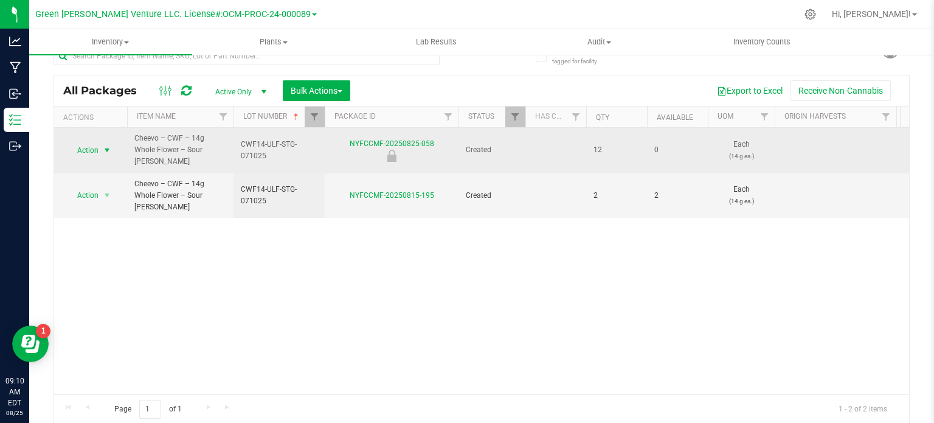
click at [82, 144] on span "Action" at bounding box center [82, 150] width 33 height 17
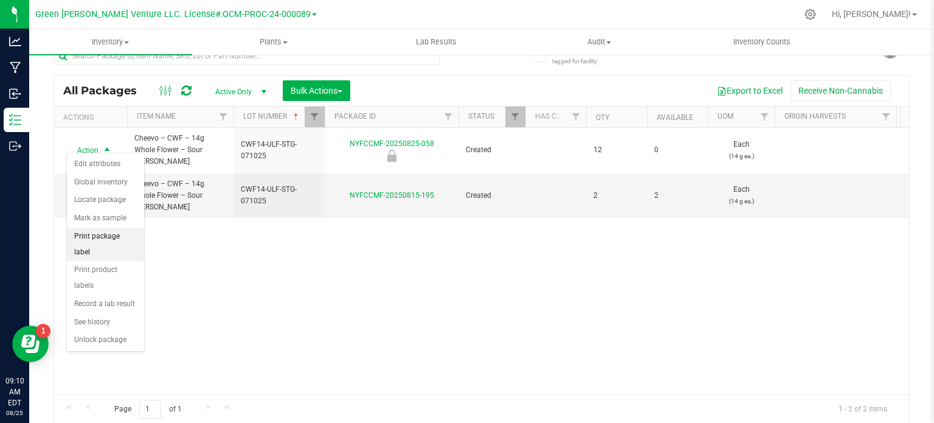
click at [113, 237] on li "Print package label" at bounding box center [105, 244] width 77 height 33
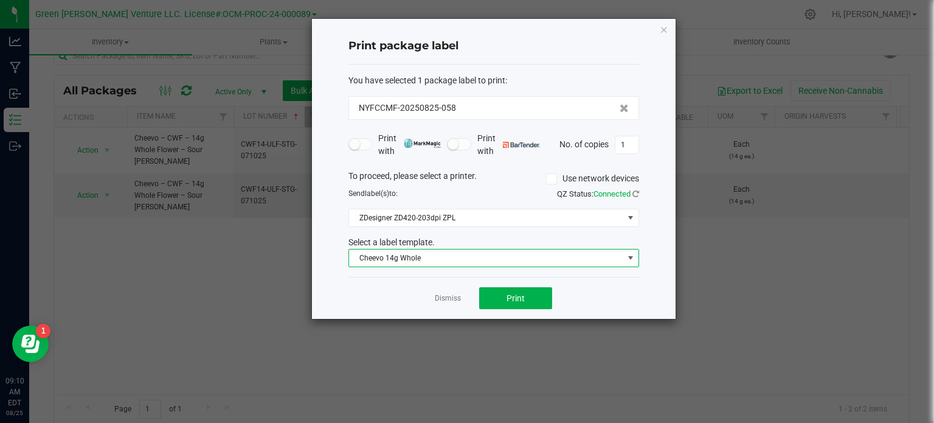
click at [383, 254] on span "Cheevo 14g Whole" at bounding box center [486, 257] width 274 height 17
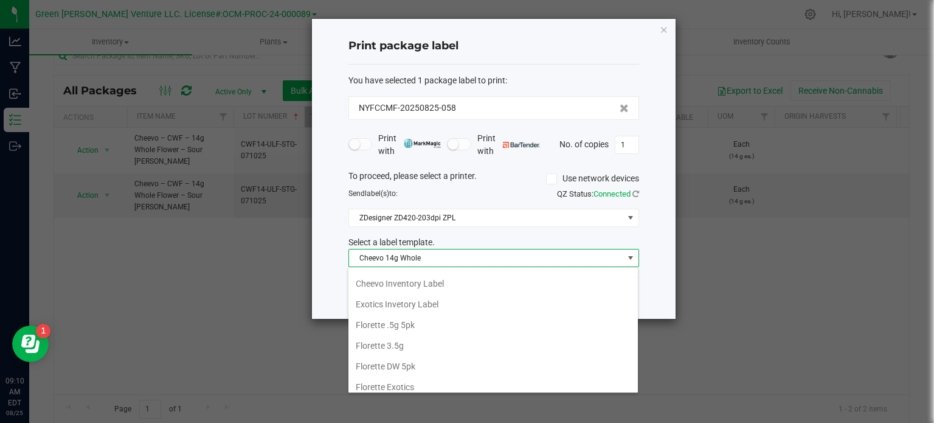
scroll to position [122, 0]
click at [425, 286] on li "Cheevo Inventory Label" at bounding box center [494, 281] width 290 height 21
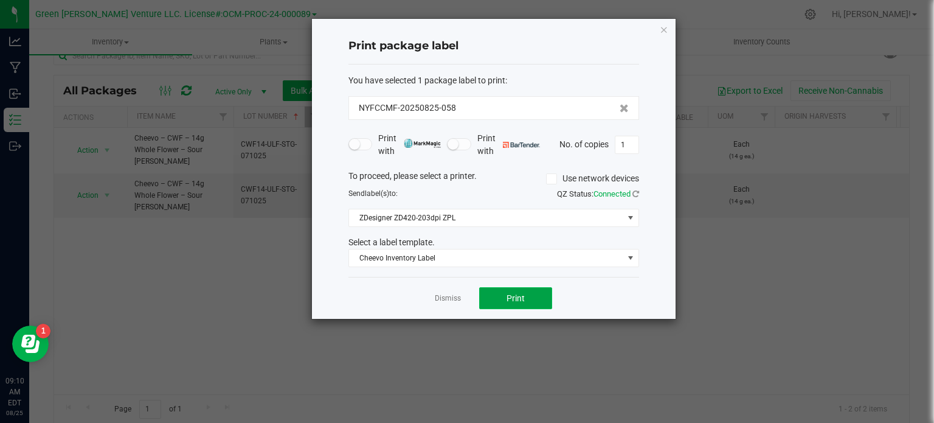
click at [513, 301] on span "Print" at bounding box center [516, 298] width 18 height 10
click at [451, 300] on link "Dismiss" at bounding box center [448, 298] width 26 height 10
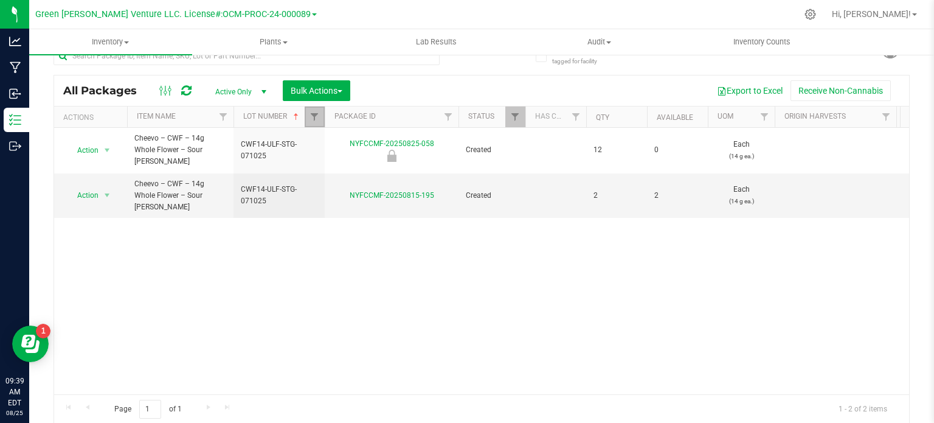
click at [307, 119] on link "Filter" at bounding box center [315, 116] width 20 height 21
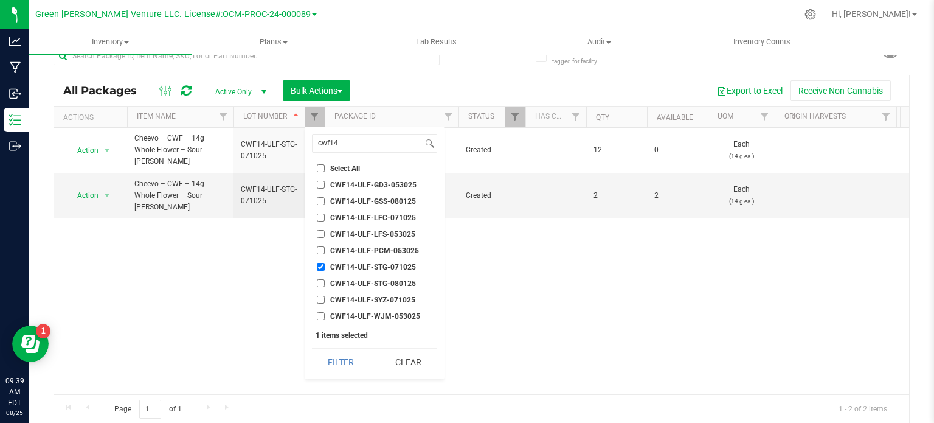
click at [318, 266] on input "CWF14-ULF-STG-071025" at bounding box center [321, 267] width 8 height 8
checkbox input "false"
click at [352, 150] on input "cwf14" at bounding box center [368, 143] width 110 height 18
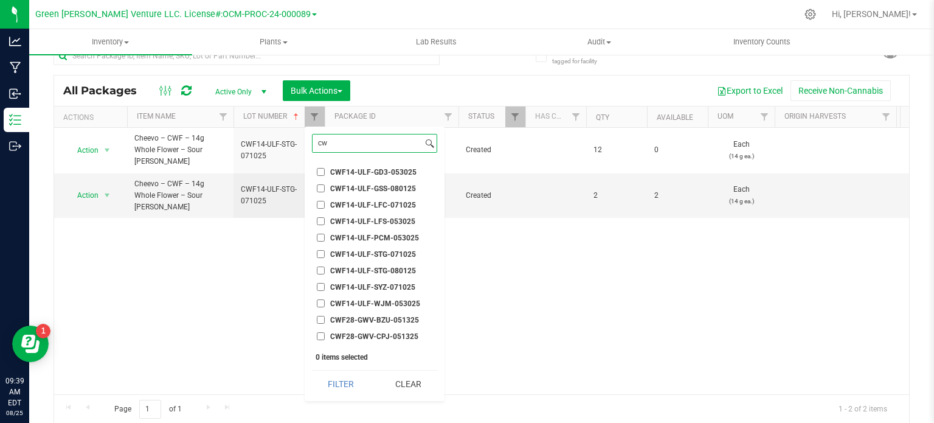
type input "c"
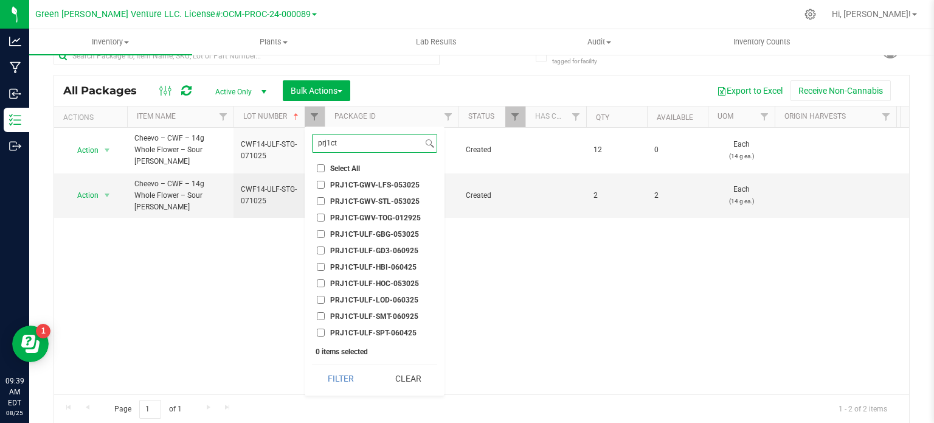
type input "prj1ct"
click at [385, 315] on span "PRJ1CT-ULF-SMT-060925" at bounding box center [374, 316] width 88 height 7
click at [325, 315] on input "PRJ1CT-ULF-SMT-060925" at bounding box center [321, 316] width 8 height 8
checkbox input "true"
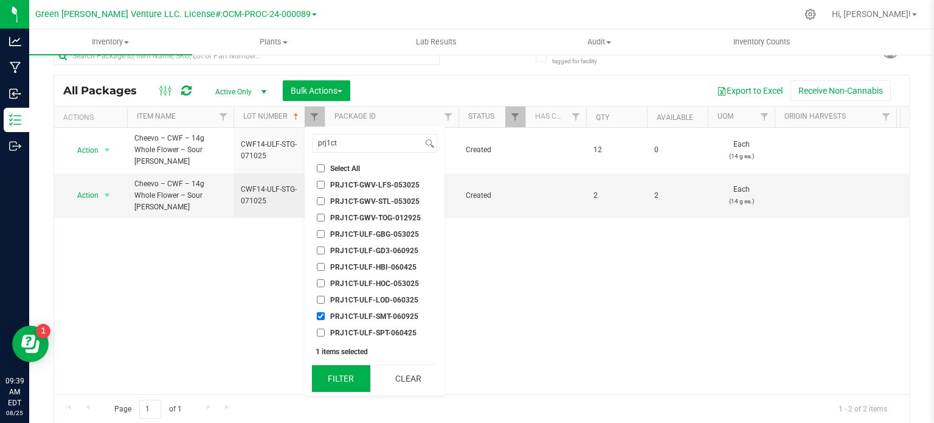
click at [365, 379] on button "Filter" at bounding box center [341, 378] width 58 height 27
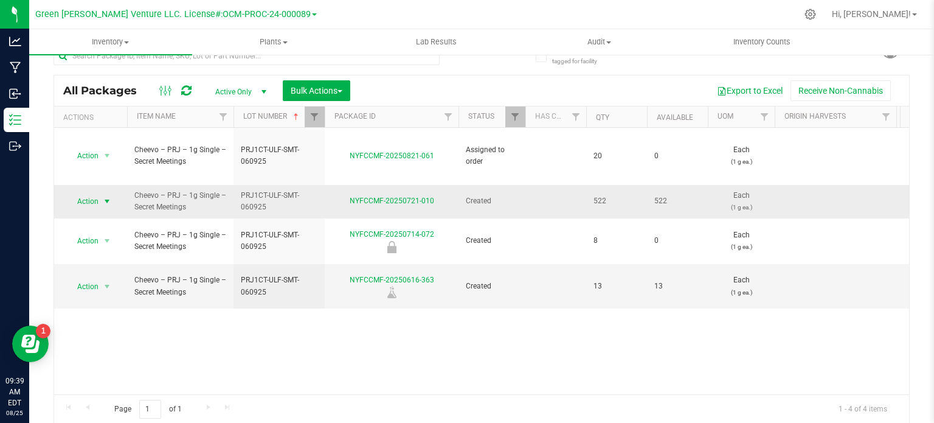
click at [91, 193] on span "Action" at bounding box center [82, 201] width 33 height 17
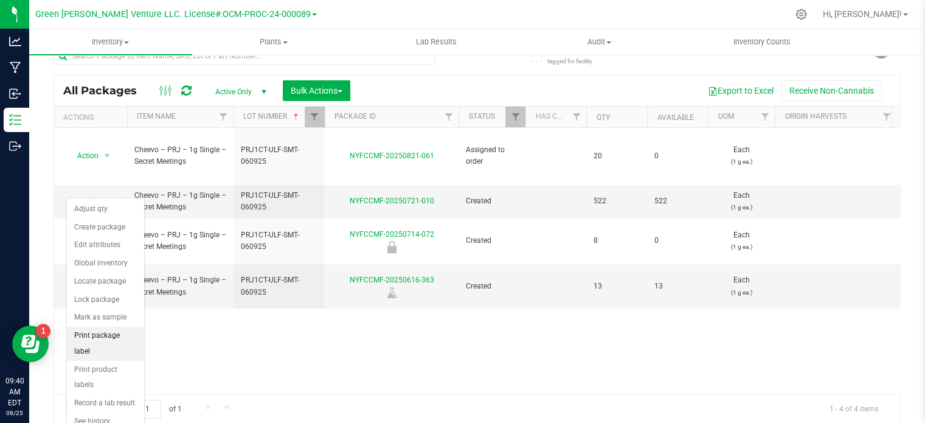
click at [95, 330] on li "Print package label" at bounding box center [105, 343] width 77 height 33
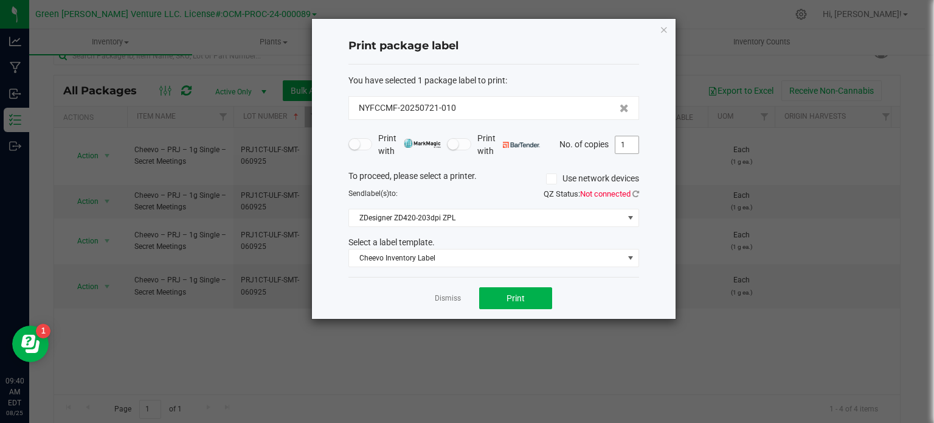
click at [627, 148] on input "1" at bounding box center [627, 144] width 23 height 17
click at [484, 266] on div "You have selected 1 package label to print : NYFCCMF-20250721-010 Print with Pr…" at bounding box center [494, 170] width 291 height 213
click at [489, 265] on span "Cheevo Inventory Label" at bounding box center [486, 257] width 274 height 17
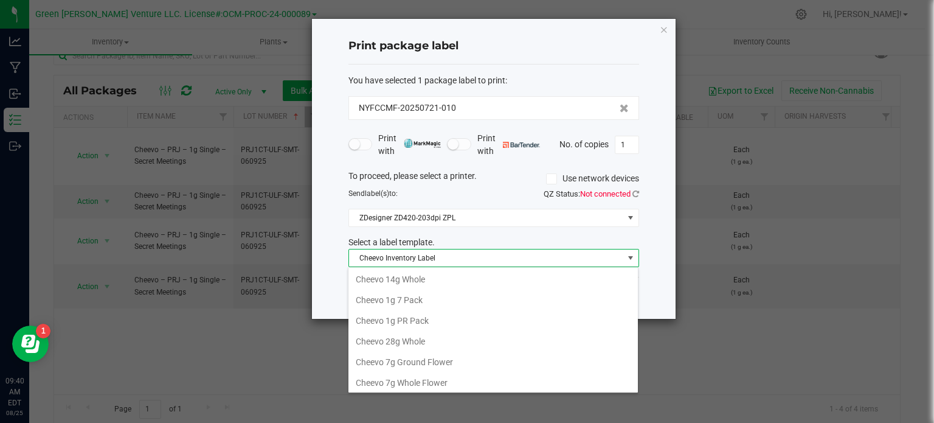
scroll to position [18, 291]
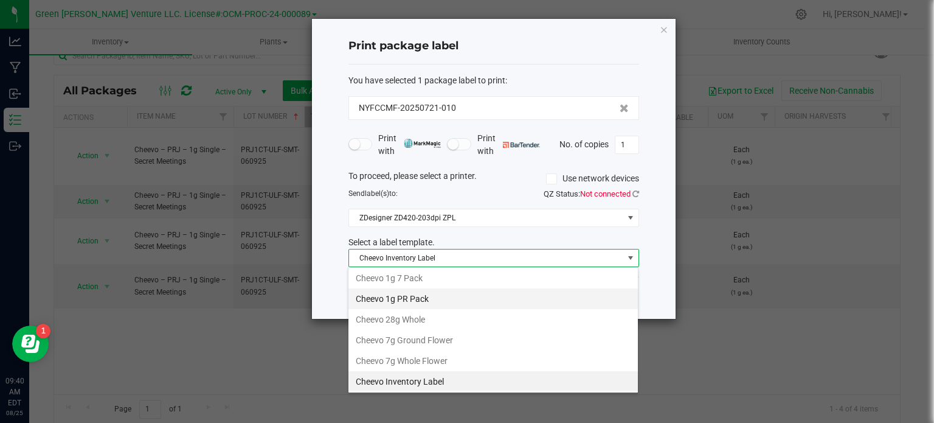
click at [413, 300] on li "Cheevo 1g PR Pack" at bounding box center [494, 298] width 290 height 21
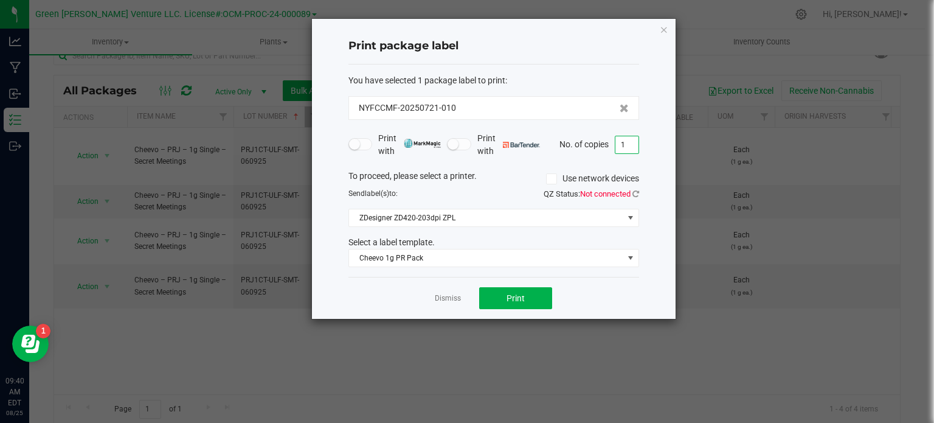
click at [625, 143] on input "1" at bounding box center [627, 144] width 23 height 17
type input "100"
click at [524, 297] on span "Print" at bounding box center [516, 298] width 18 height 10
click at [455, 297] on link "Dismiss" at bounding box center [448, 298] width 26 height 10
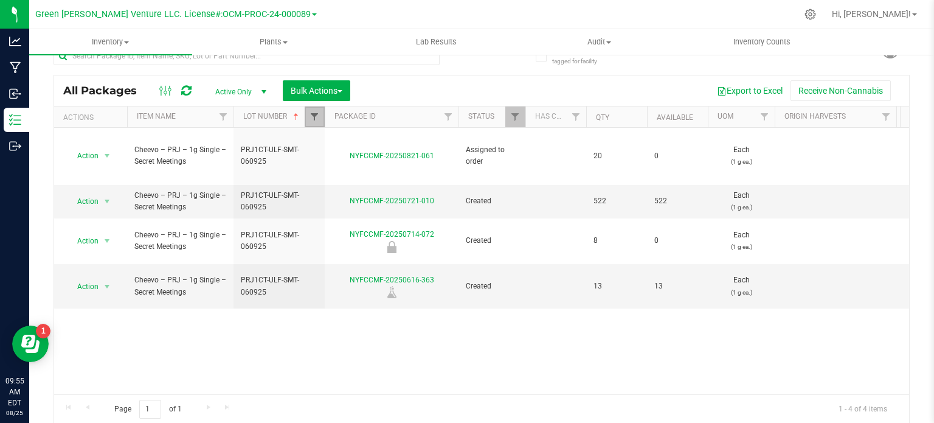
click at [315, 113] on span "Filter" at bounding box center [315, 117] width 10 height 10
click at [151, 294] on div "Action Action Edit attributes Global inventory Locate package Print package lab…" at bounding box center [481, 261] width 855 height 266
click at [96, 193] on span "Action" at bounding box center [82, 201] width 33 height 17
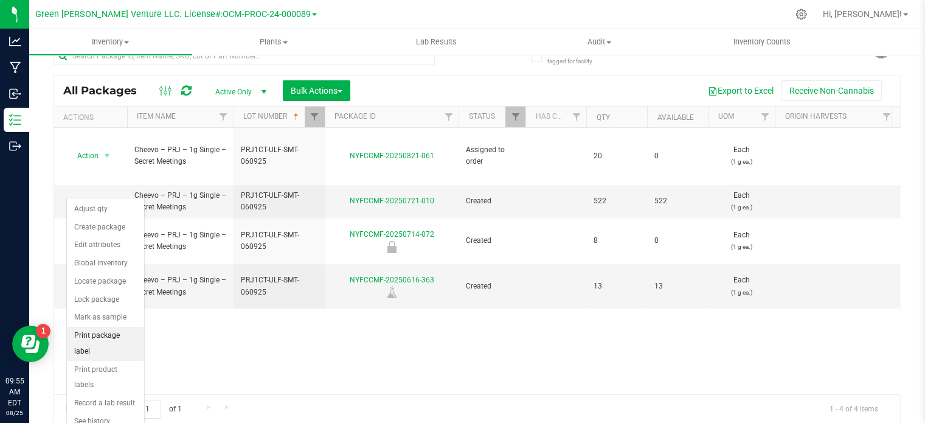
click at [122, 333] on li "Print package label" at bounding box center [105, 343] width 77 height 33
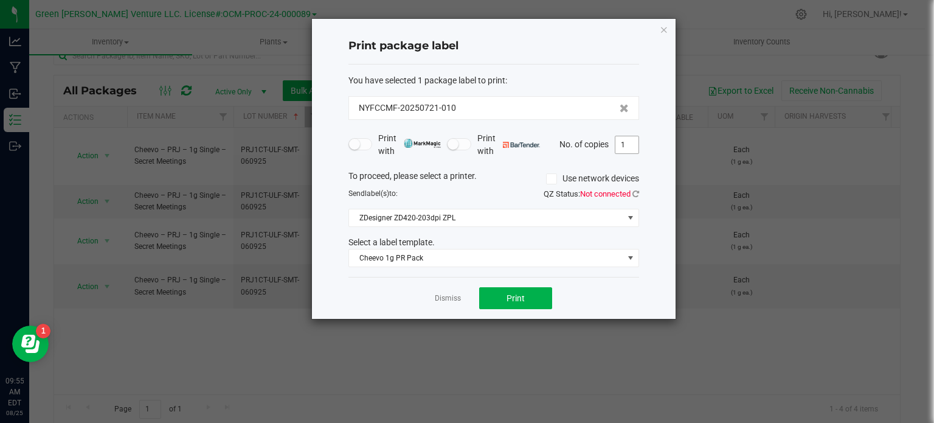
click at [630, 144] on input "1" at bounding box center [627, 144] width 23 height 17
type input "150"
click at [509, 296] on span "Print" at bounding box center [516, 298] width 18 height 10
click at [450, 299] on link "Dismiss" at bounding box center [448, 298] width 26 height 10
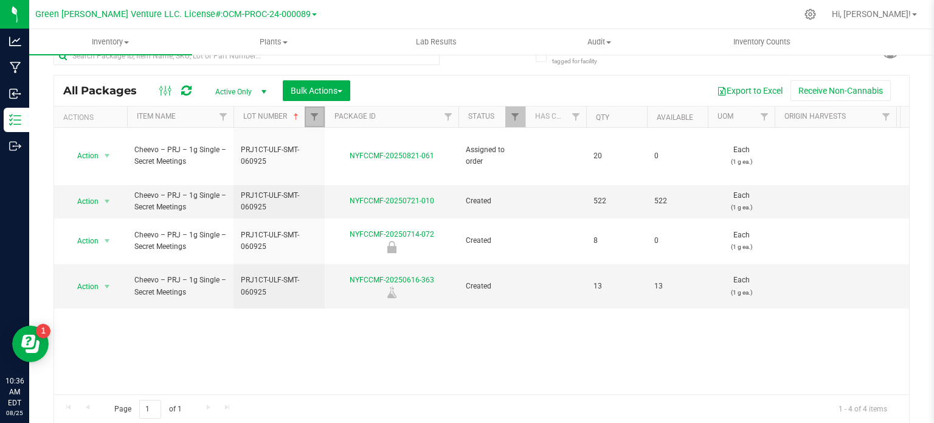
click at [319, 114] on link "Filter" at bounding box center [315, 116] width 20 height 21
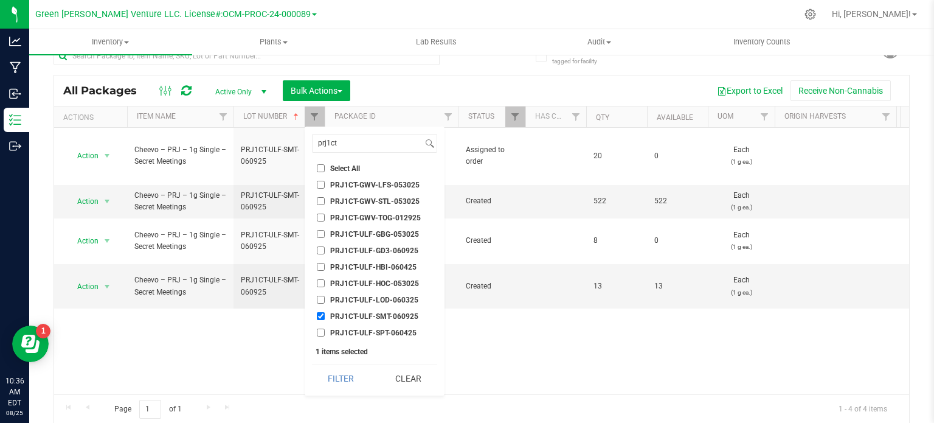
click at [323, 314] on input "PRJ1CT-ULF-SMT-060925" at bounding box center [321, 316] width 8 height 8
checkbox input "false"
drag, startPoint x: 344, startPoint y: 142, endPoint x: 308, endPoint y: 142, distance: 35.9
click at [308, 142] on div "prj1ct Select All 012123-01THC-193FSD 0260557147654011 2022 Outdoor - LCD x Che…" at bounding box center [375, 261] width 140 height 269
type input "c"
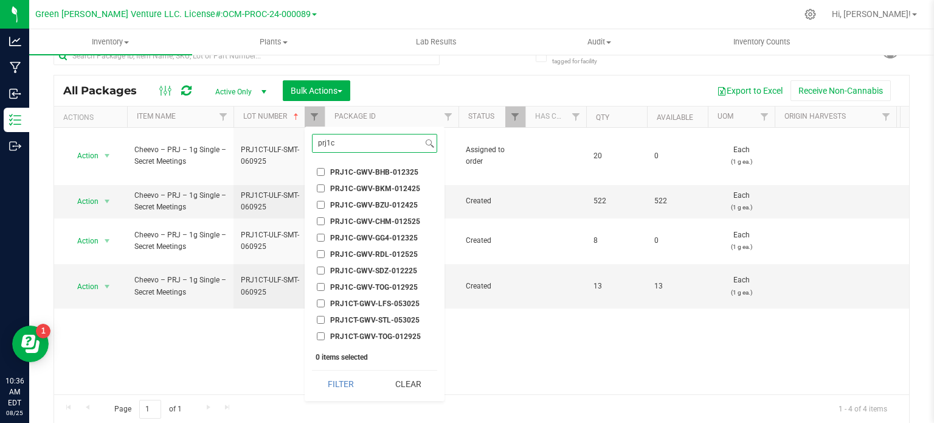
type input "prj1ct"
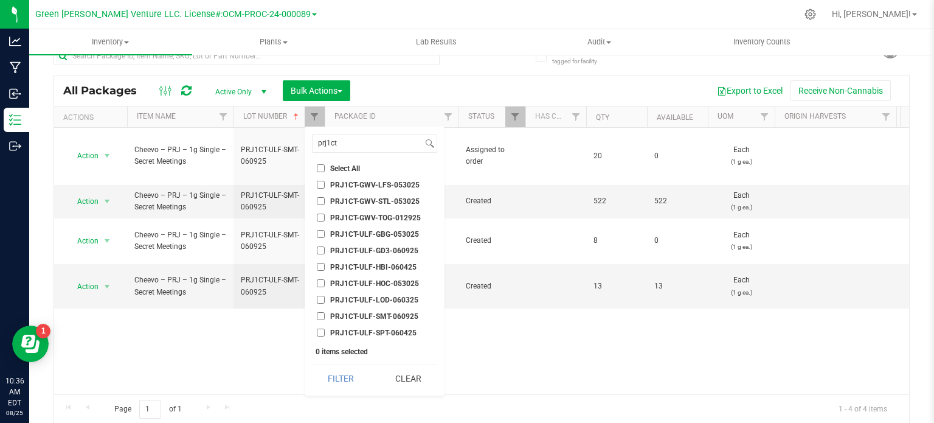
click at [318, 299] on input "PRJ1CT-ULF-LOD-060325" at bounding box center [321, 300] width 8 height 8
checkbox input "true"
click at [320, 378] on button "Filter" at bounding box center [341, 378] width 58 height 27
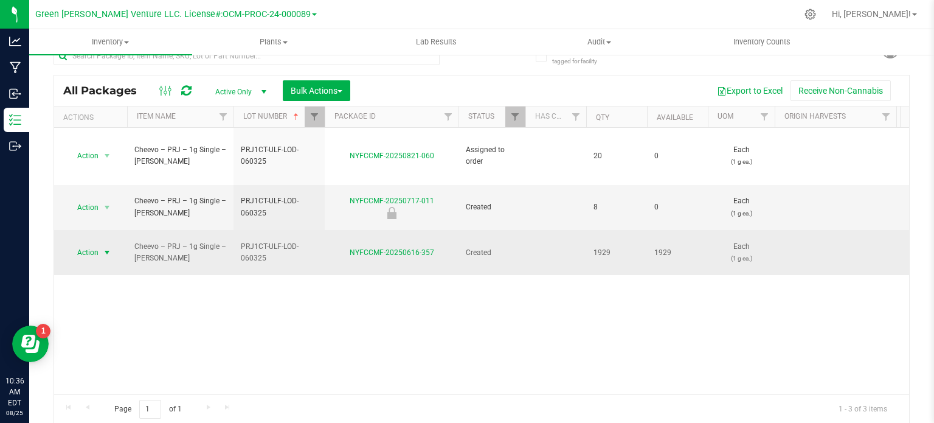
click at [96, 244] on span "Action" at bounding box center [82, 252] width 33 height 17
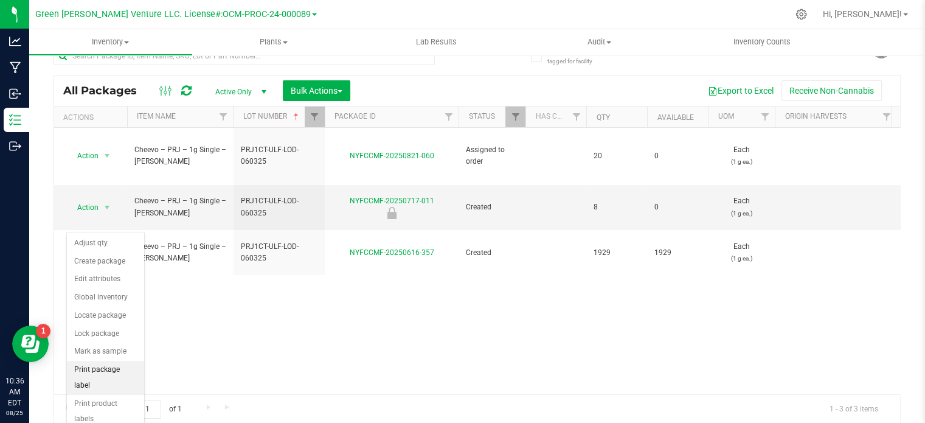
click at [111, 367] on li "Print package label" at bounding box center [105, 377] width 77 height 33
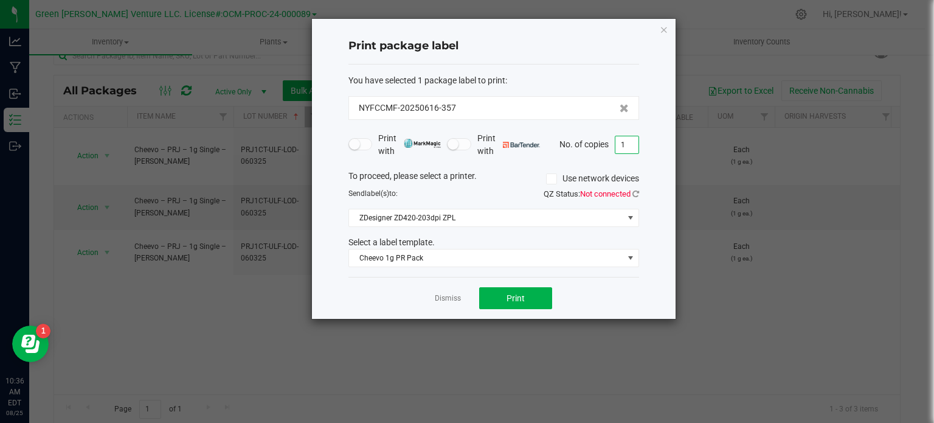
click at [627, 145] on input "1" at bounding box center [627, 144] width 23 height 17
type input "600"
click at [520, 294] on span "Print" at bounding box center [516, 298] width 18 height 10
